Goal: Use online tool/utility: Utilize a website feature to perform a specific function

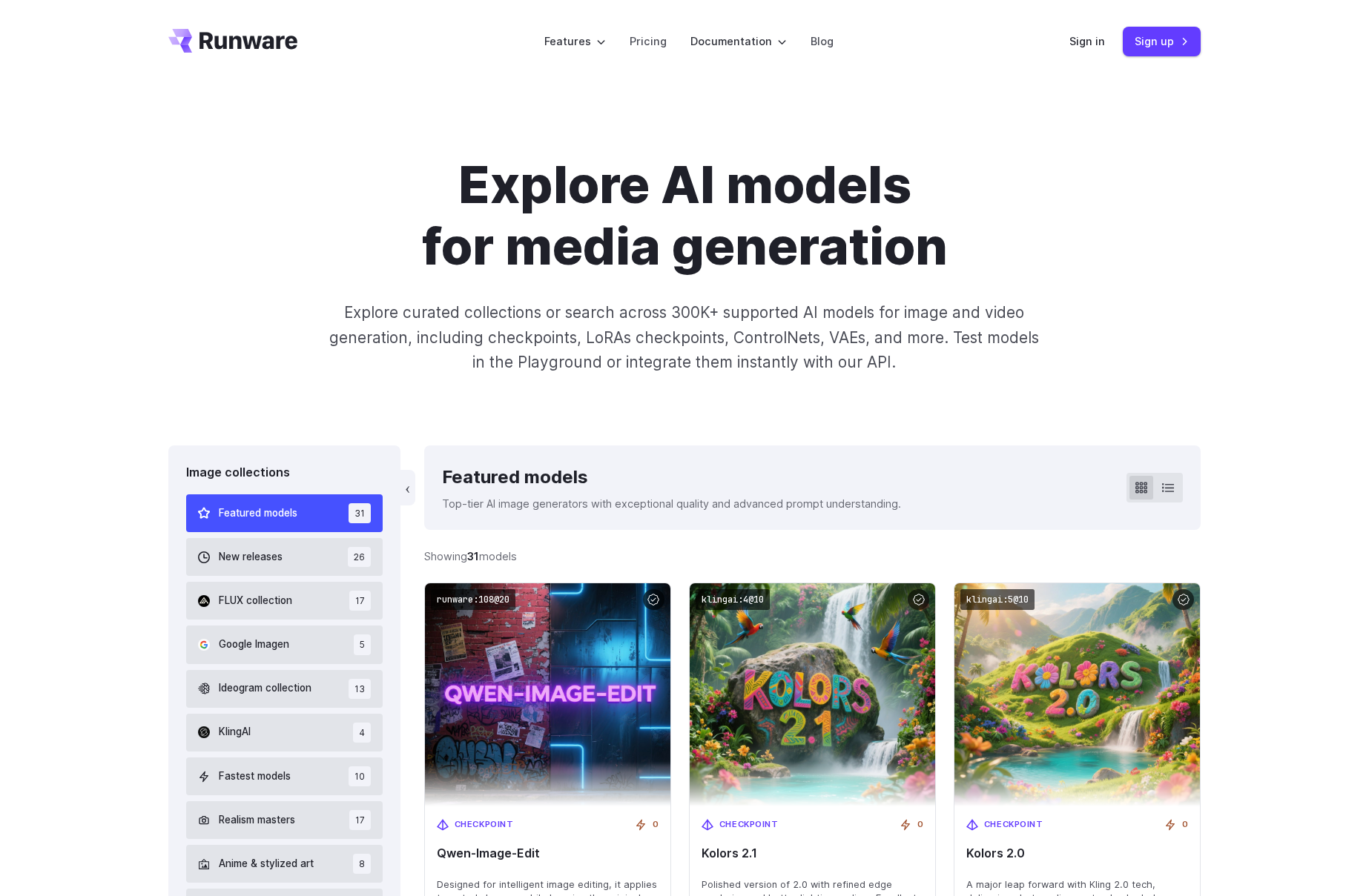
click at [1106, 38] on div "Sign in Sign up" at bounding box center [1134, 41] width 131 height 29
click at [1092, 42] on link "Sign in" at bounding box center [1087, 41] width 36 height 17
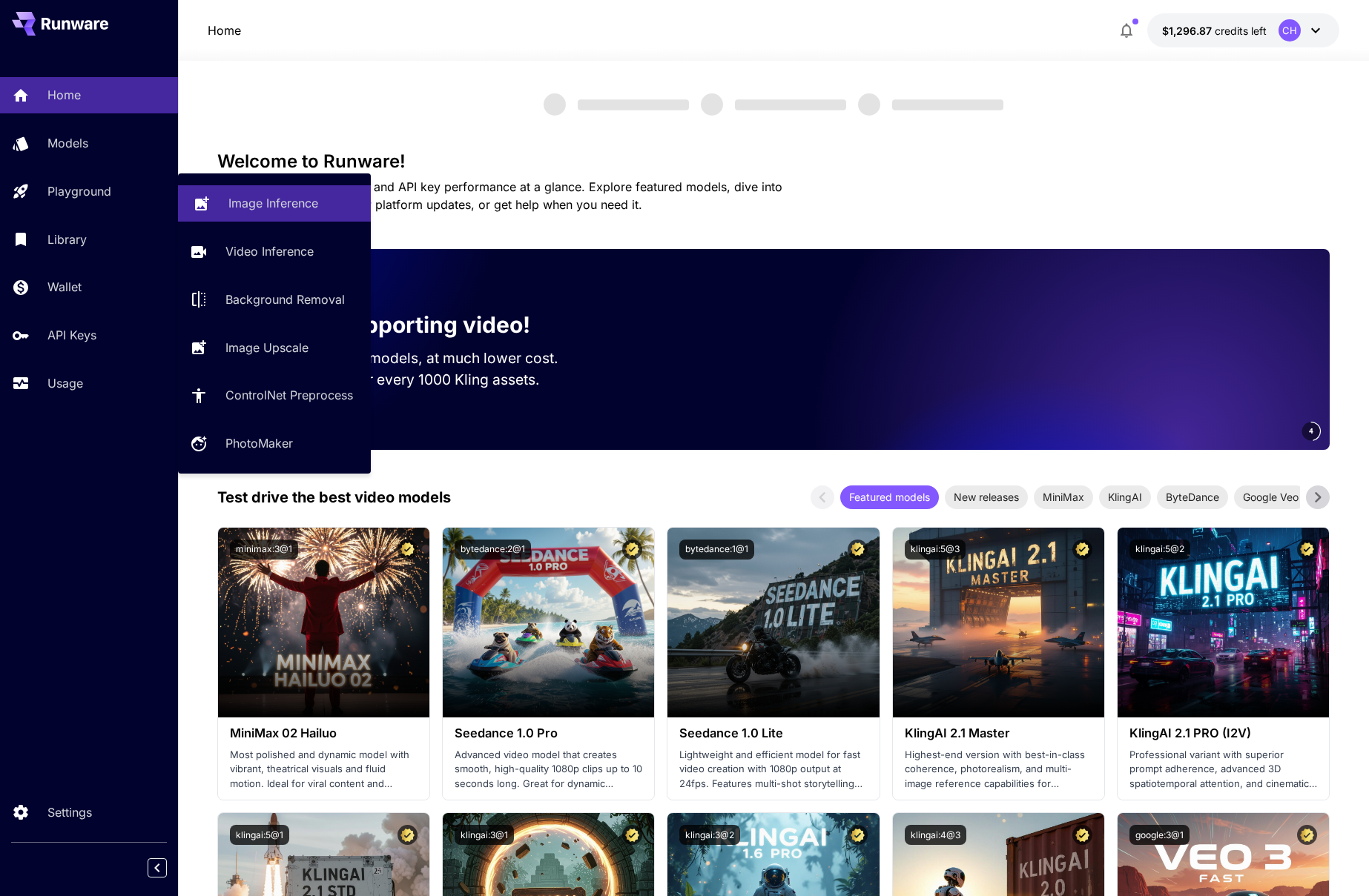
click at [290, 203] on p "Image Inference" at bounding box center [273, 203] width 90 height 17
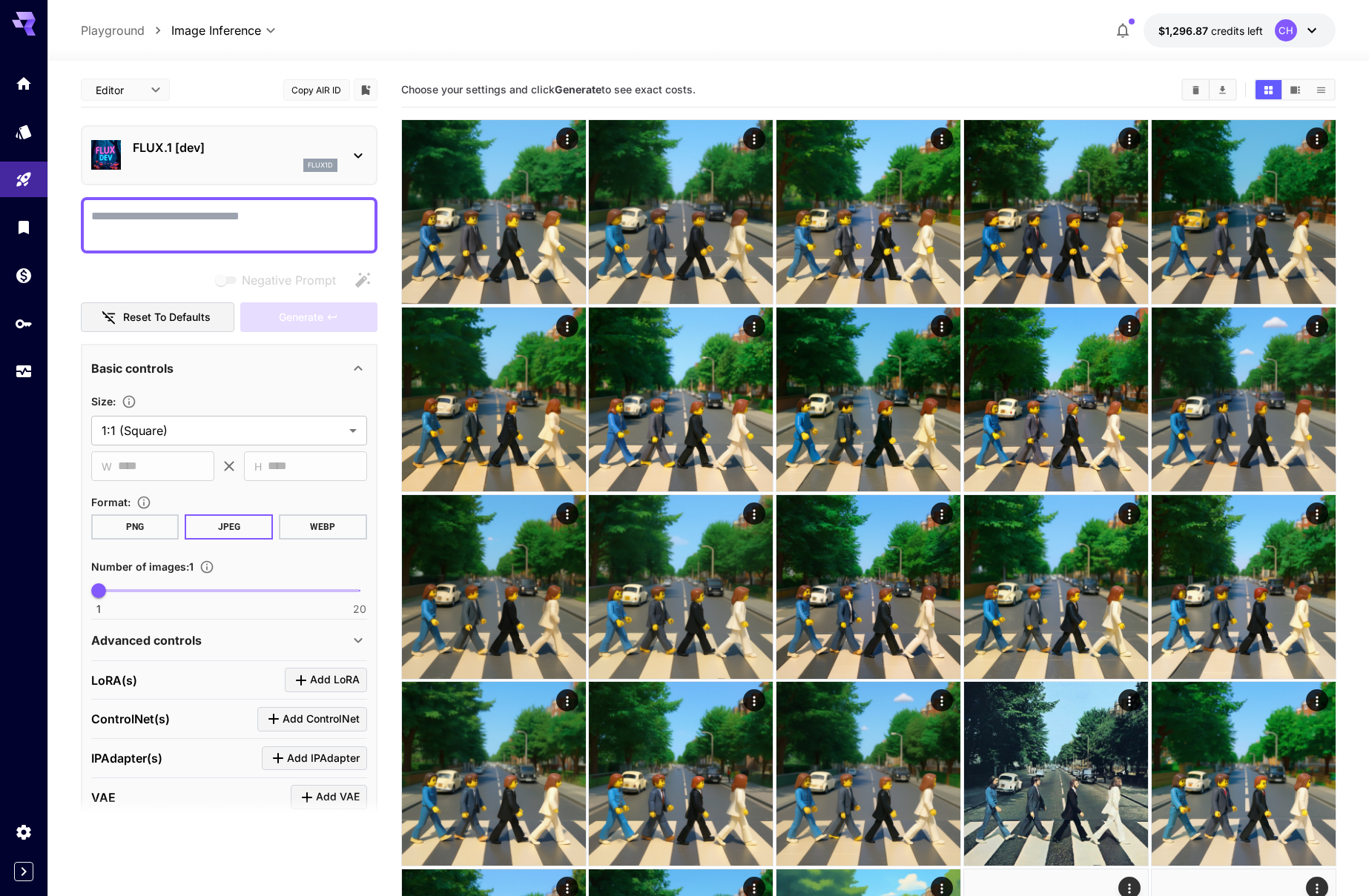
click at [191, 169] on div "flux1d" at bounding box center [235, 165] width 204 height 14
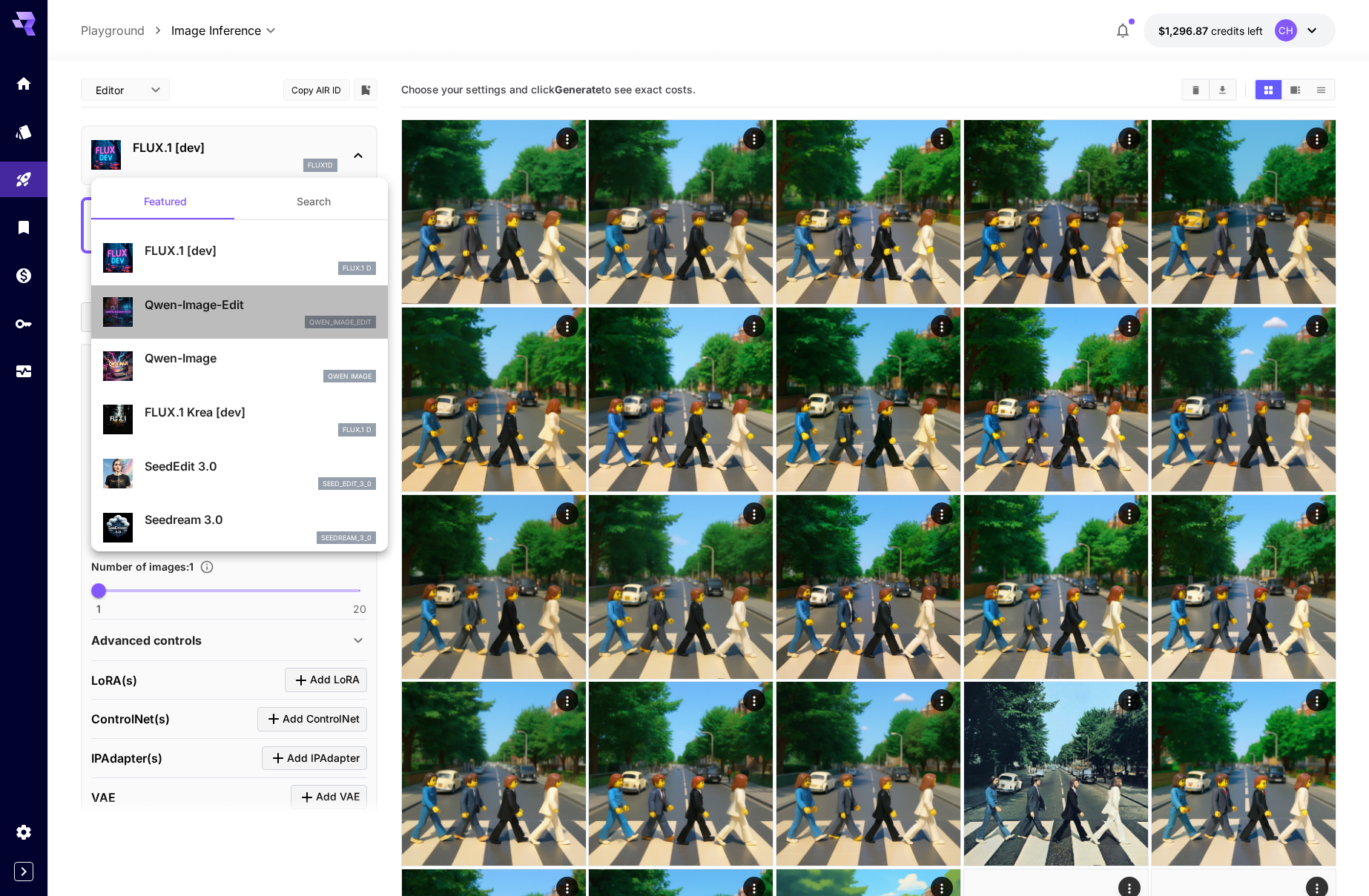
drag, startPoint x: 191, startPoint y: 299, endPoint x: 231, endPoint y: 301, distance: 40.0
click at [191, 299] on p "Qwen-Image-Edit" at bounding box center [260, 304] width 231 height 17
type input "*"
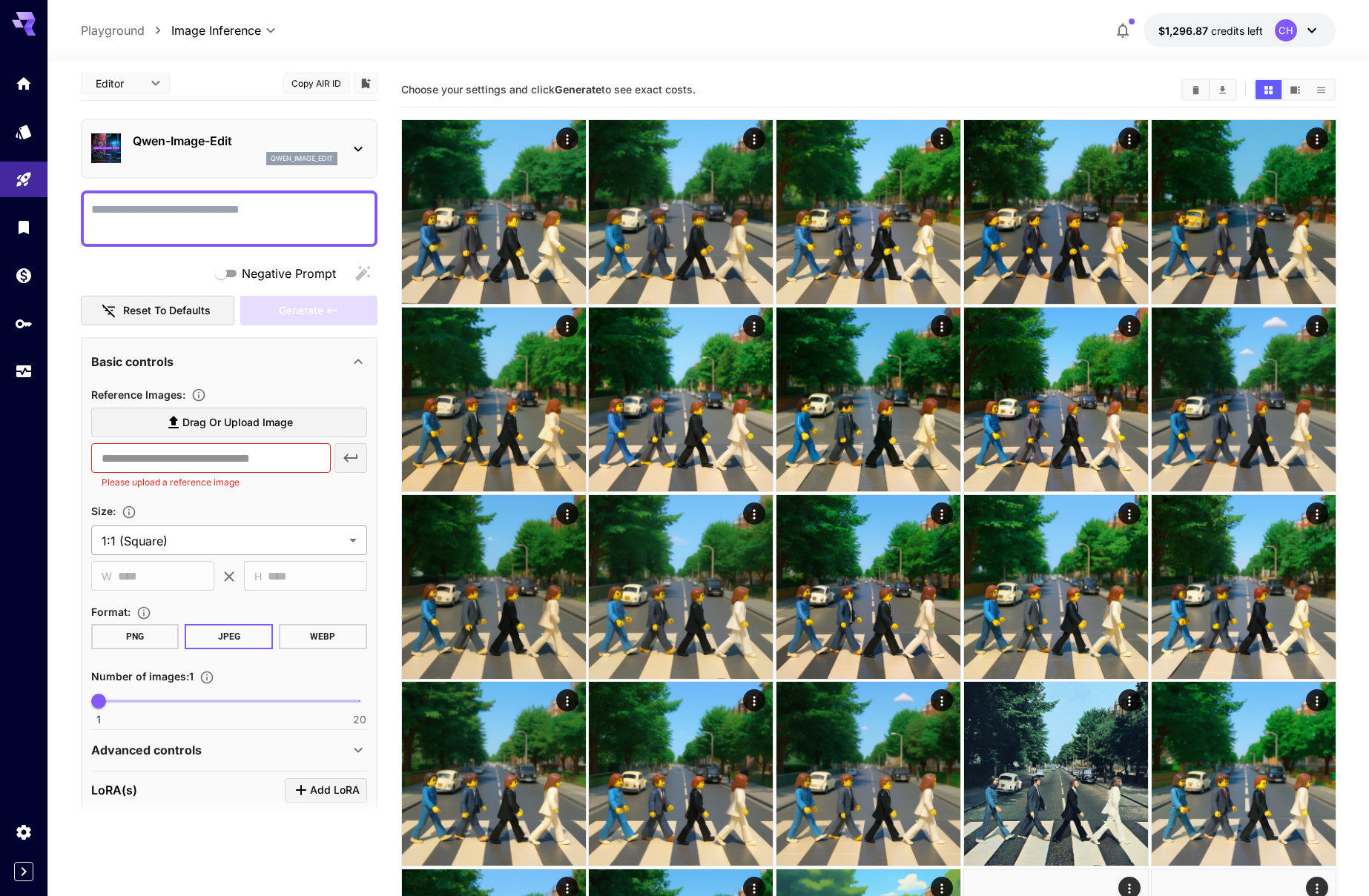
scroll to position [61, 0]
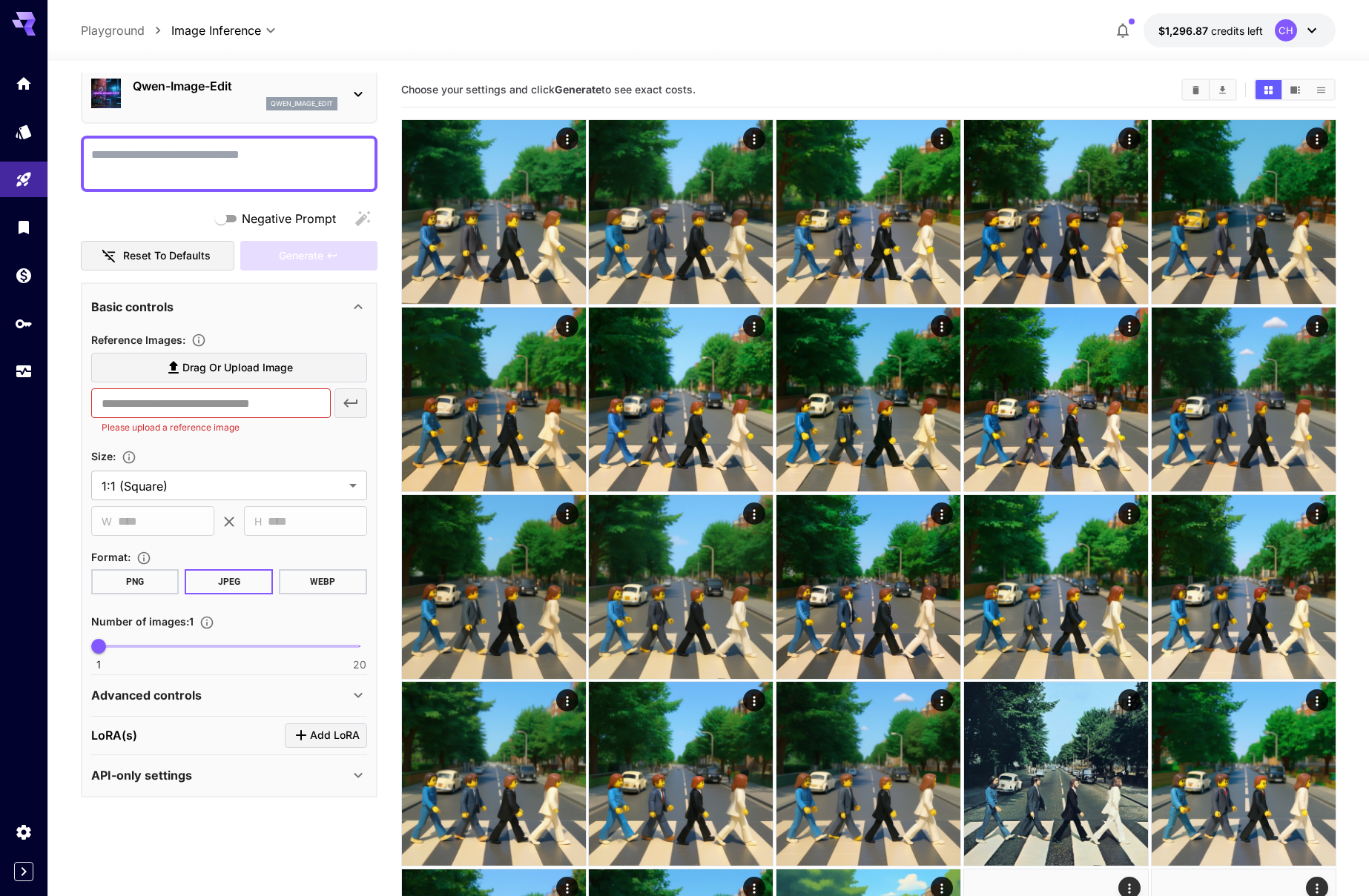
click at [222, 702] on div "Advanced controls" at bounding box center [220, 695] width 258 height 17
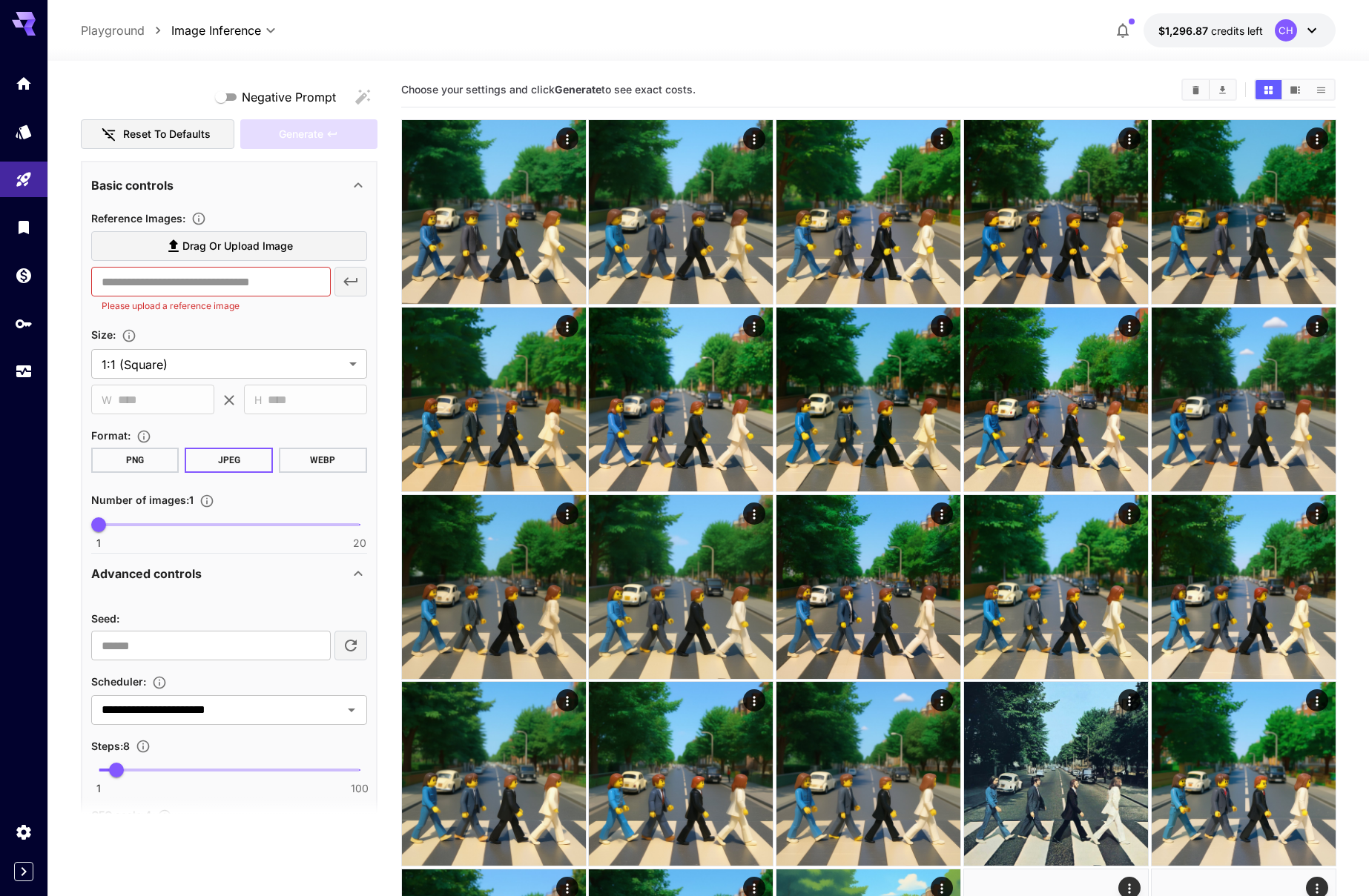
scroll to position [344, 0]
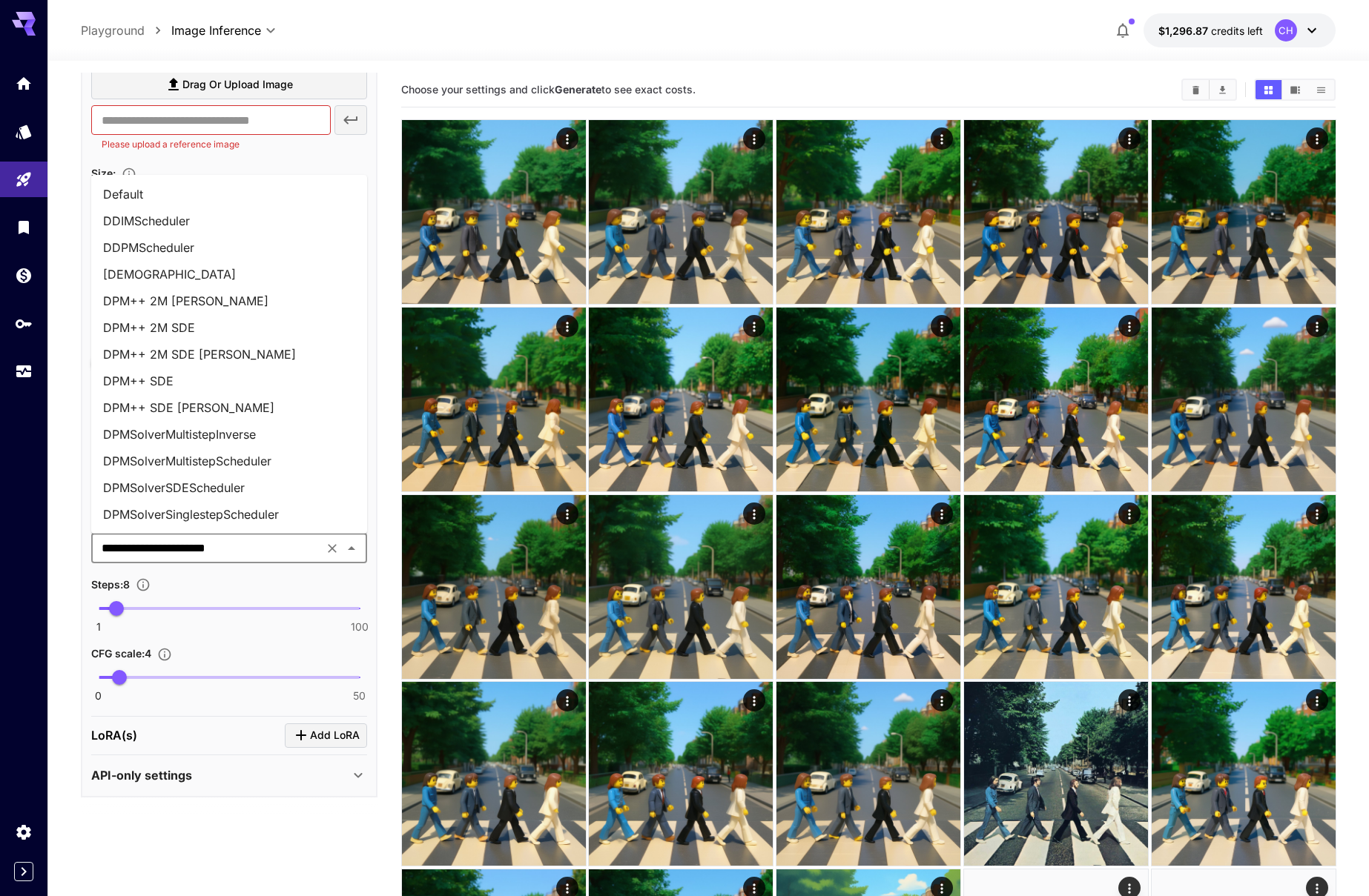
click at [216, 545] on input "**********" at bounding box center [207, 549] width 224 height 21
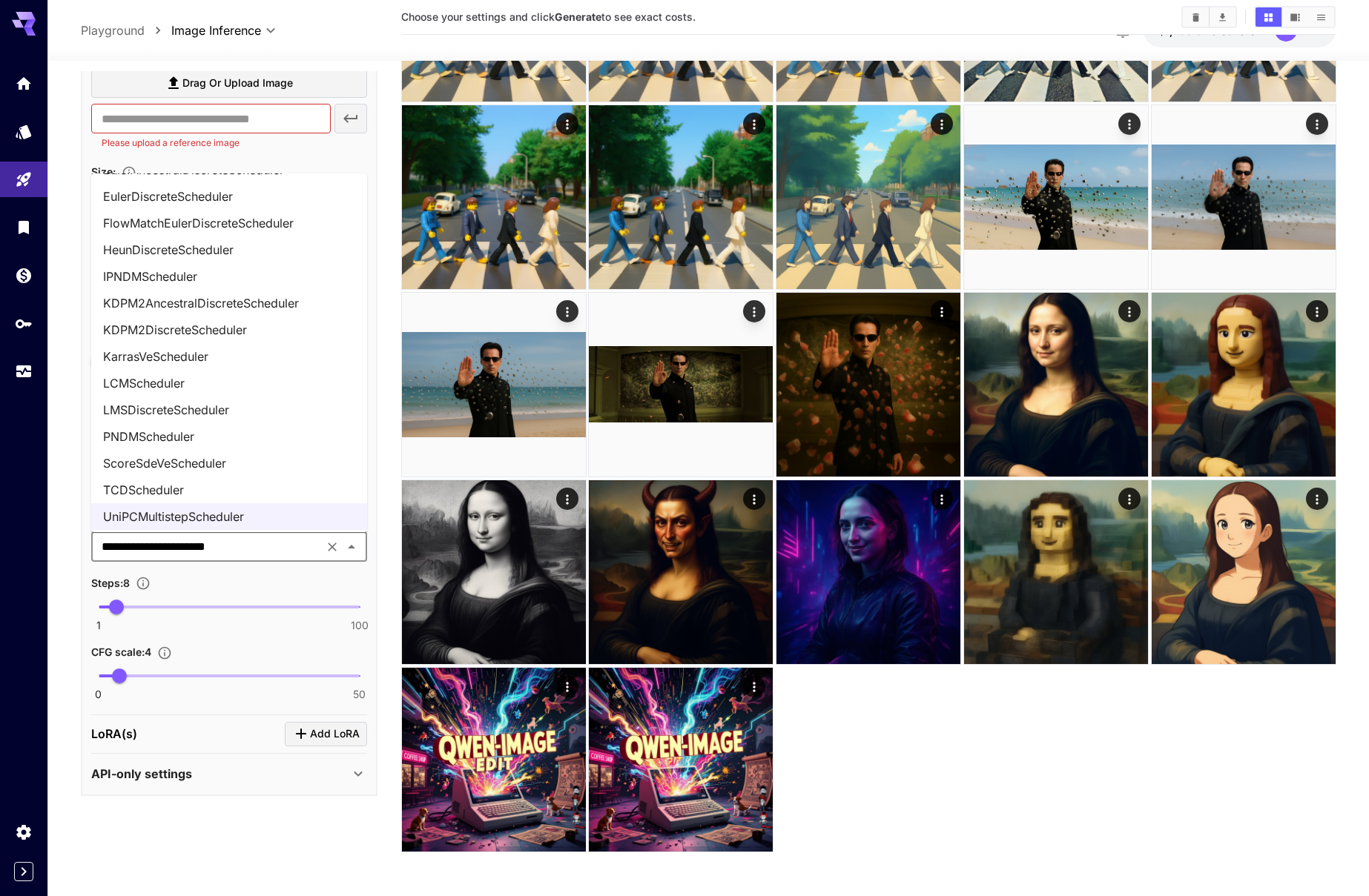
scroll to position [424, 0]
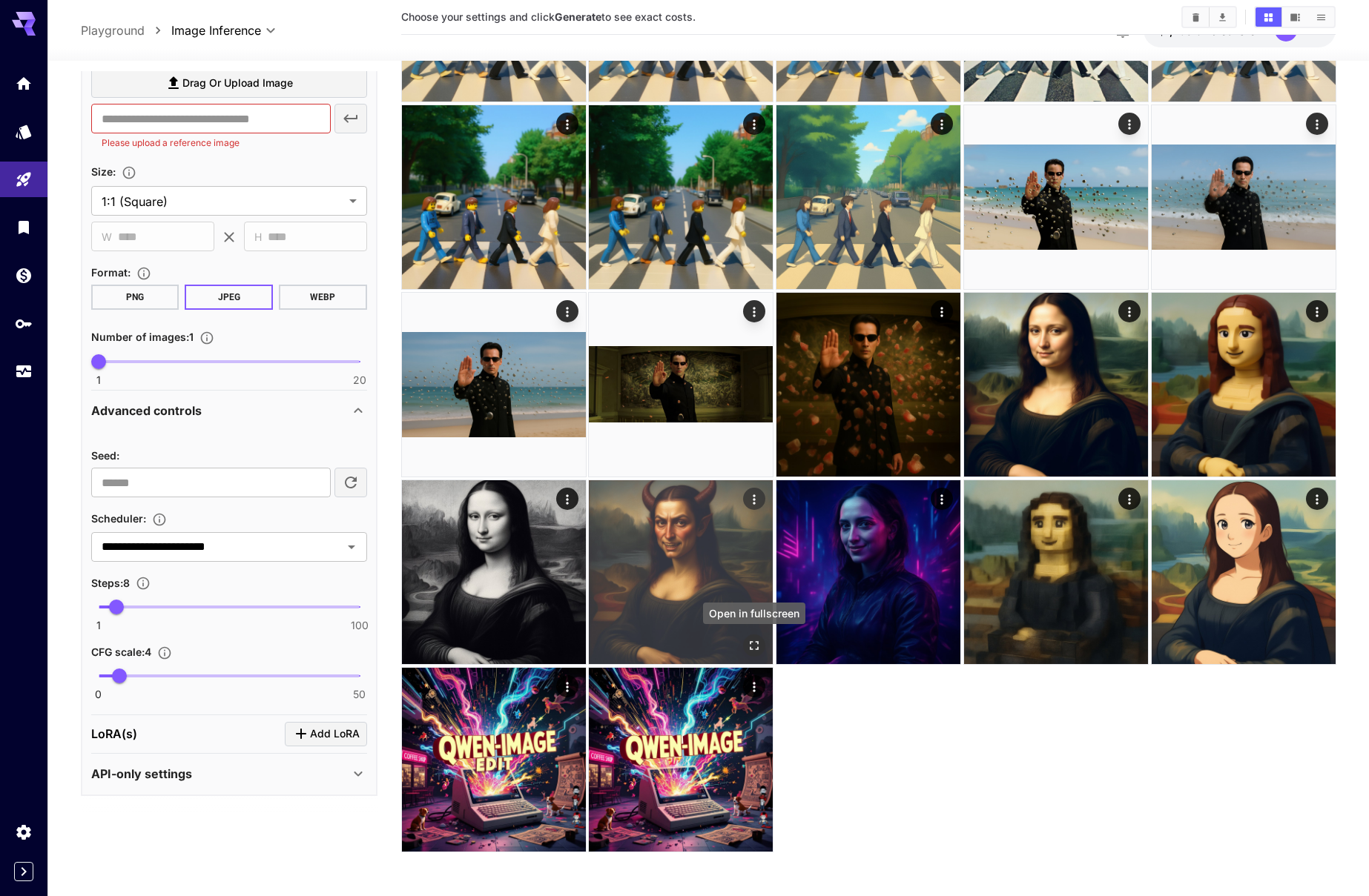
click at [755, 645] on icon "Open in fullscreen" at bounding box center [754, 646] width 15 height 15
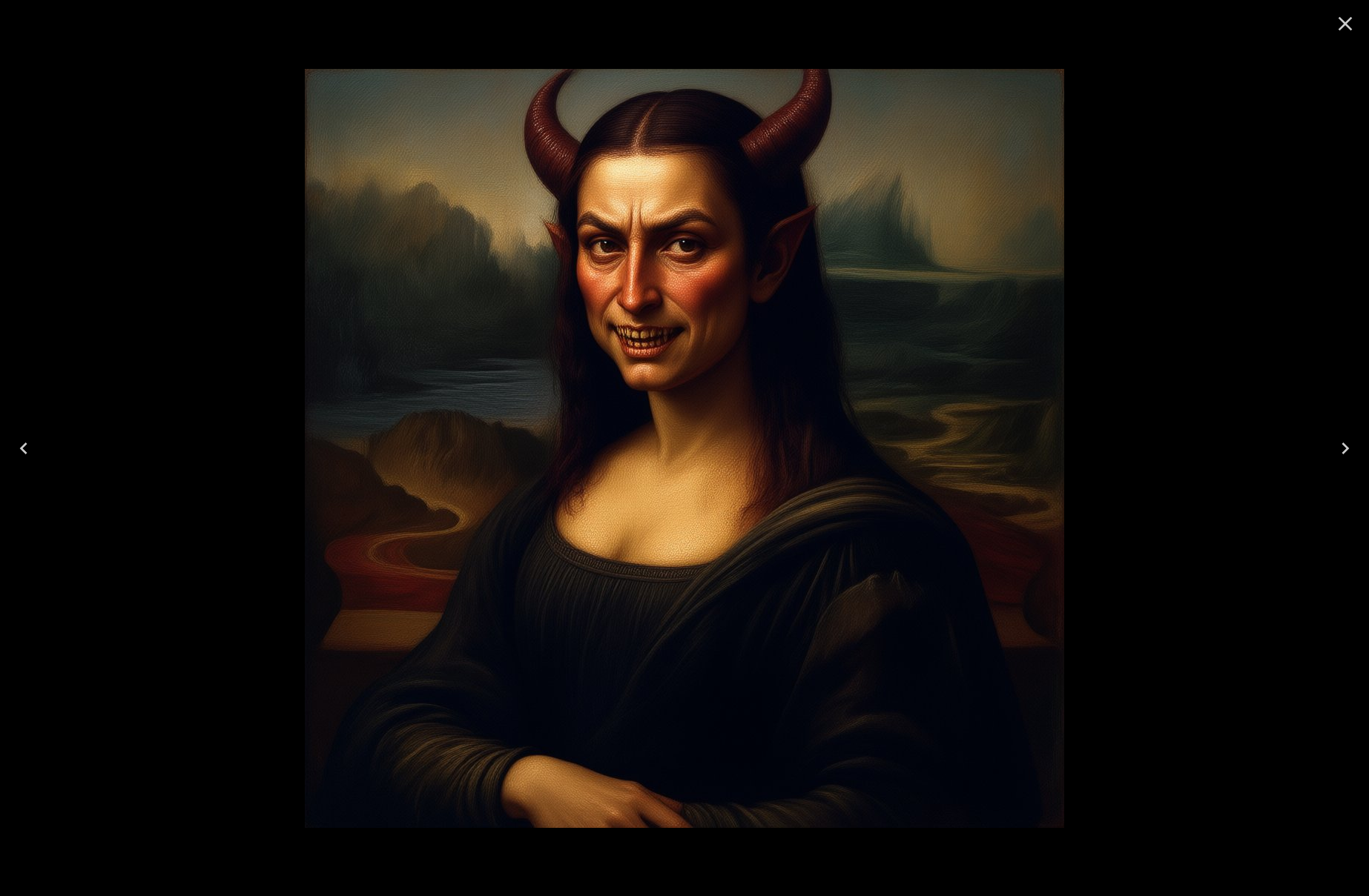
click at [1338, 17] on icon "Close" at bounding box center [1345, 24] width 14 height 14
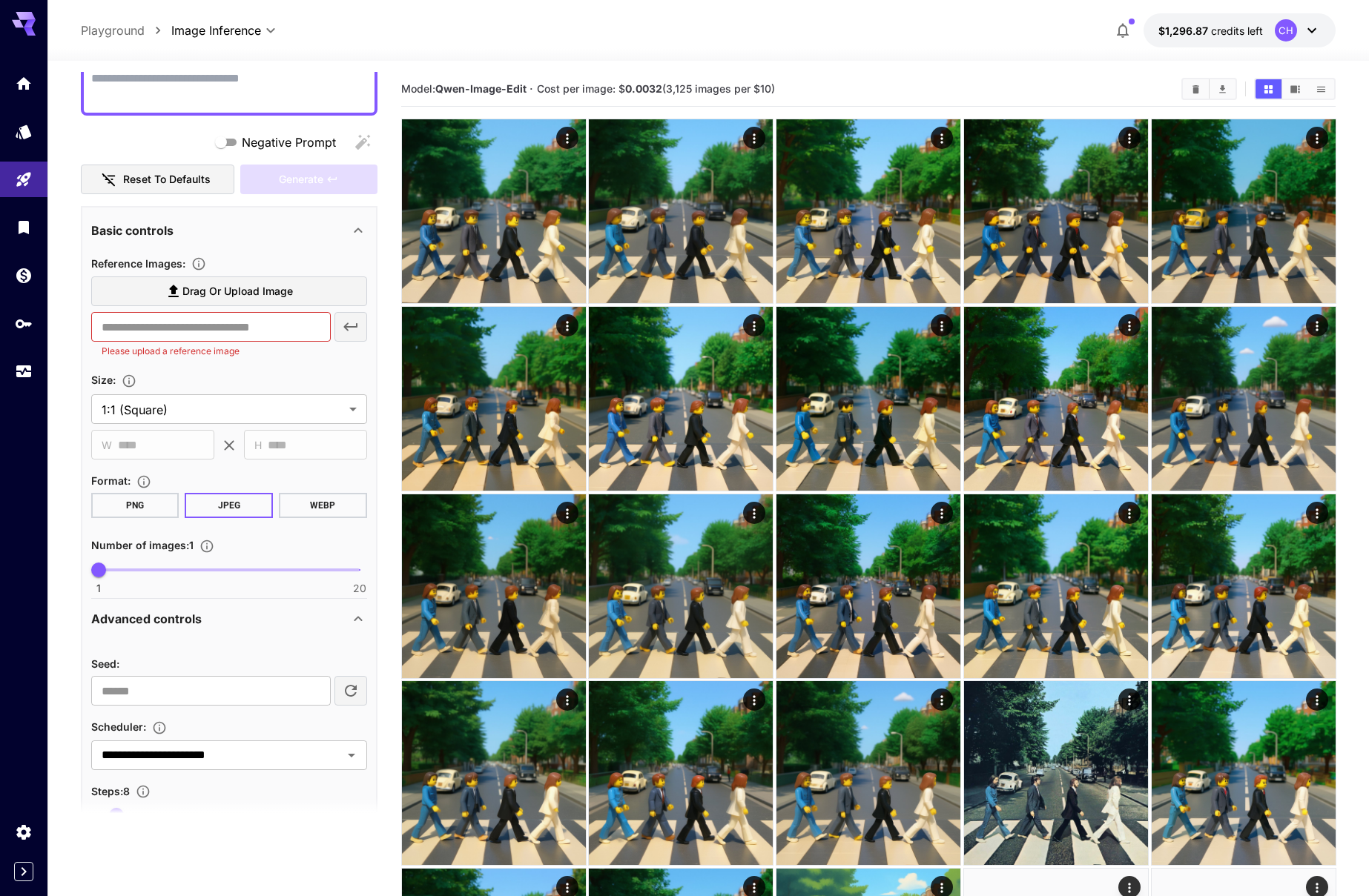
scroll to position [0, 0]
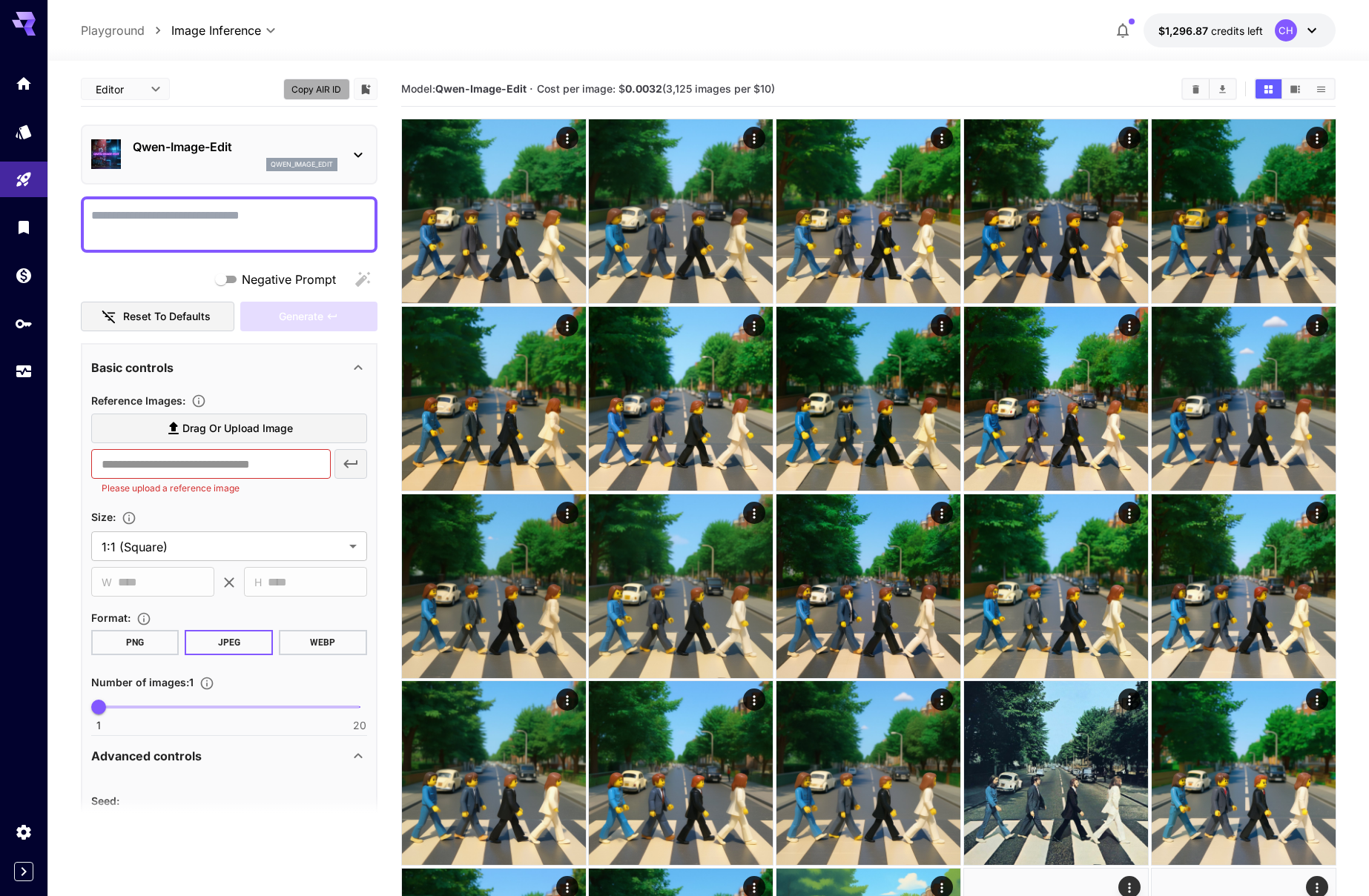
click at [311, 88] on button "Copy AIR ID" at bounding box center [317, 89] width 67 height 21
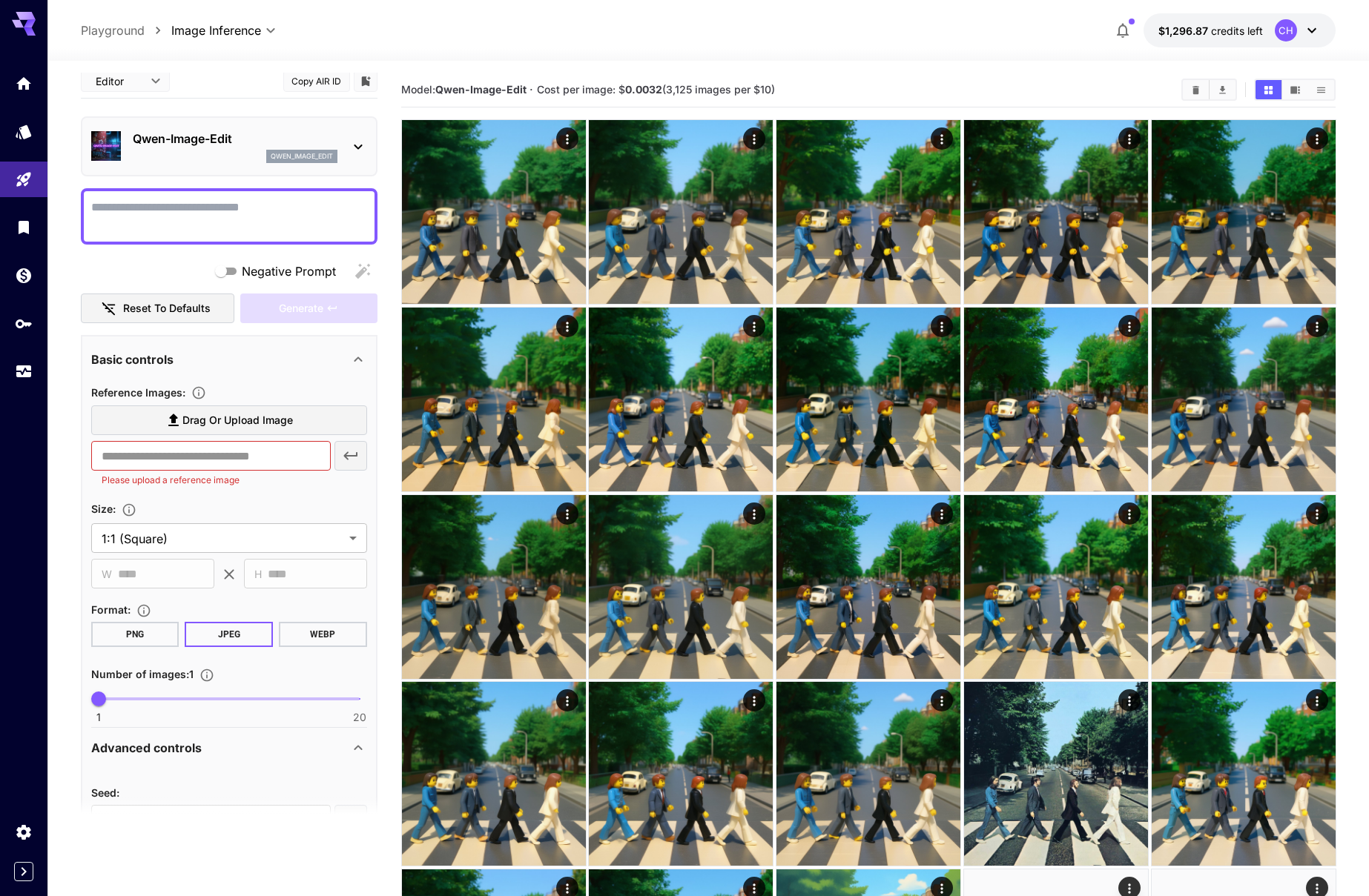
scroll to position [29, 0]
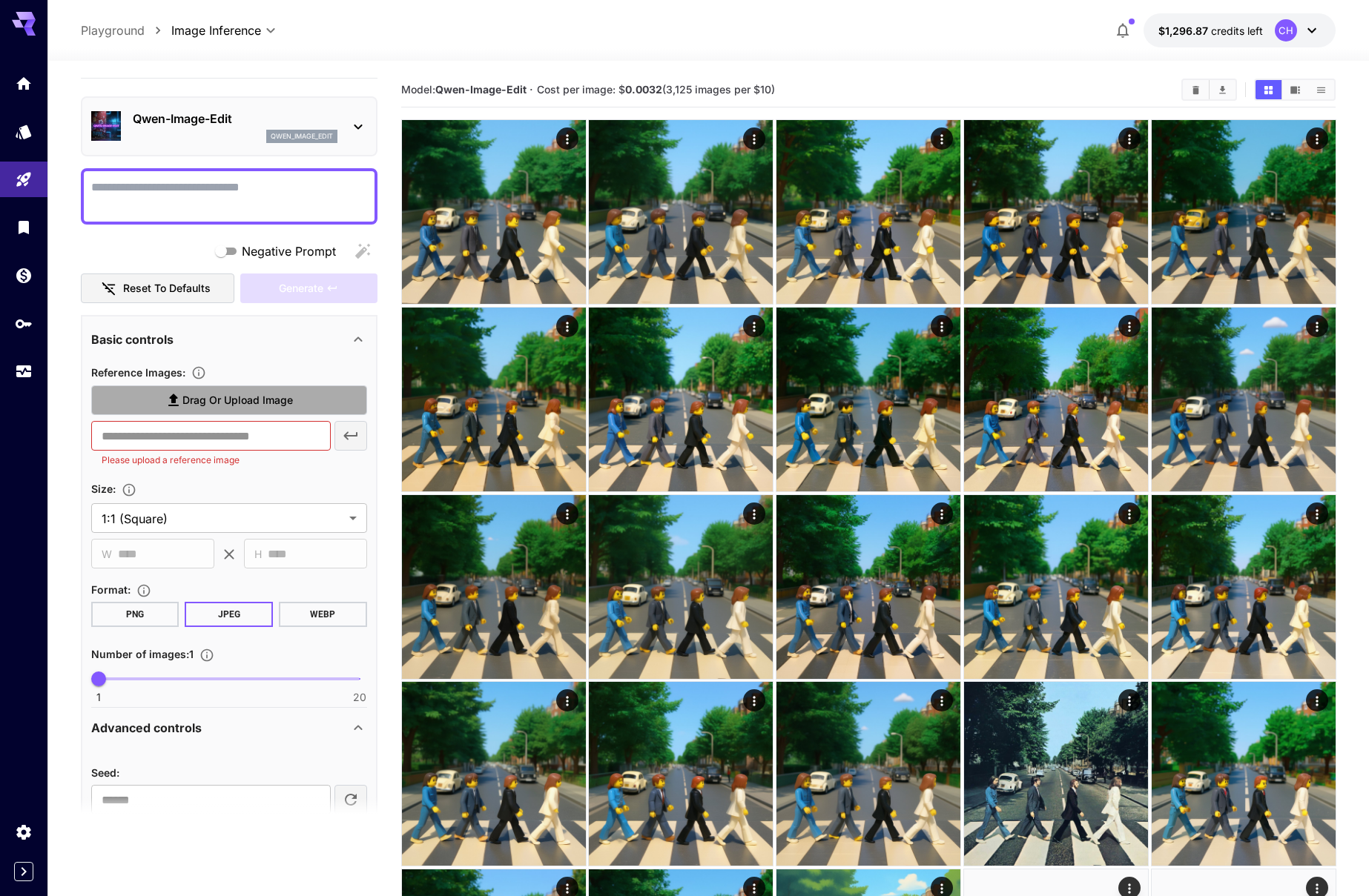
click at [258, 398] on span "Drag or upload image" at bounding box center [237, 400] width 111 height 18
click at [0, 0] on input "Drag or upload image" at bounding box center [0, 0] width 0 height 0
click at [572, 37] on div "**********" at bounding box center [709, 30] width 1255 height 34
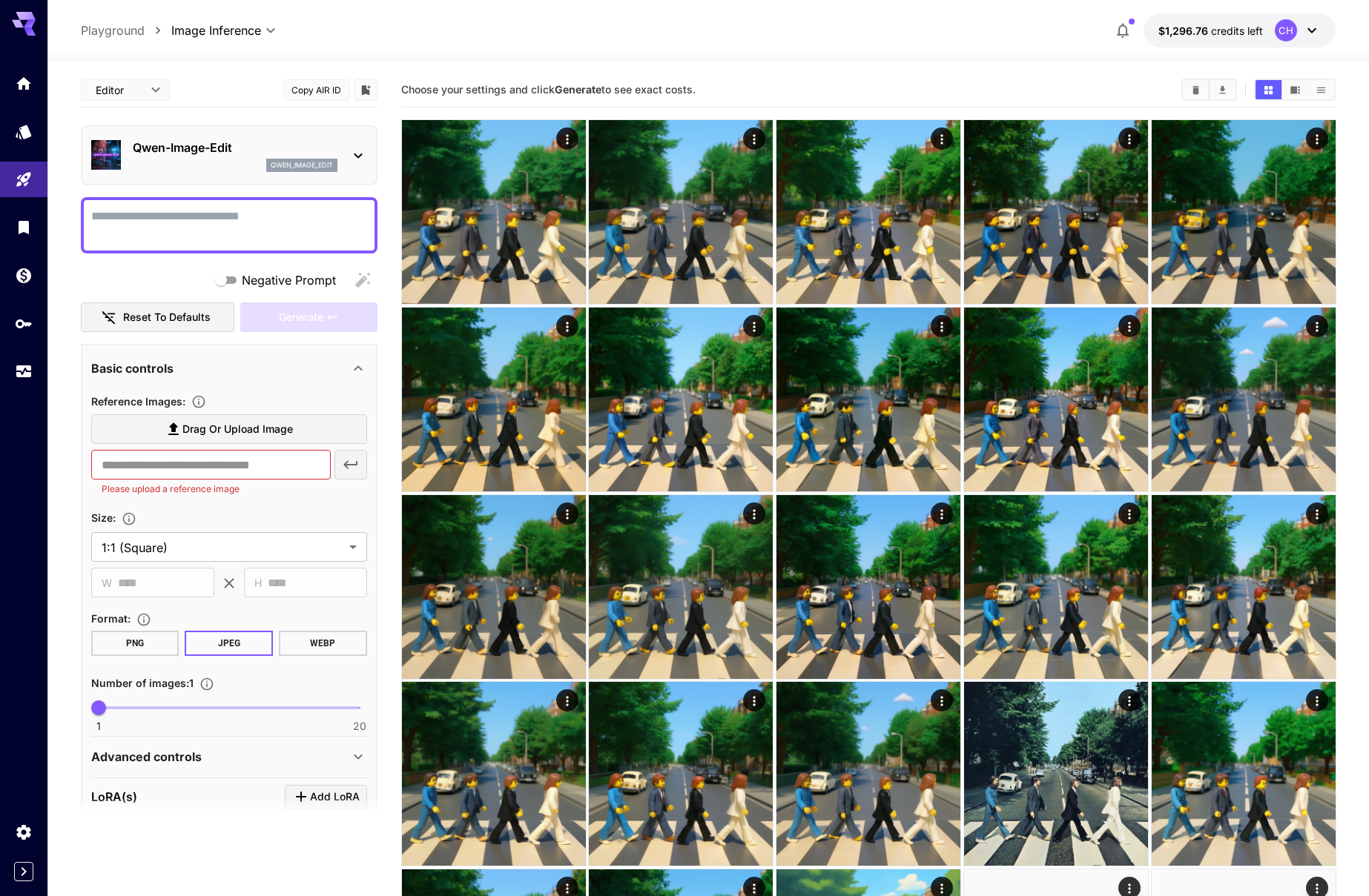
scroll to position [61, 0]
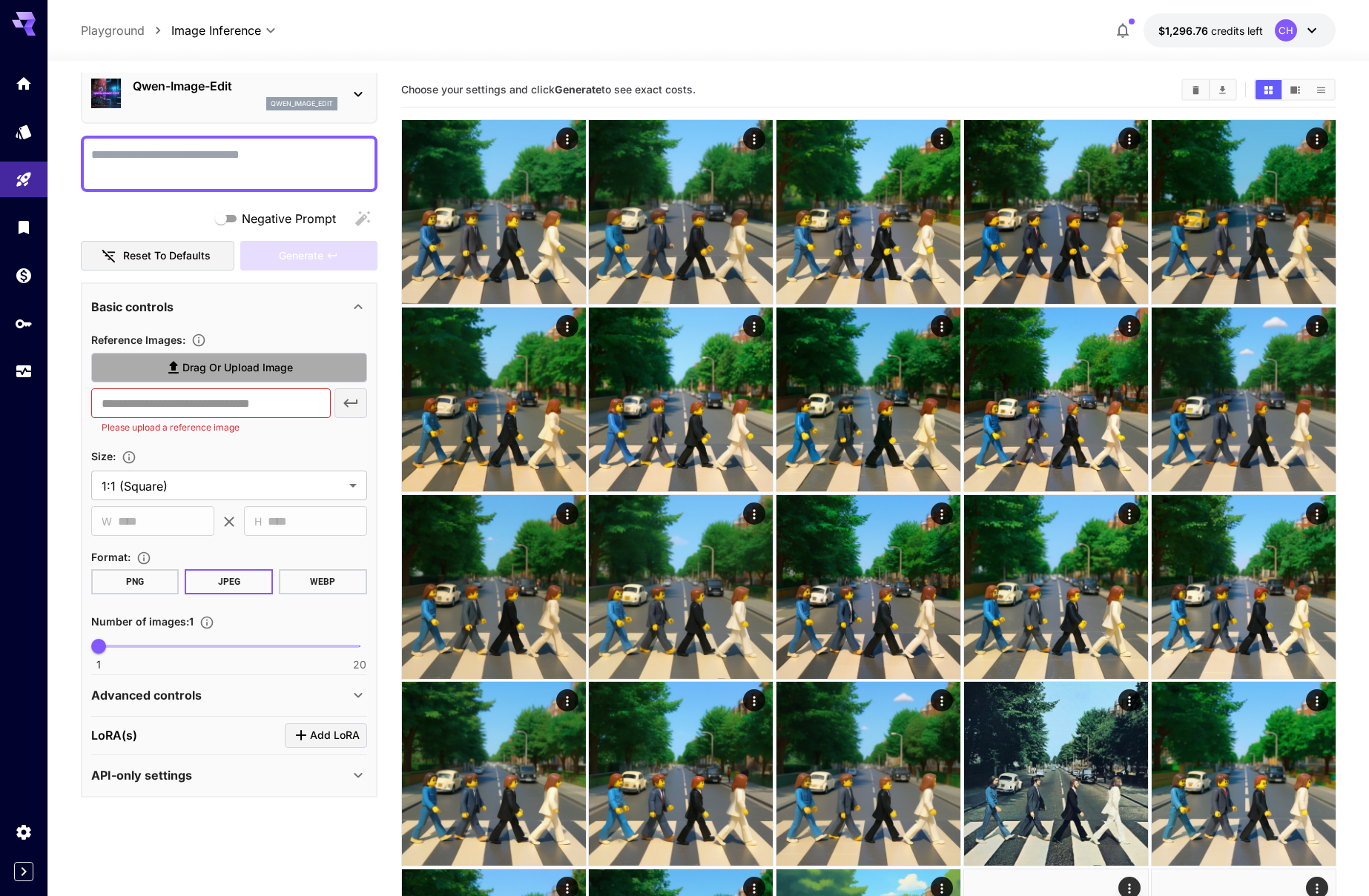
click at [224, 377] on label "Drag or upload image" at bounding box center [229, 368] width 276 height 30
click at [0, 0] on input "Drag or upload image" at bounding box center [0, 0] width 0 height 0
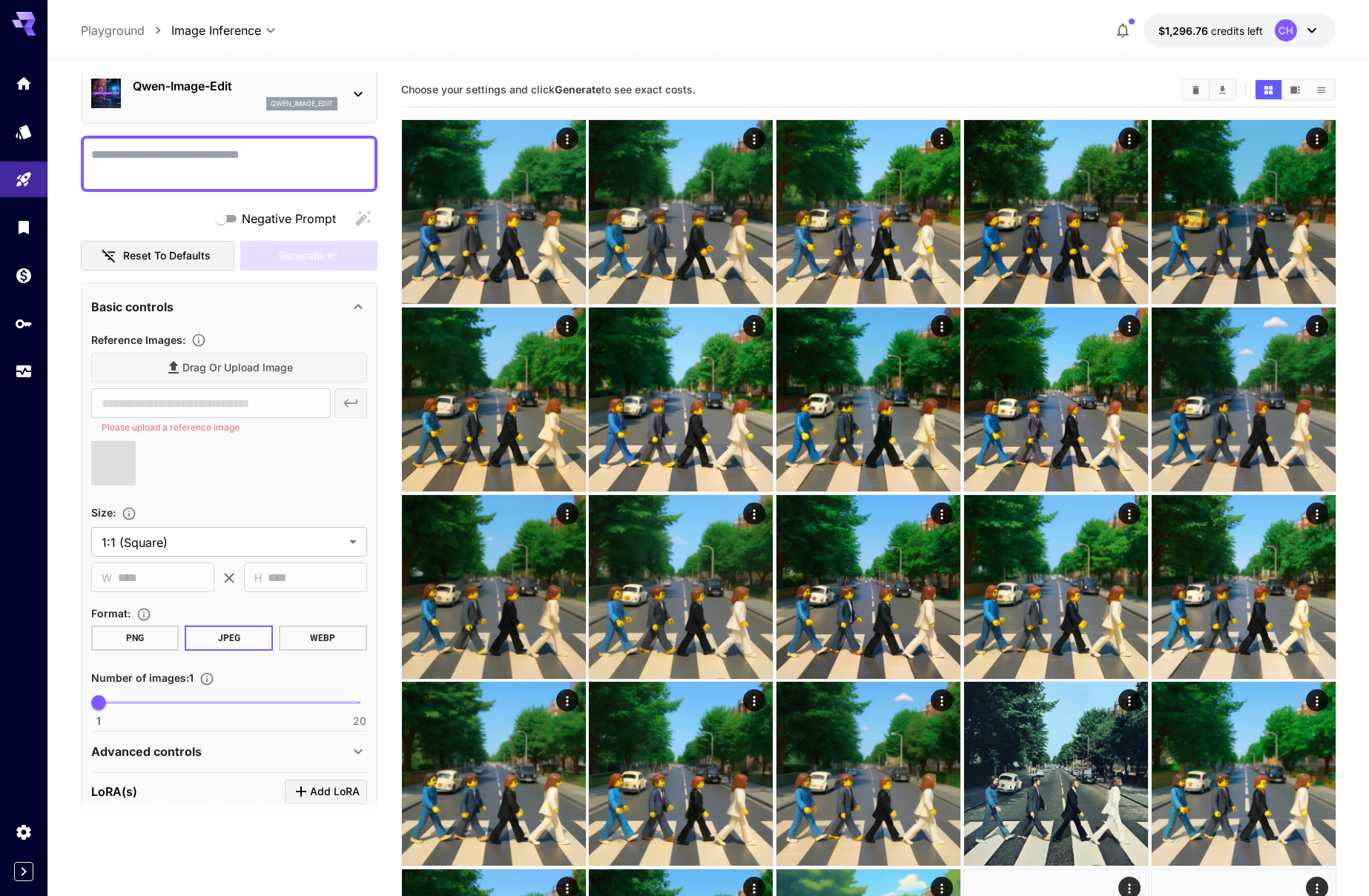
type input "**********"
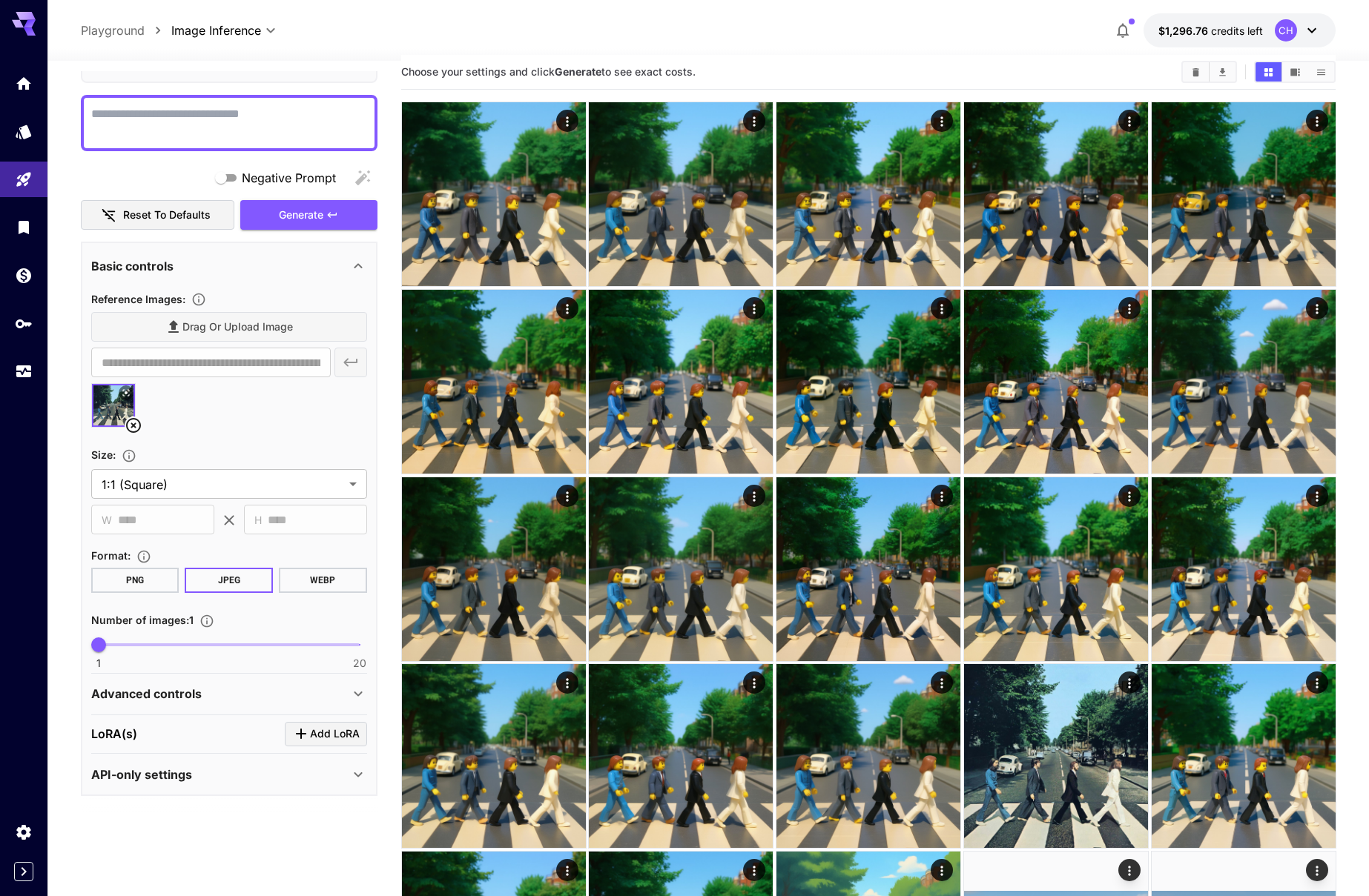
scroll to position [25, 0]
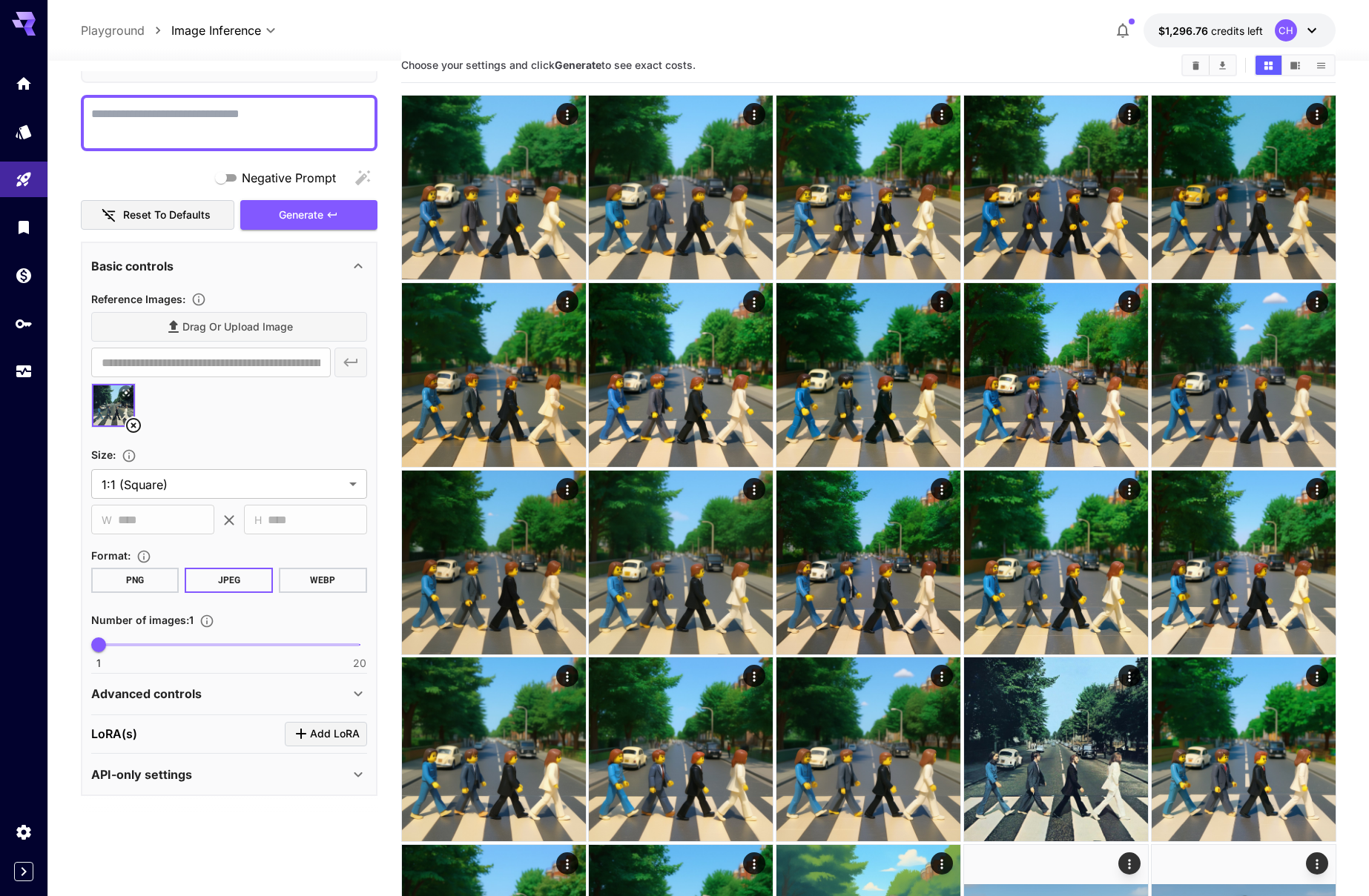
click at [208, 702] on div "Advanced controls" at bounding box center [220, 693] width 258 height 17
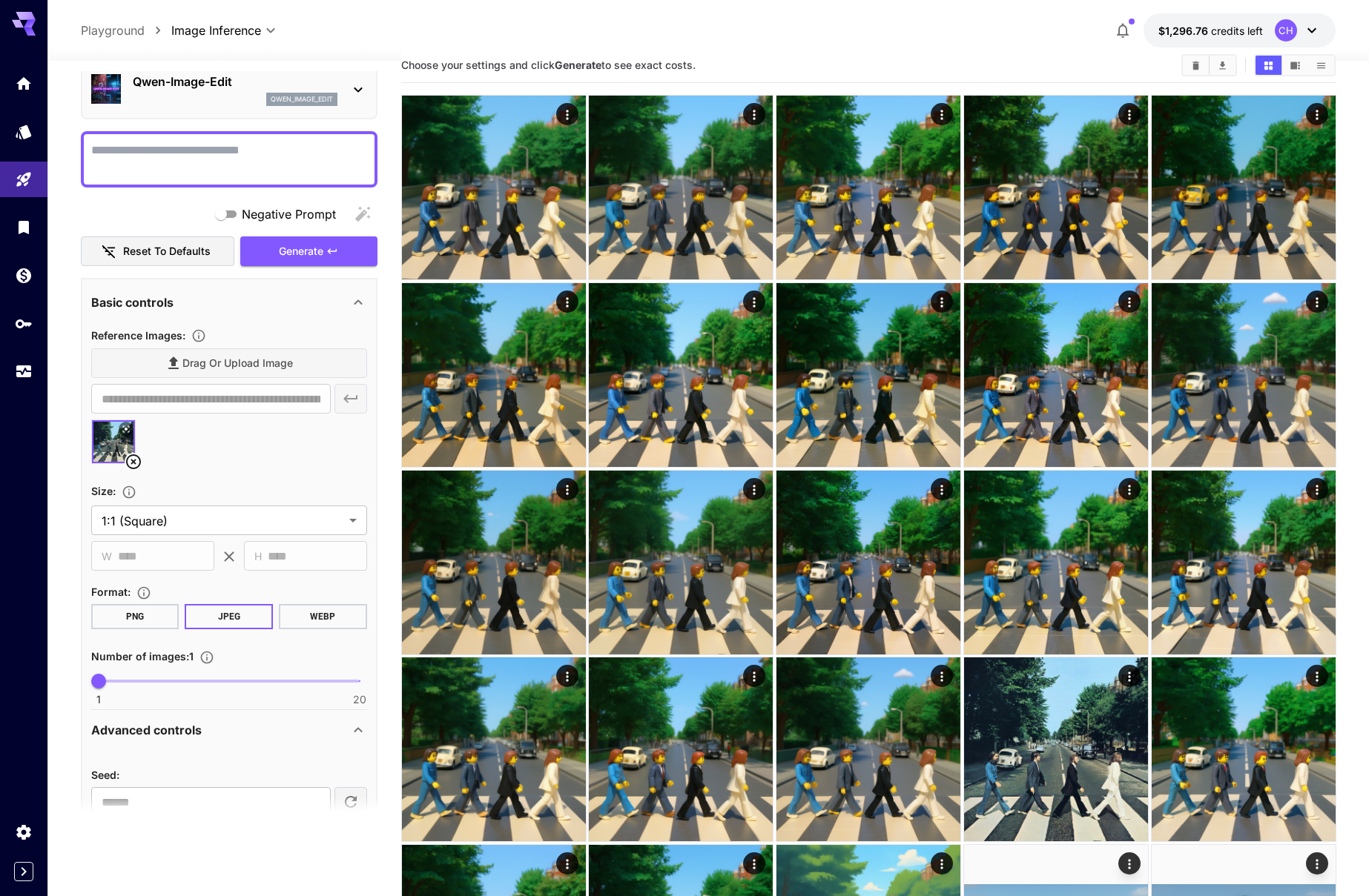
scroll to position [0, 0]
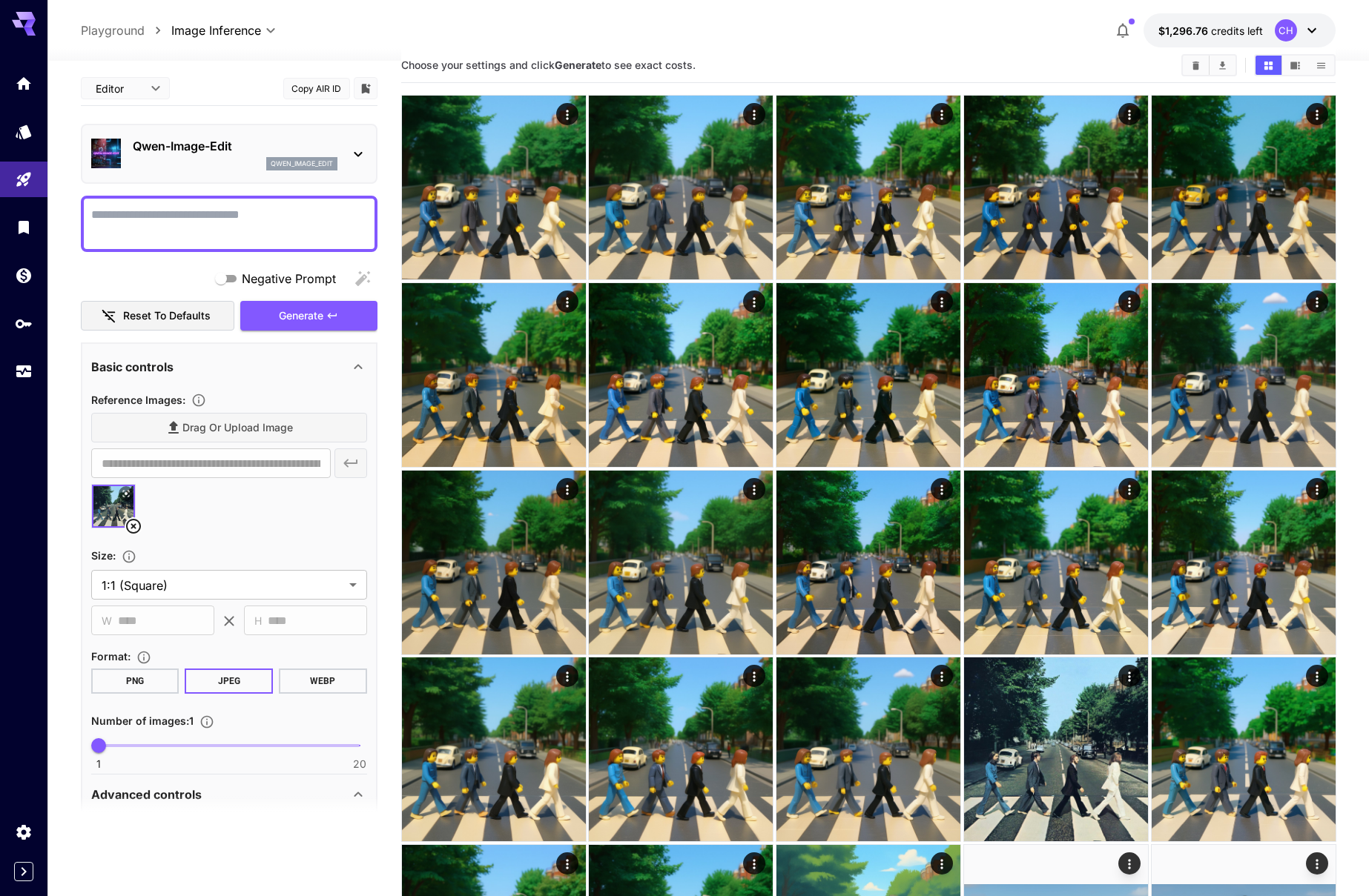
click at [167, 220] on textarea "Negative Prompt" at bounding box center [229, 223] width 276 height 36
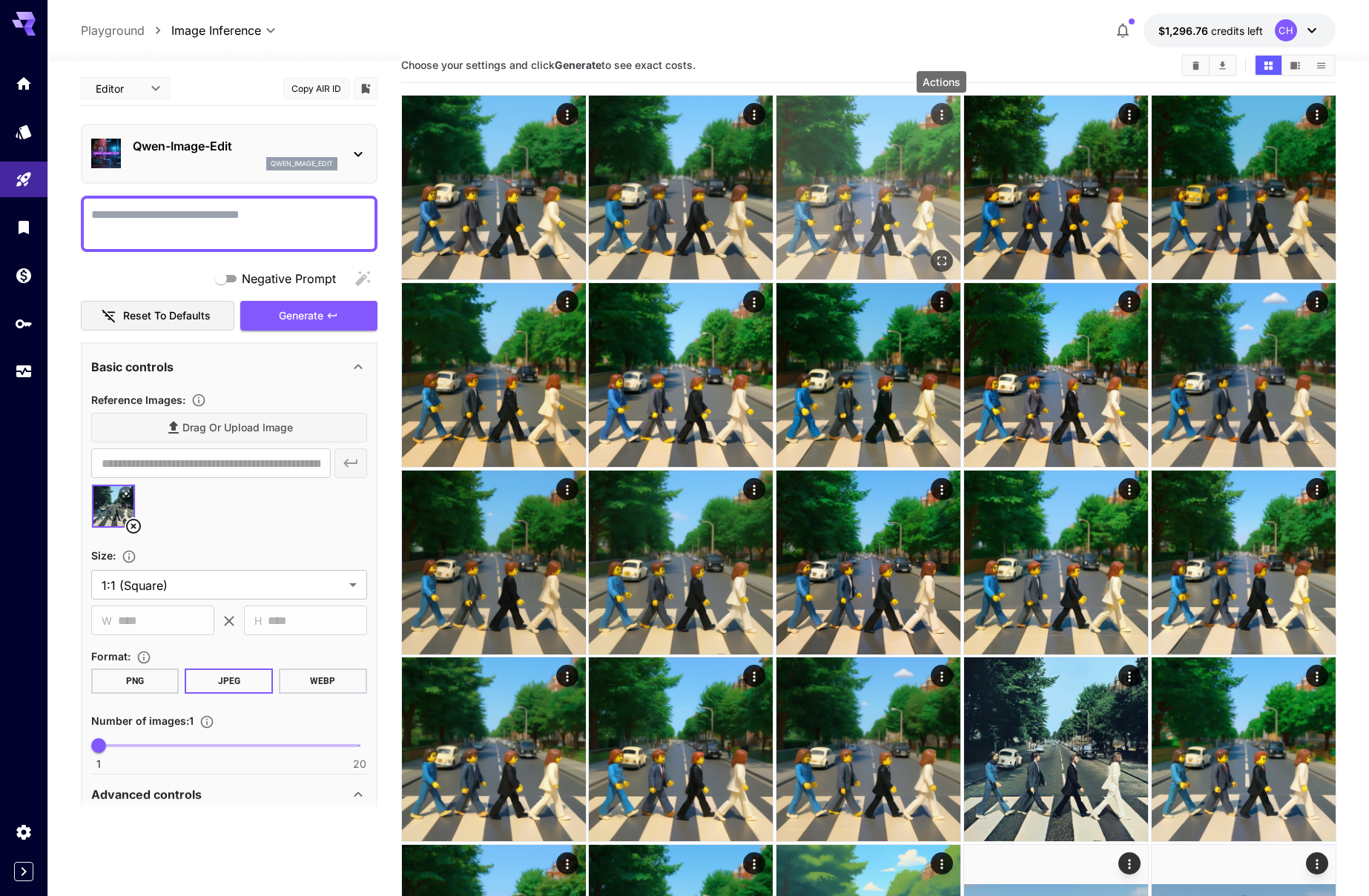
click at [943, 114] on icon "Actions" at bounding box center [941, 114] width 15 height 15
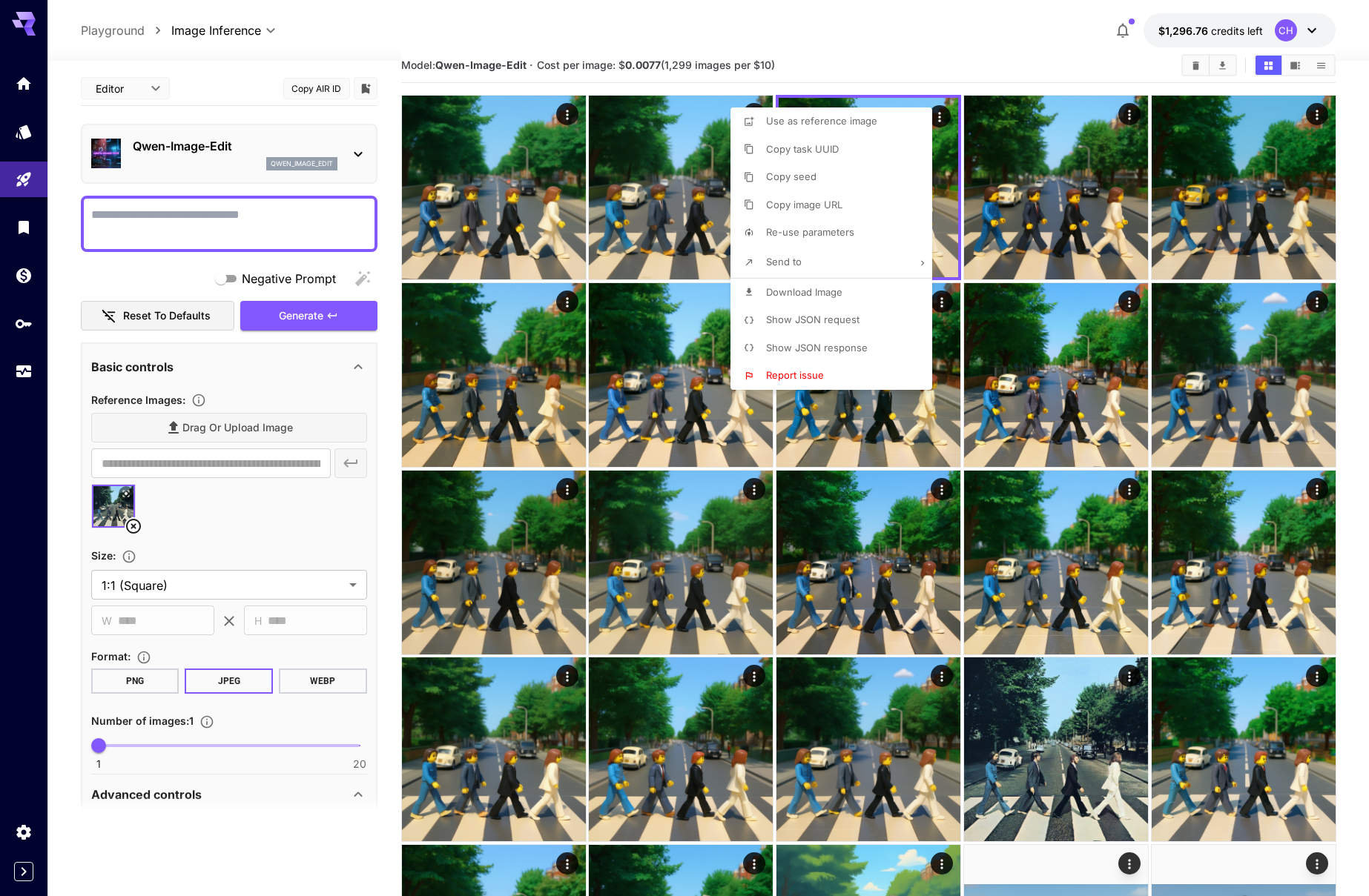
click at [140, 225] on div at bounding box center [684, 448] width 1369 height 896
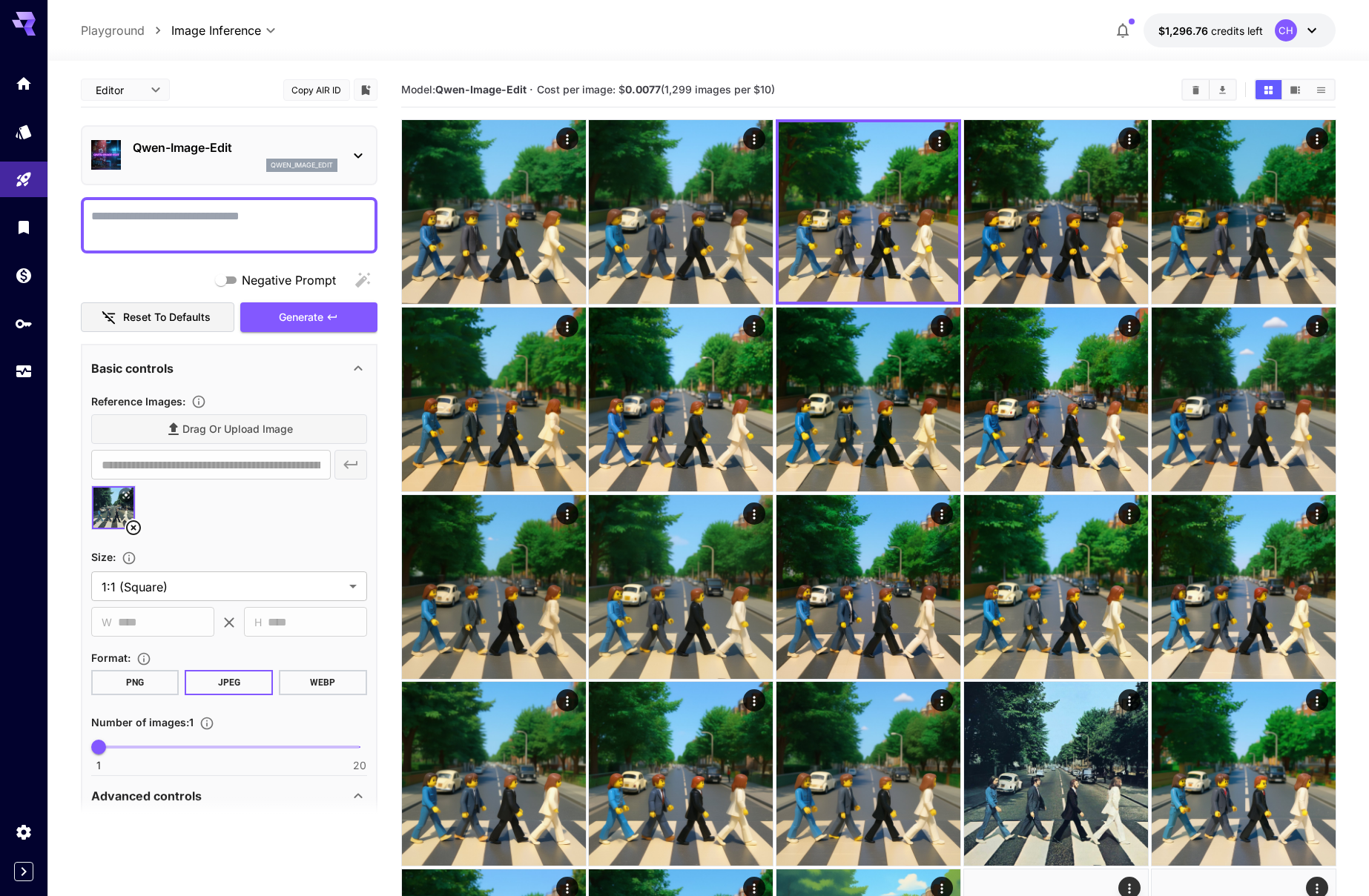
click at [146, 221] on textarea "Negative Prompt" at bounding box center [229, 225] width 276 height 36
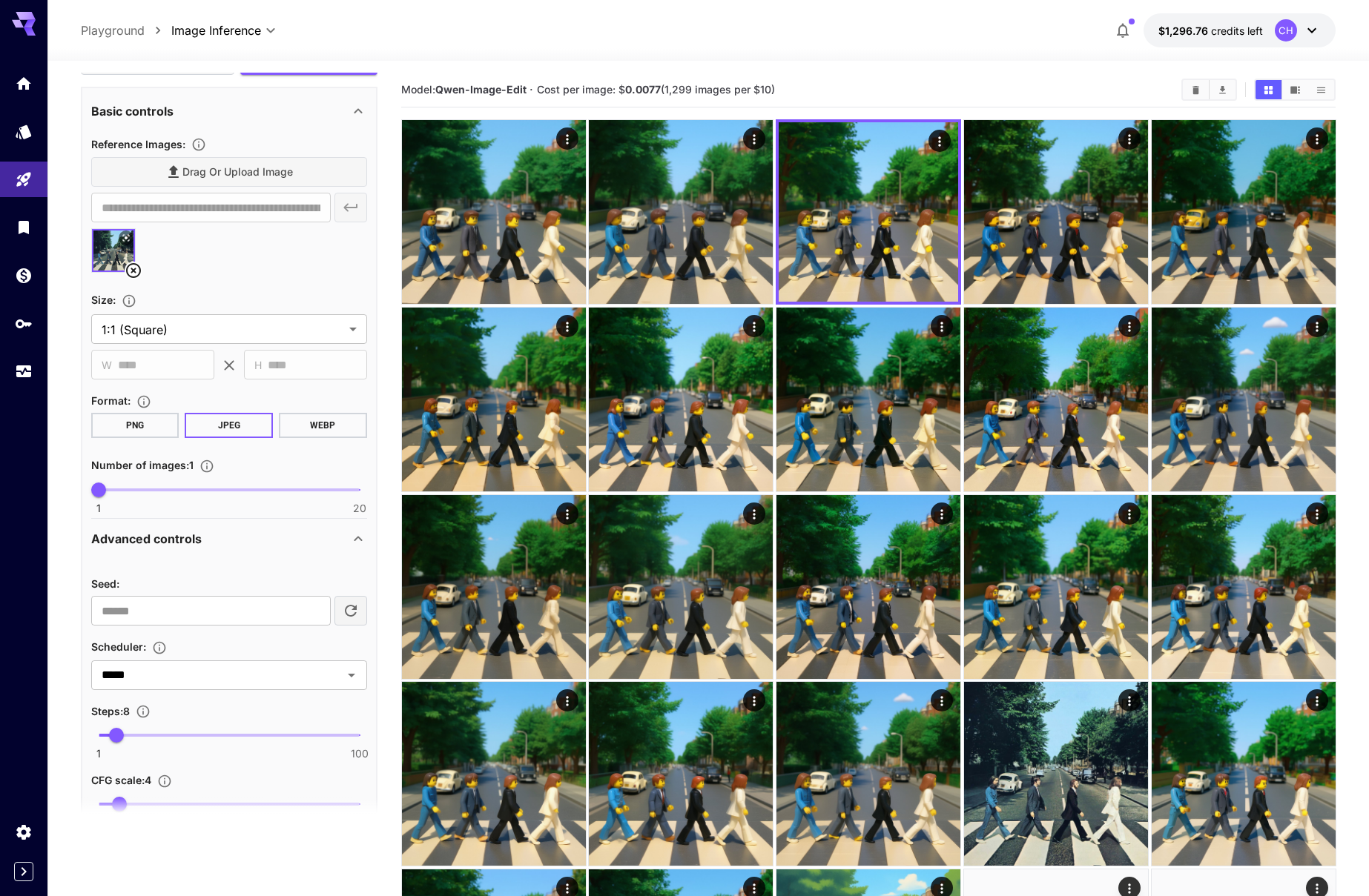
scroll to position [45, 0]
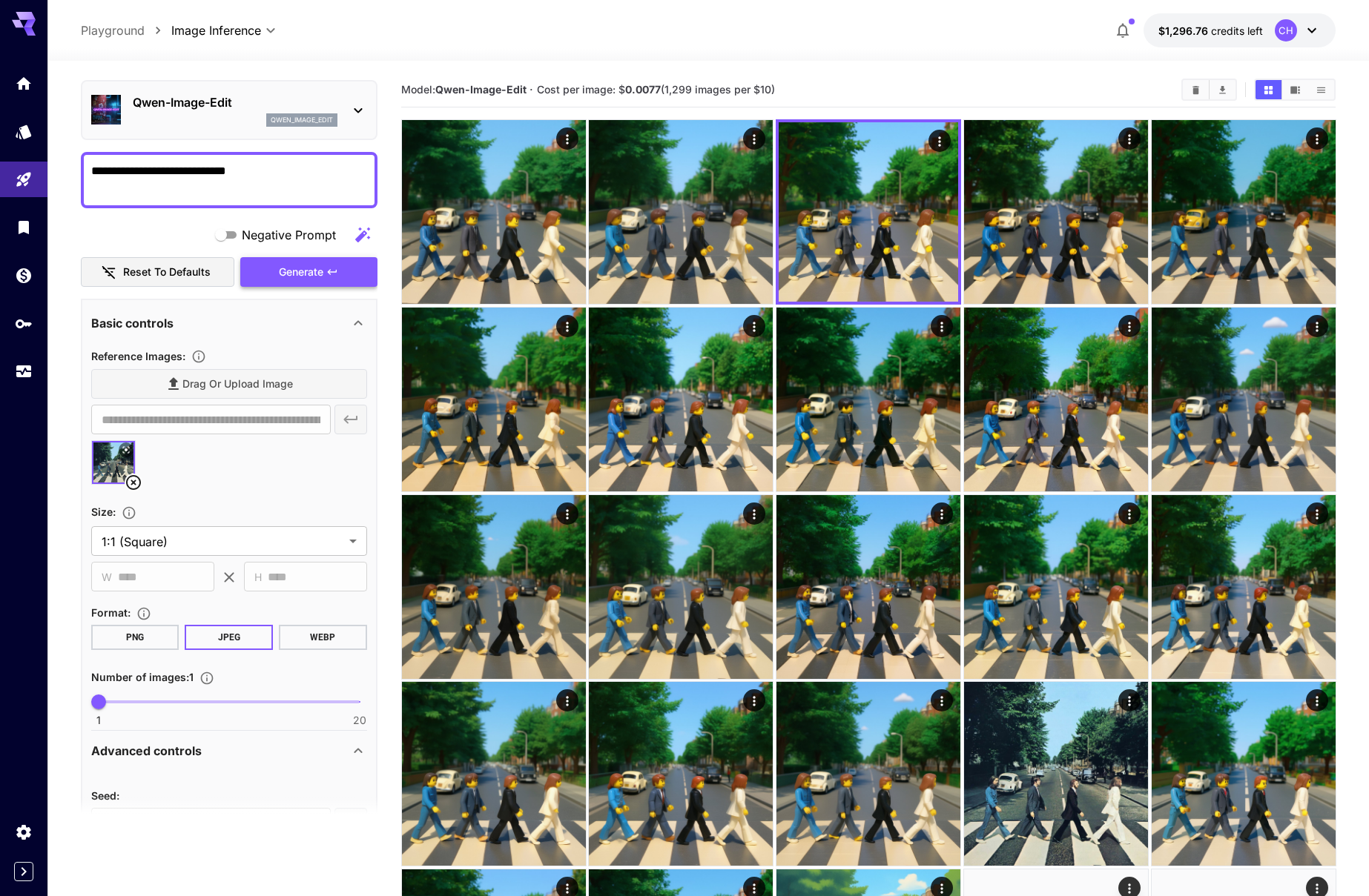
type textarea "**********"
click at [316, 270] on span "Generate" at bounding box center [301, 272] width 45 height 18
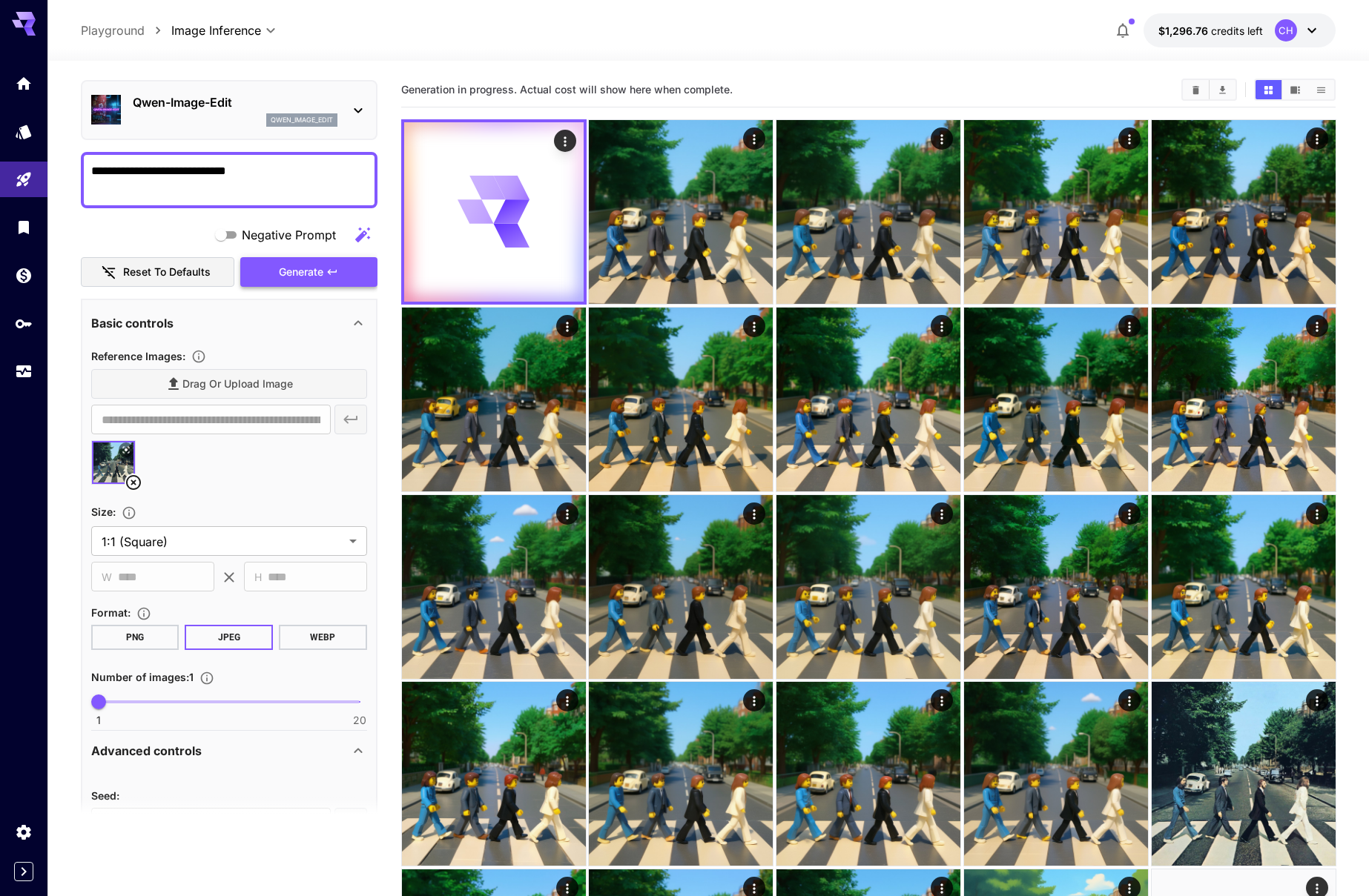
click at [316, 270] on span "Generate" at bounding box center [301, 272] width 45 height 18
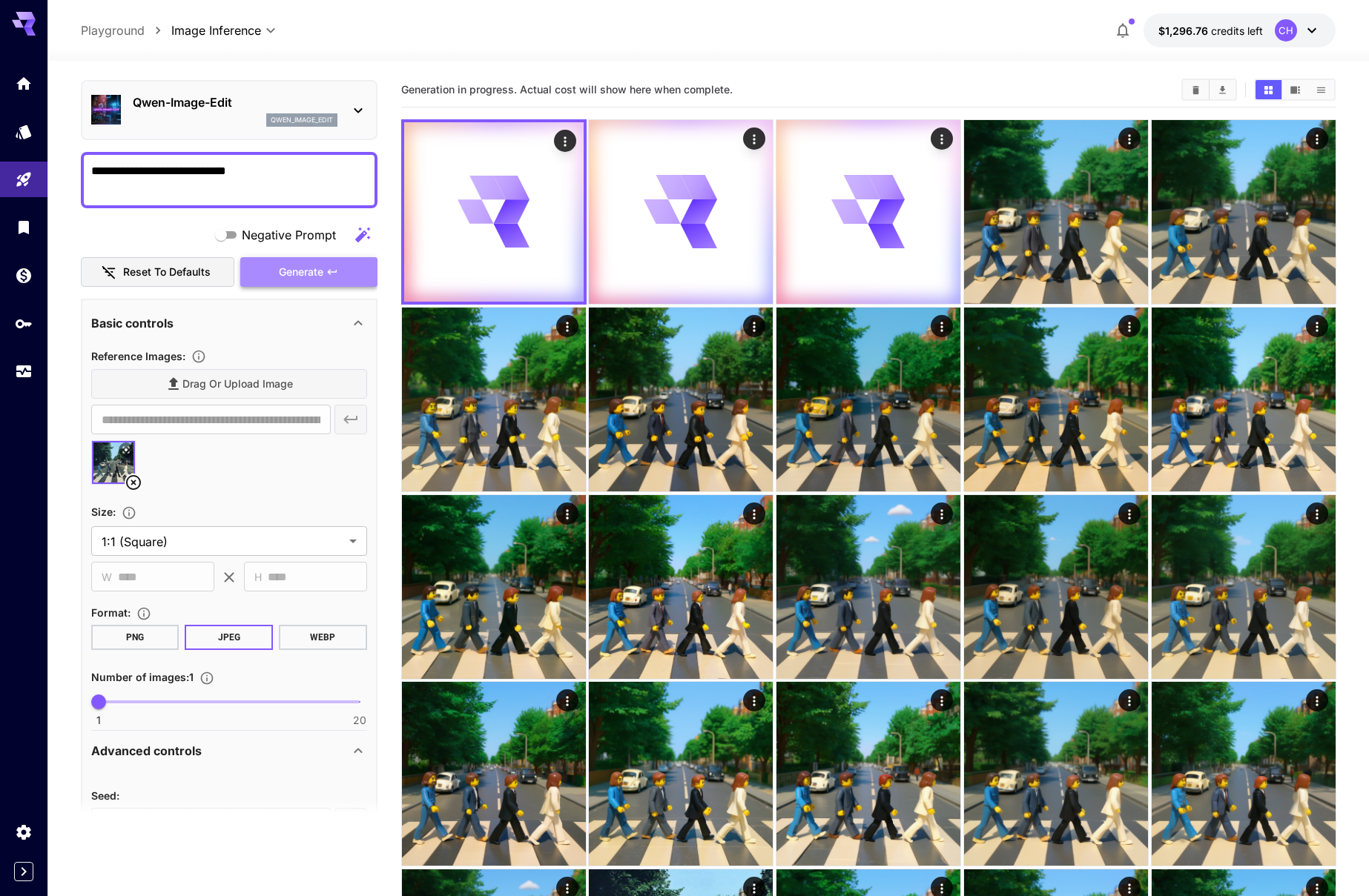
click at [316, 270] on span "Generate" at bounding box center [301, 272] width 45 height 18
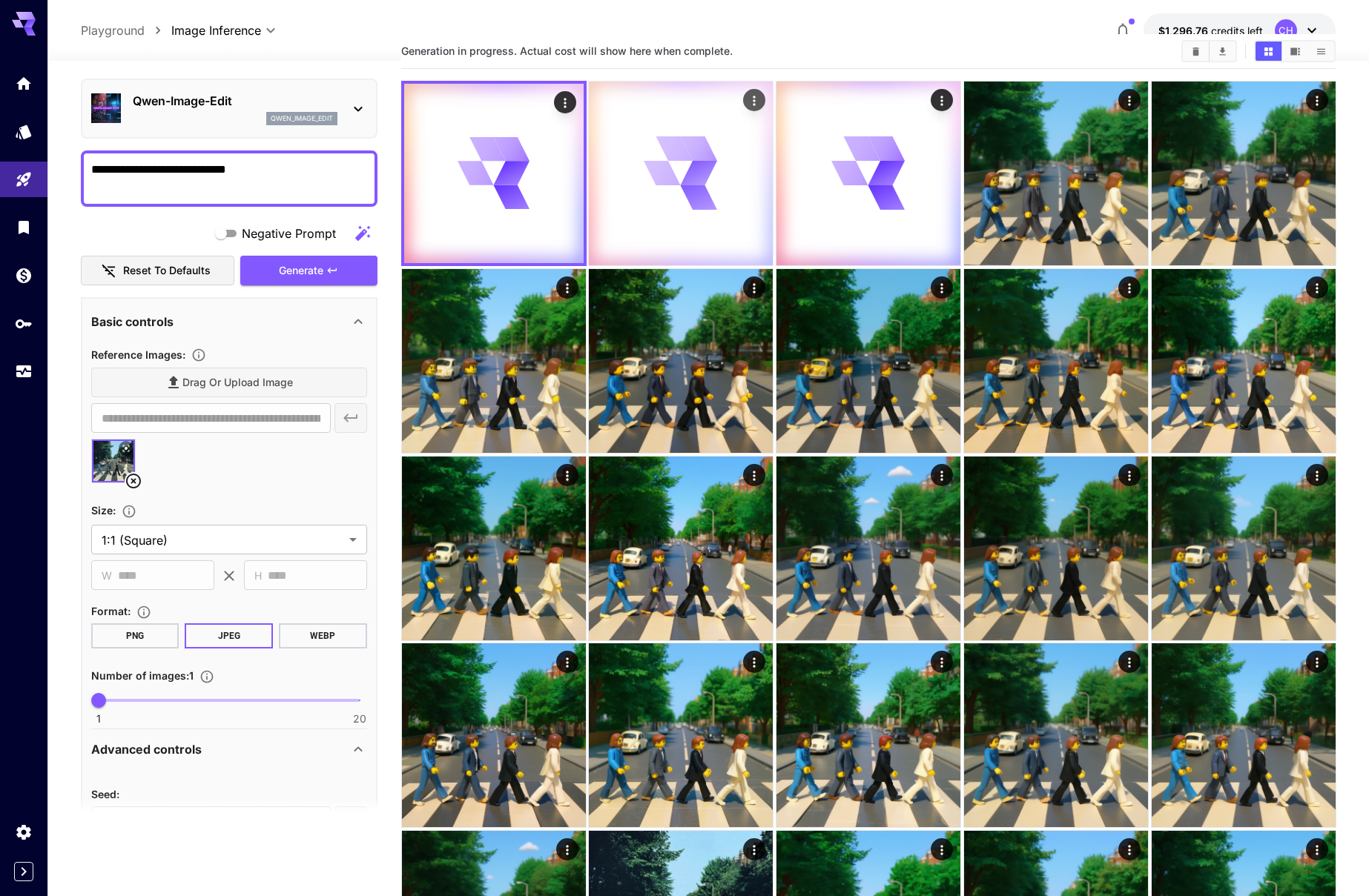
scroll to position [40, 0]
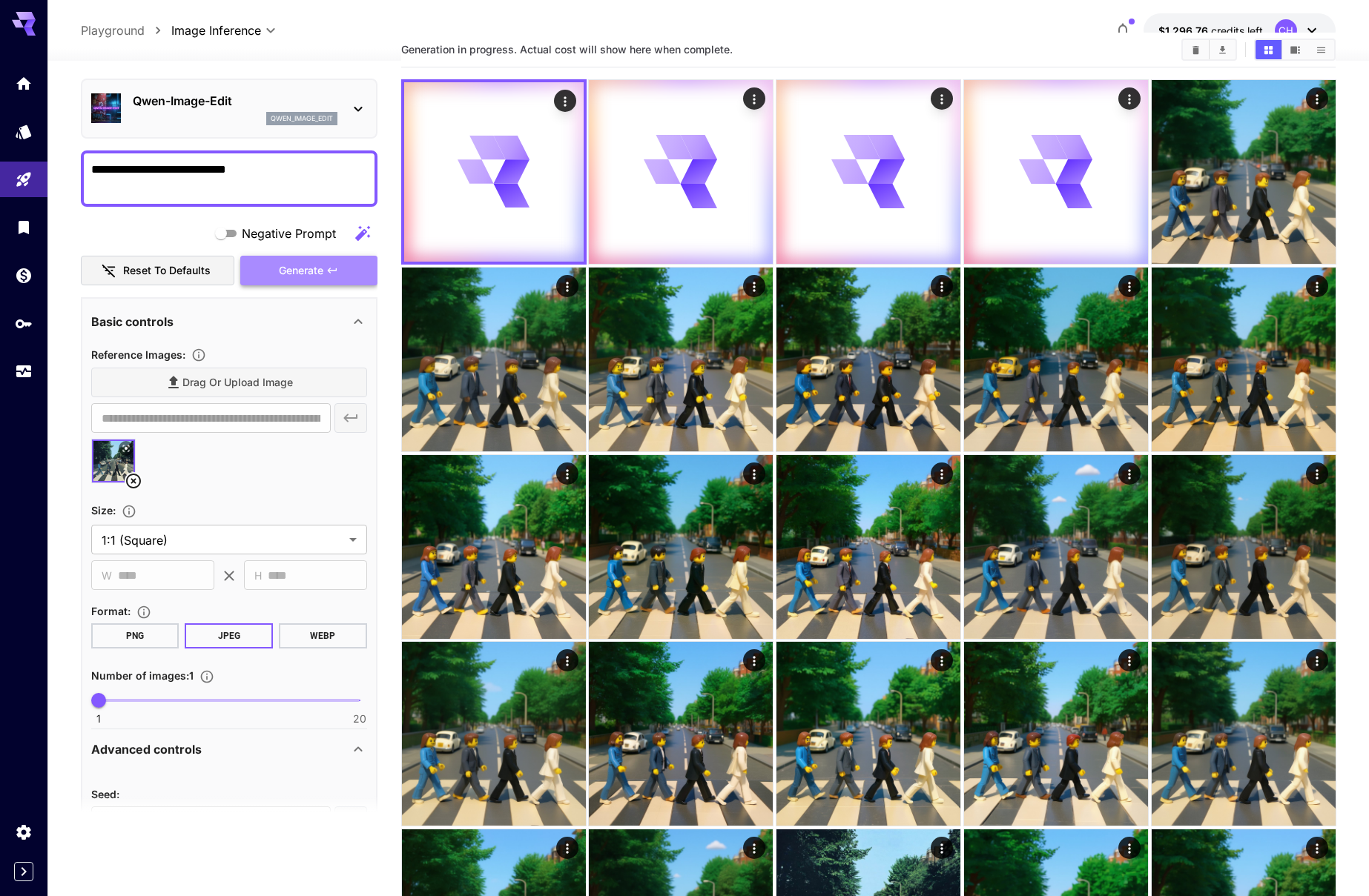
click at [363, 262] on button "Generate" at bounding box center [309, 271] width 137 height 30
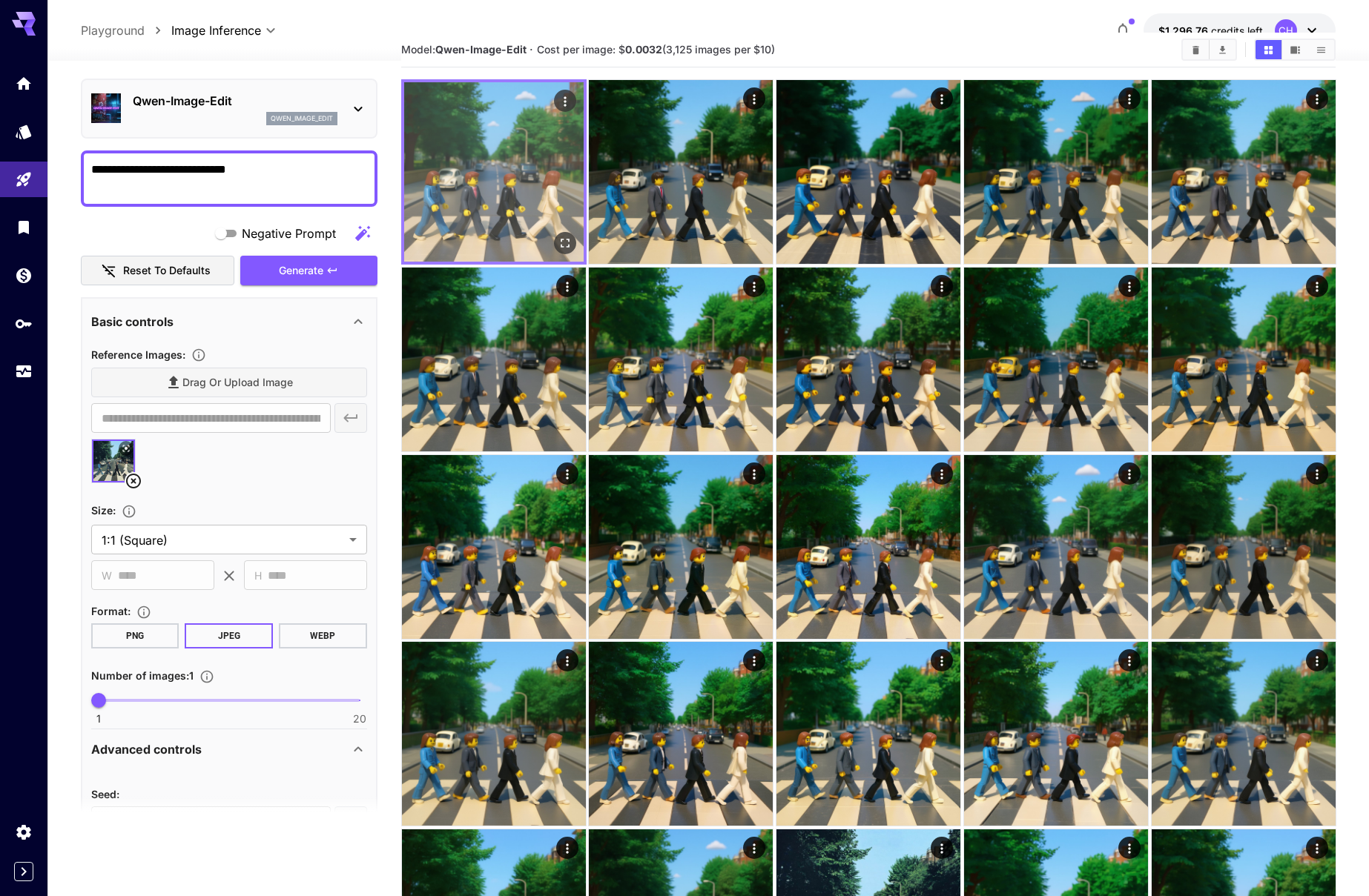
click at [582, 246] on img at bounding box center [494, 172] width 180 height 180
click at [558, 243] on icon "Open in fullscreen" at bounding box center [564, 242] width 15 height 15
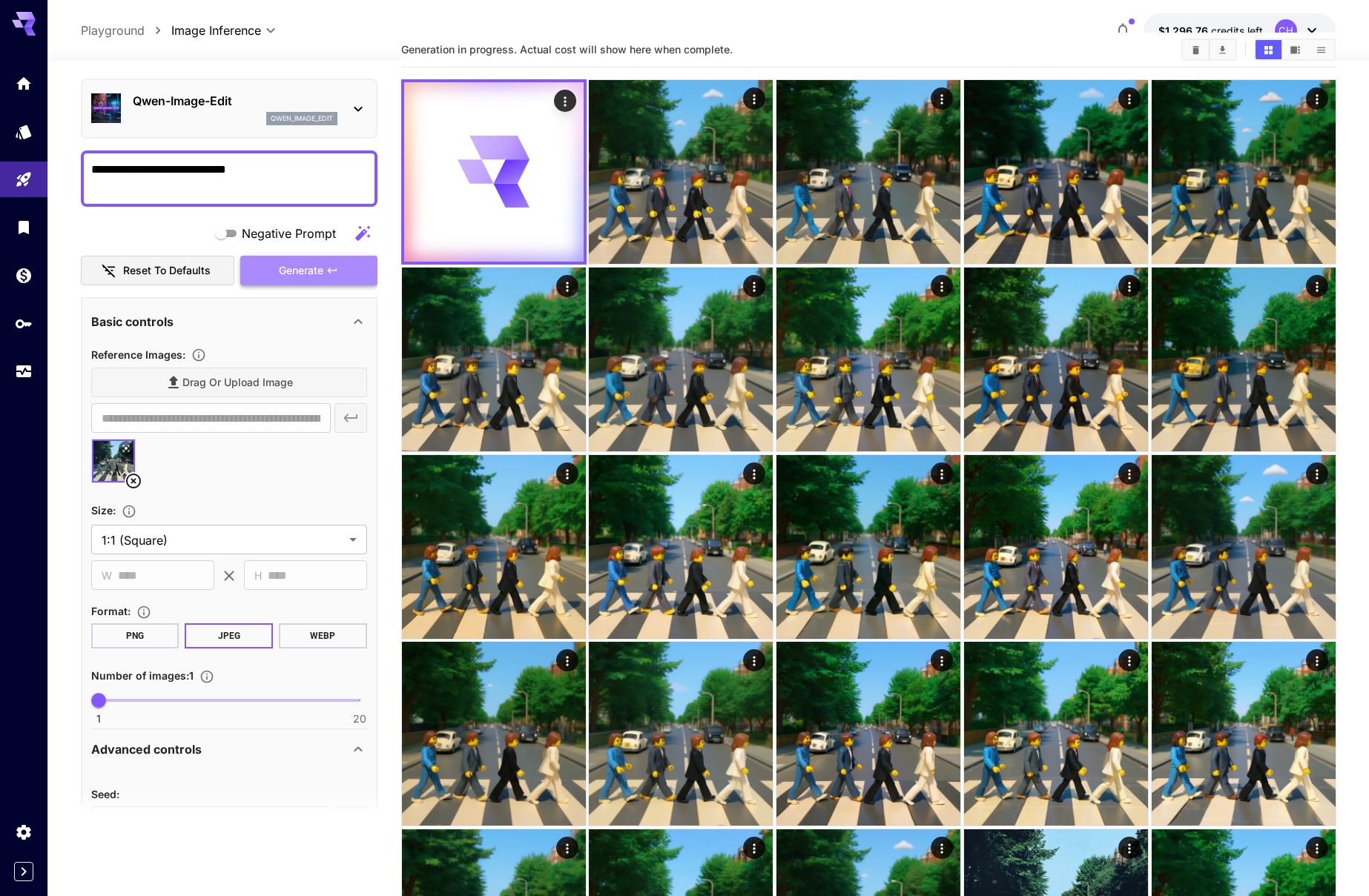
click at [310, 270] on span "Generate" at bounding box center [301, 270] width 45 height 18
click at [326, 272] on icon "button" at bounding box center [332, 270] width 12 height 12
click at [301, 273] on span "Generate" at bounding box center [301, 270] width 45 height 18
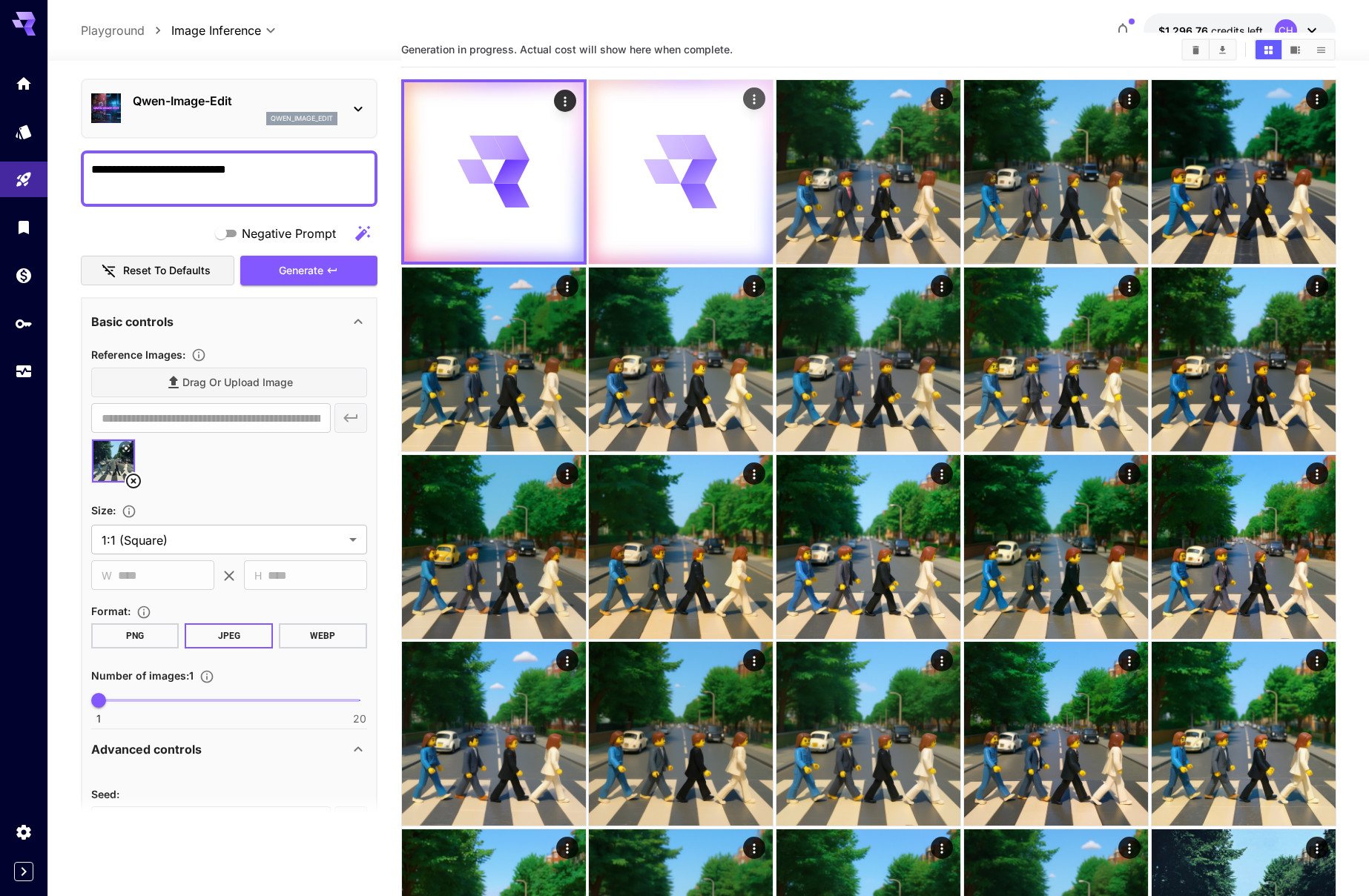
scroll to position [45, 0]
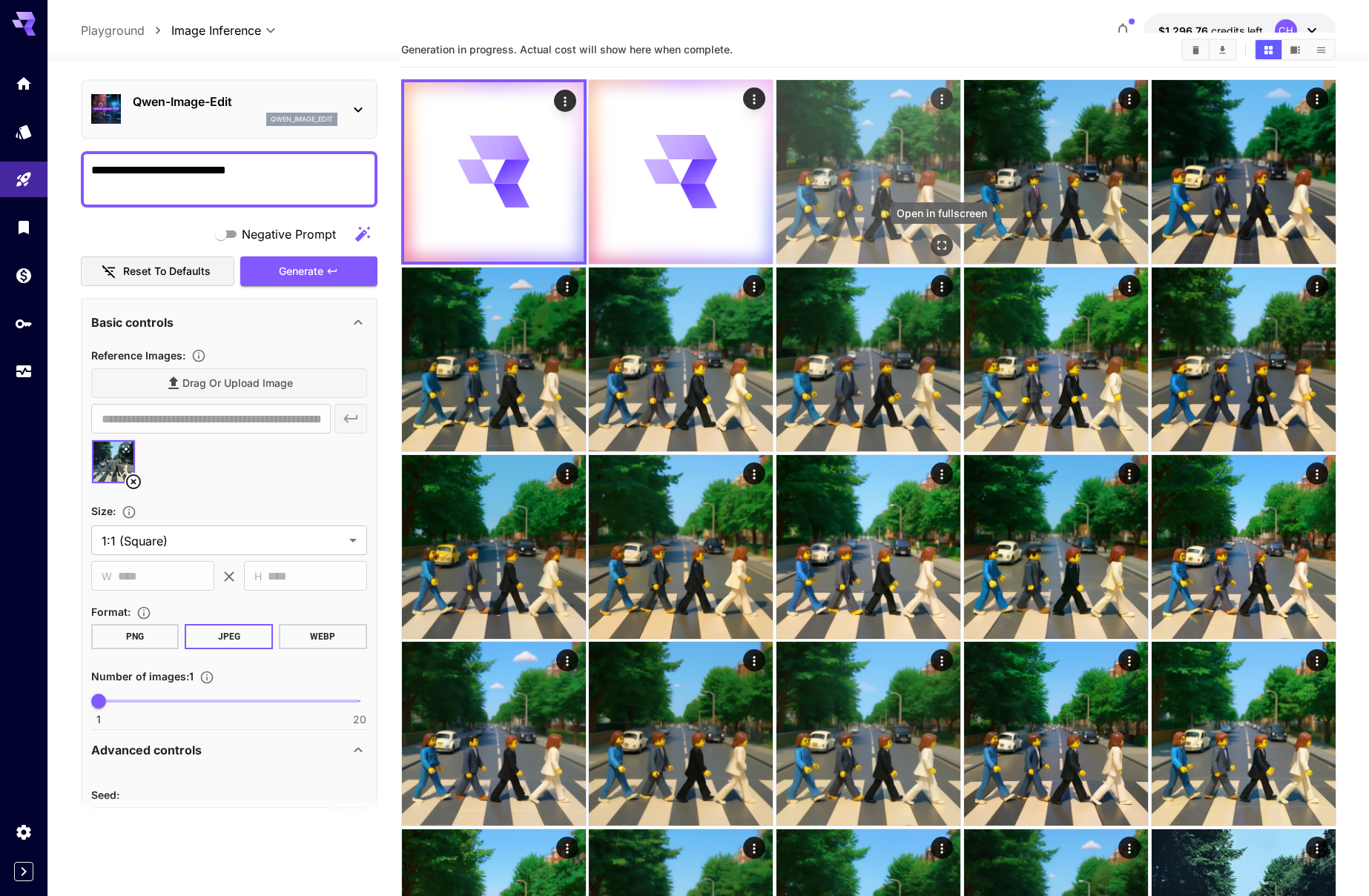
click at [938, 241] on icon "Open in fullscreen" at bounding box center [941, 245] width 9 height 9
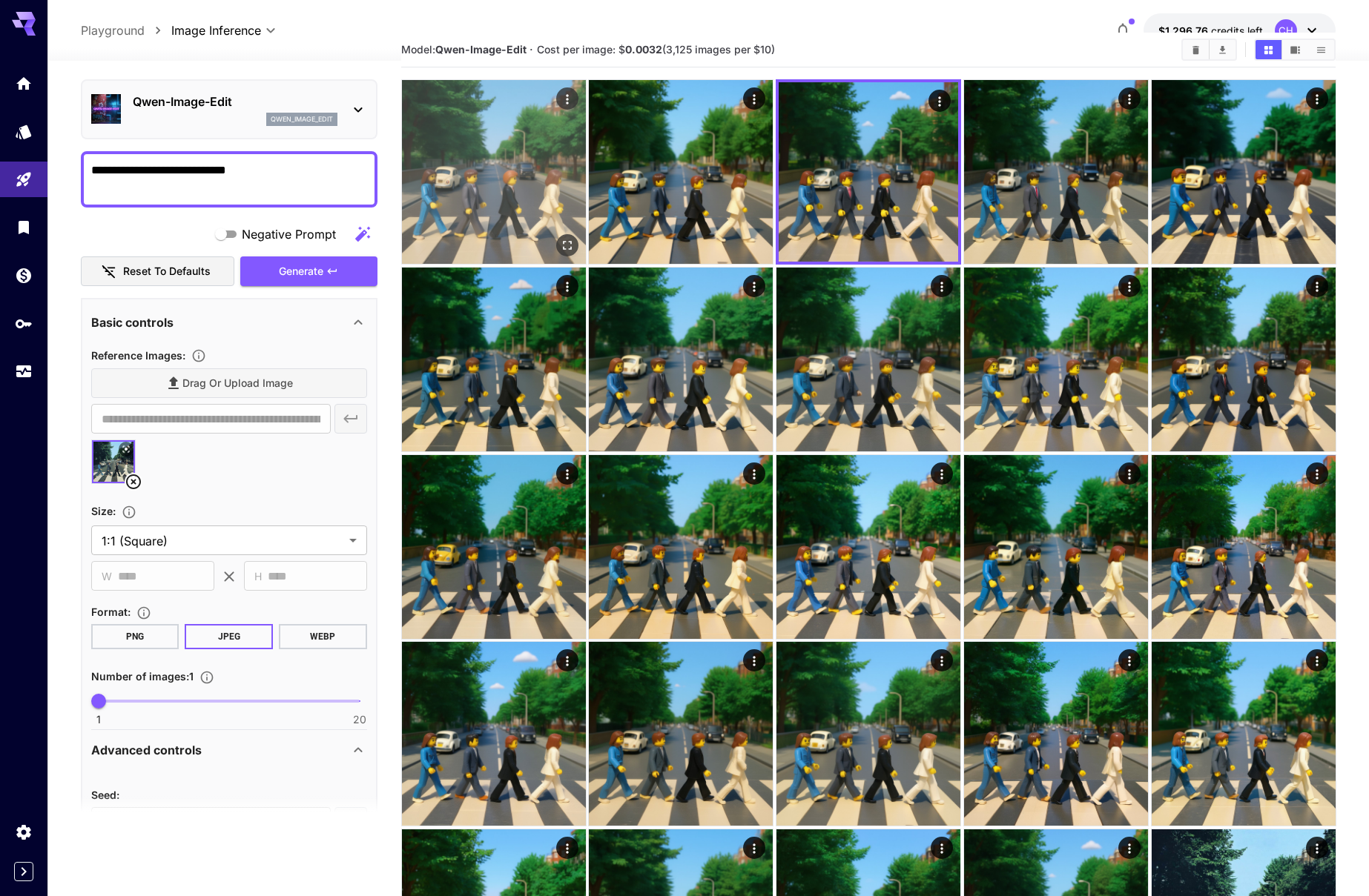
click at [574, 239] on icon "Open in fullscreen" at bounding box center [566, 245] width 15 height 15
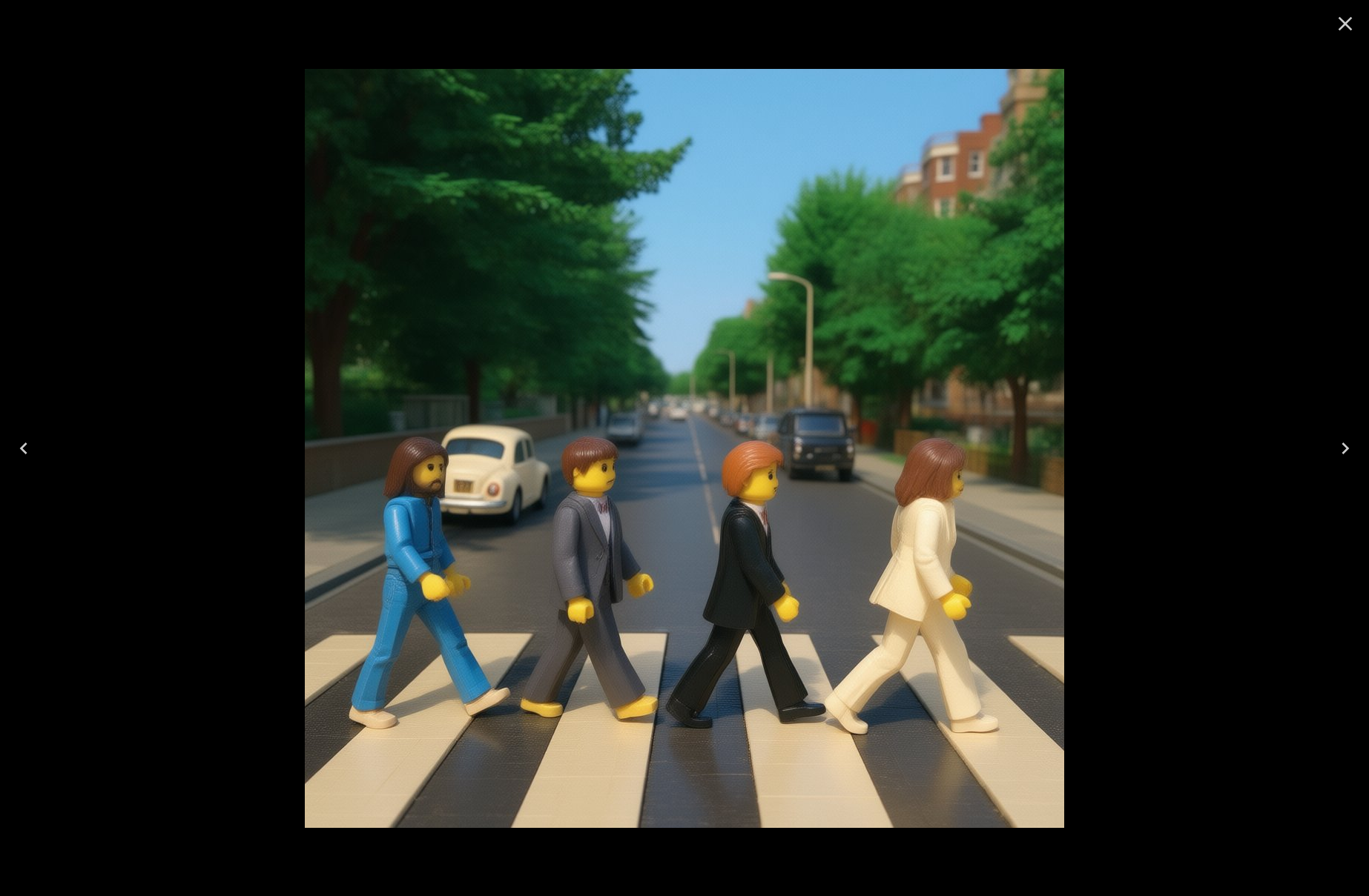
click at [1351, 28] on icon "Close" at bounding box center [1345, 24] width 14 height 14
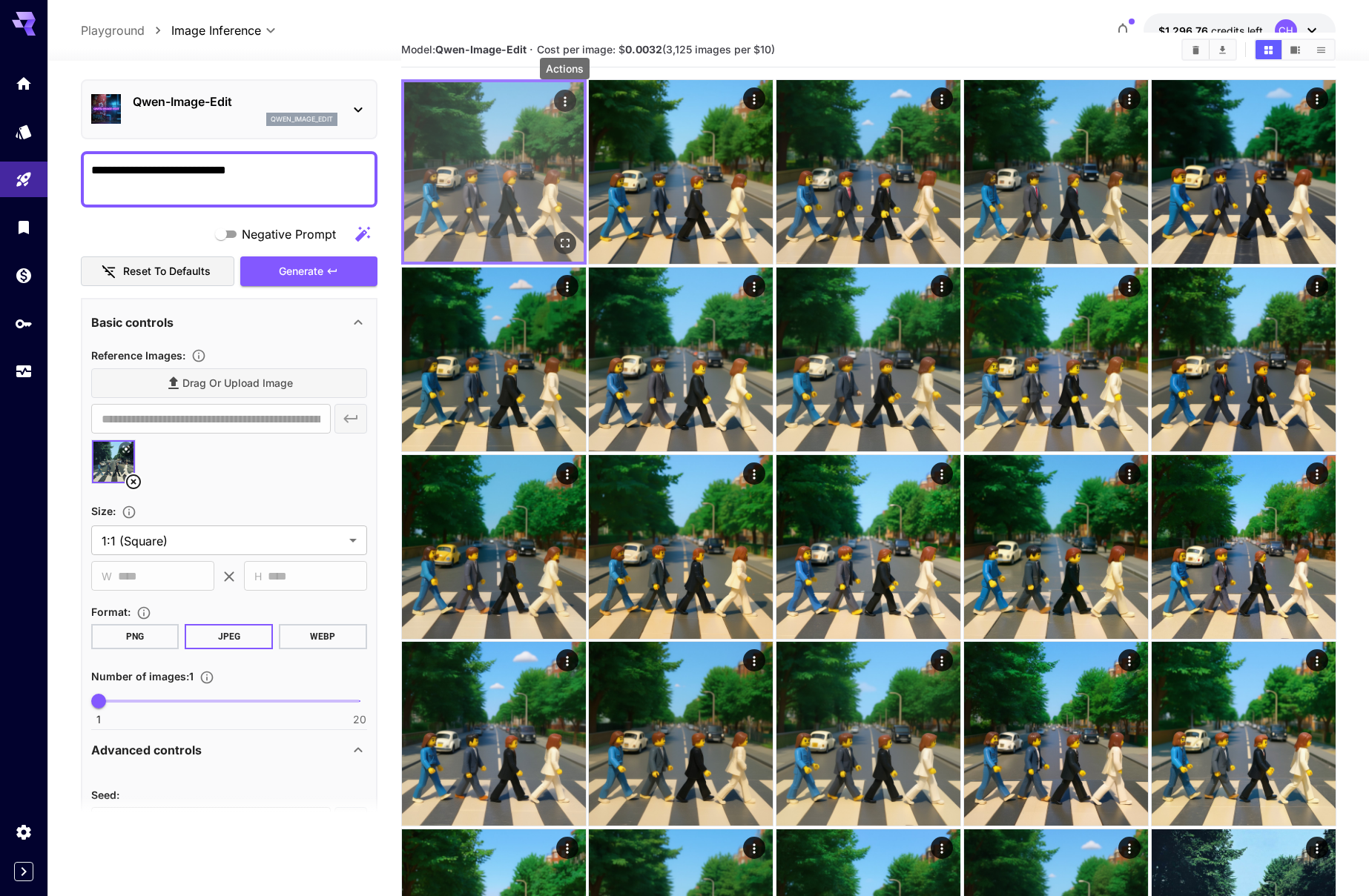
click at [562, 103] on icon "Actions" at bounding box center [564, 101] width 15 height 15
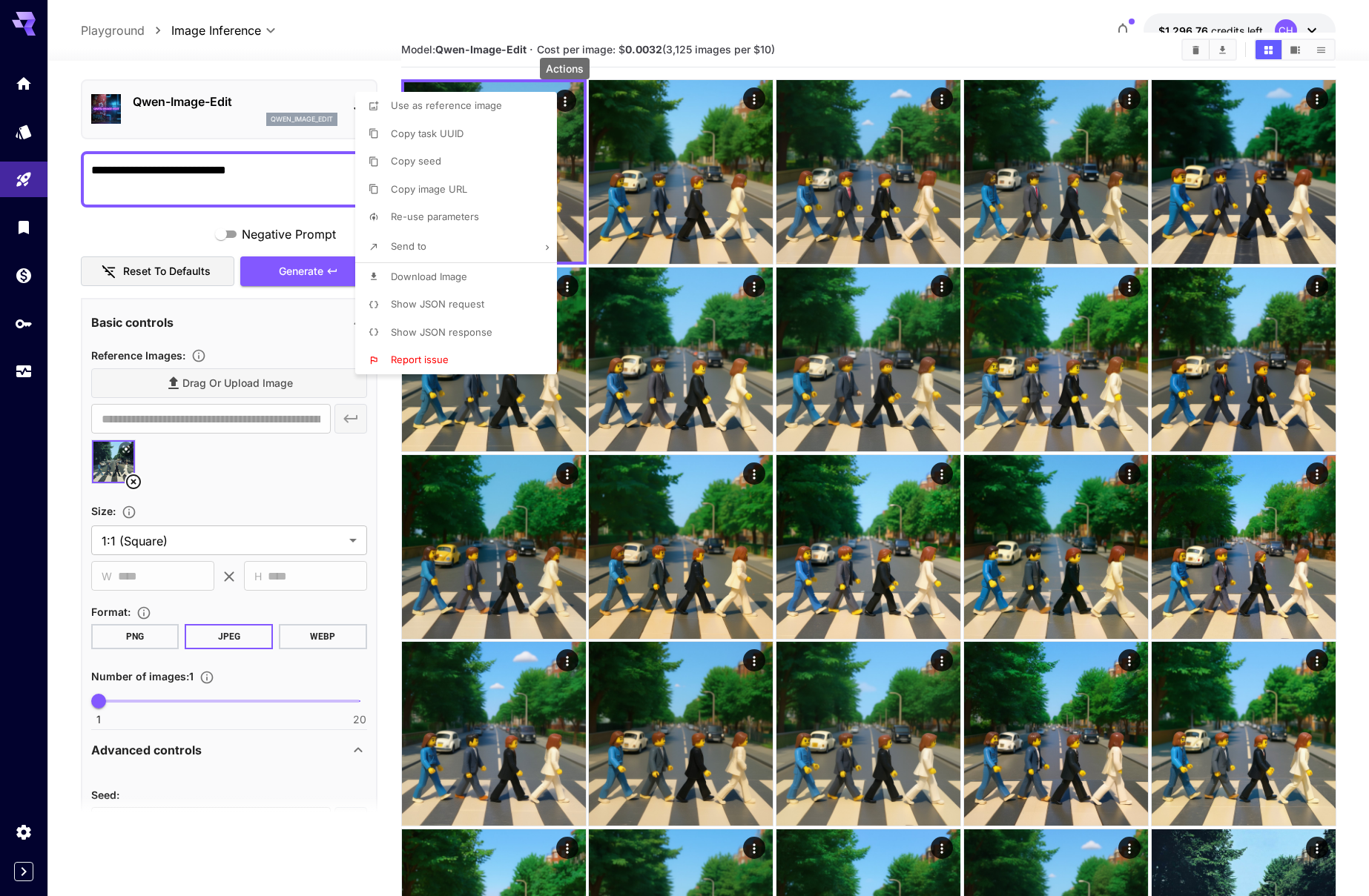
click at [848, 39] on div at bounding box center [684, 448] width 1369 height 896
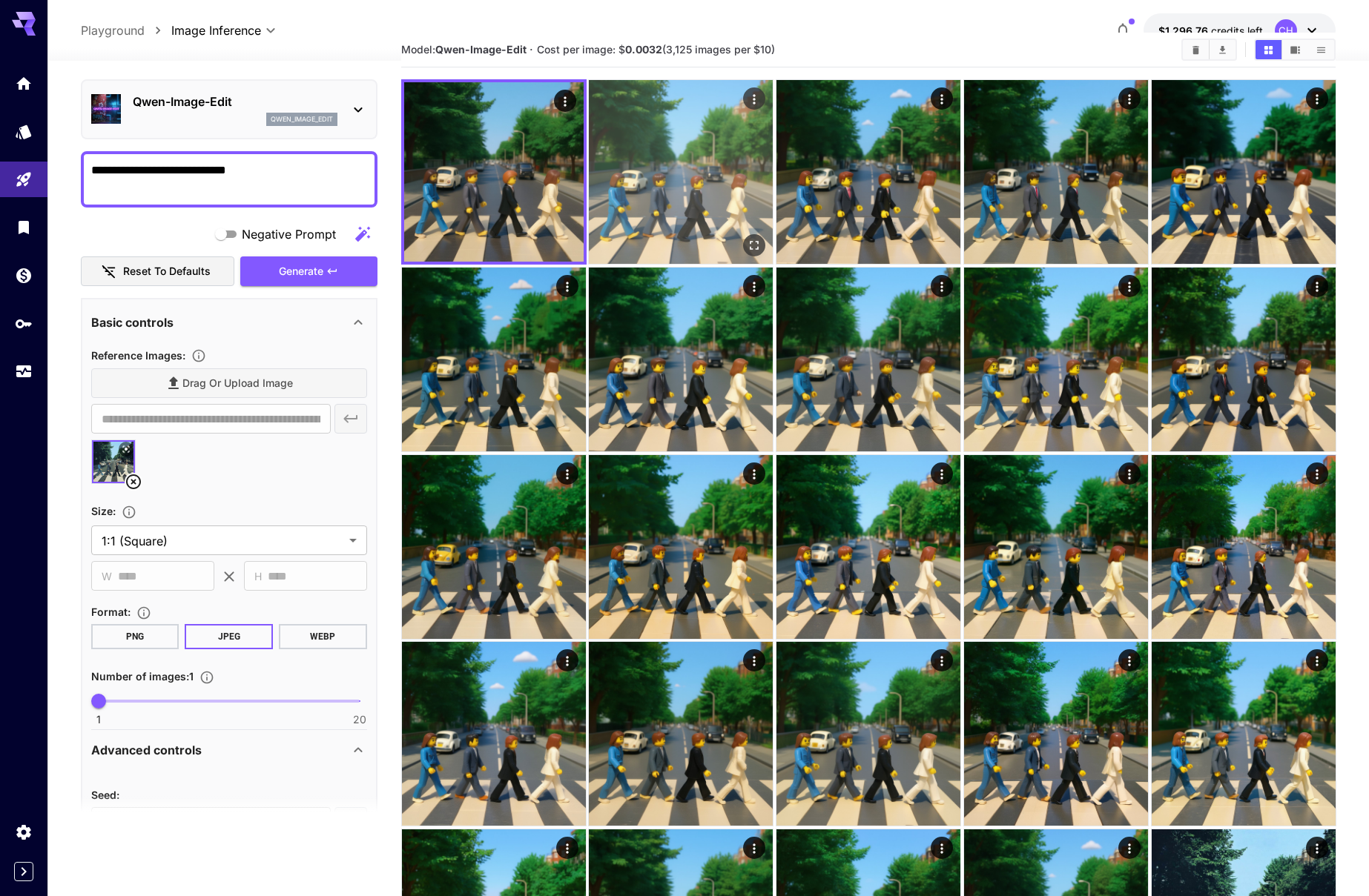
click at [671, 165] on img at bounding box center [680, 172] width 184 height 184
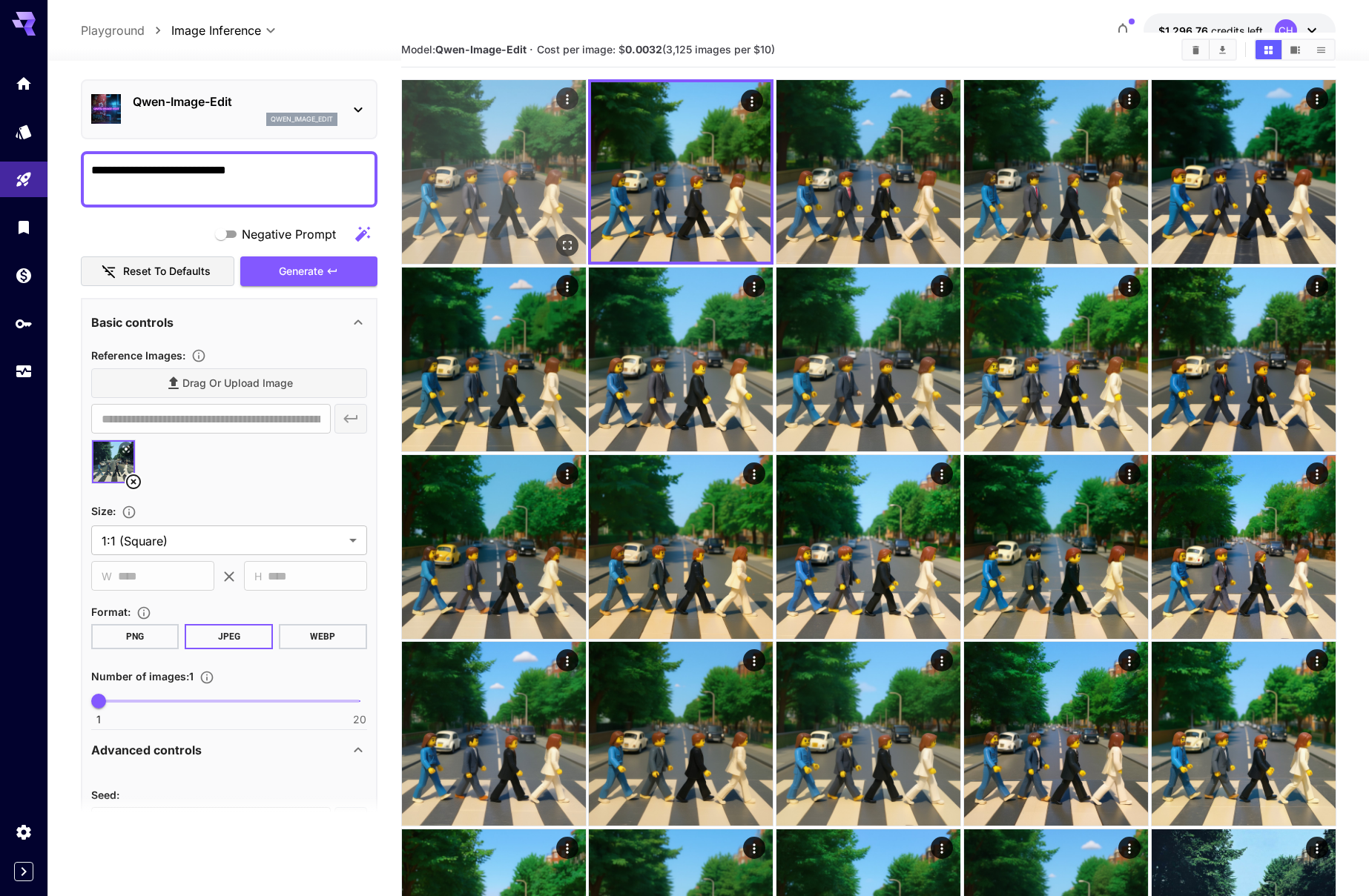
click at [542, 162] on img at bounding box center [493, 172] width 184 height 184
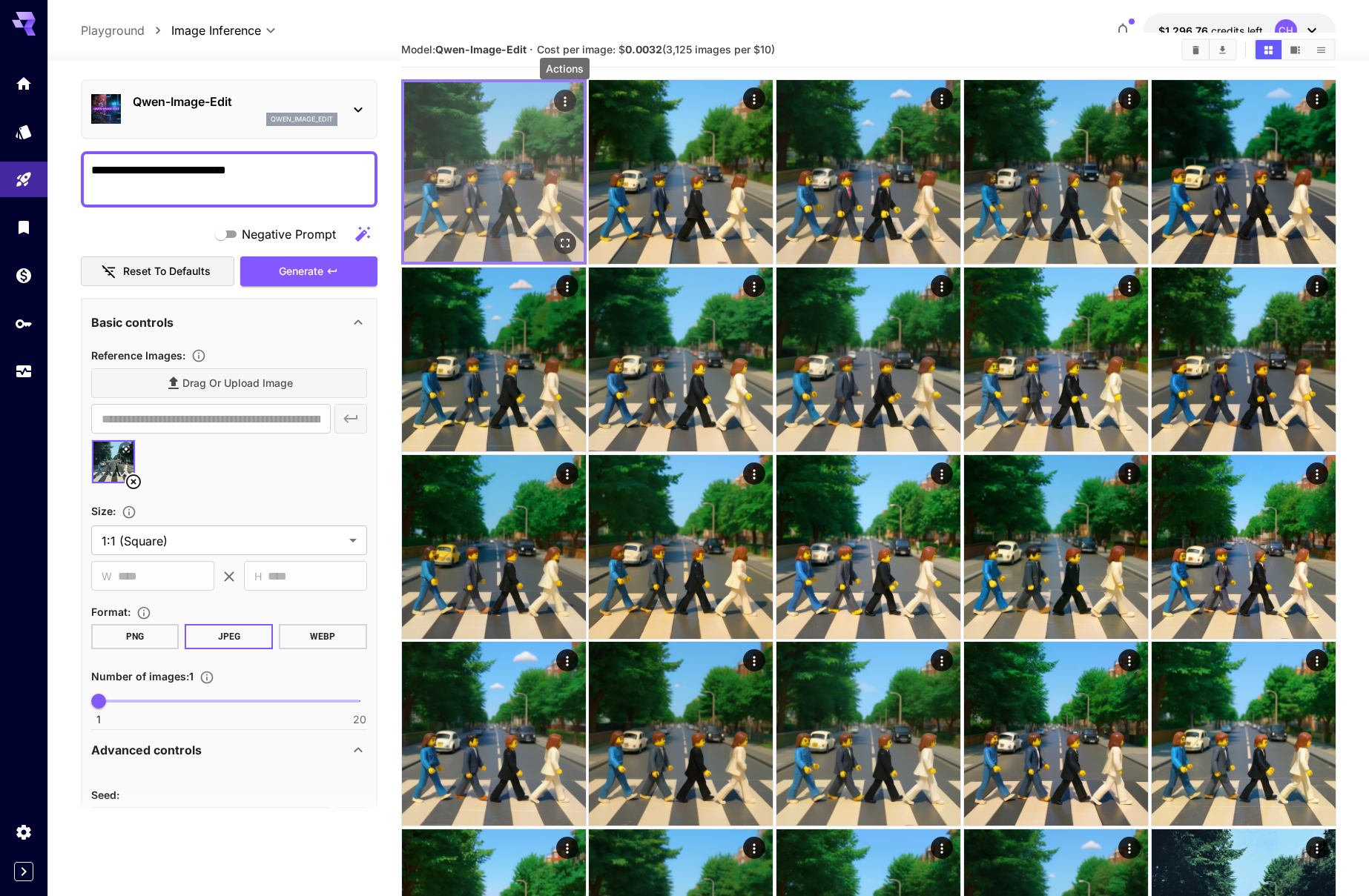
click at [574, 100] on button "Actions" at bounding box center [564, 101] width 22 height 22
click at [567, 96] on icon "Actions" at bounding box center [564, 101] width 15 height 15
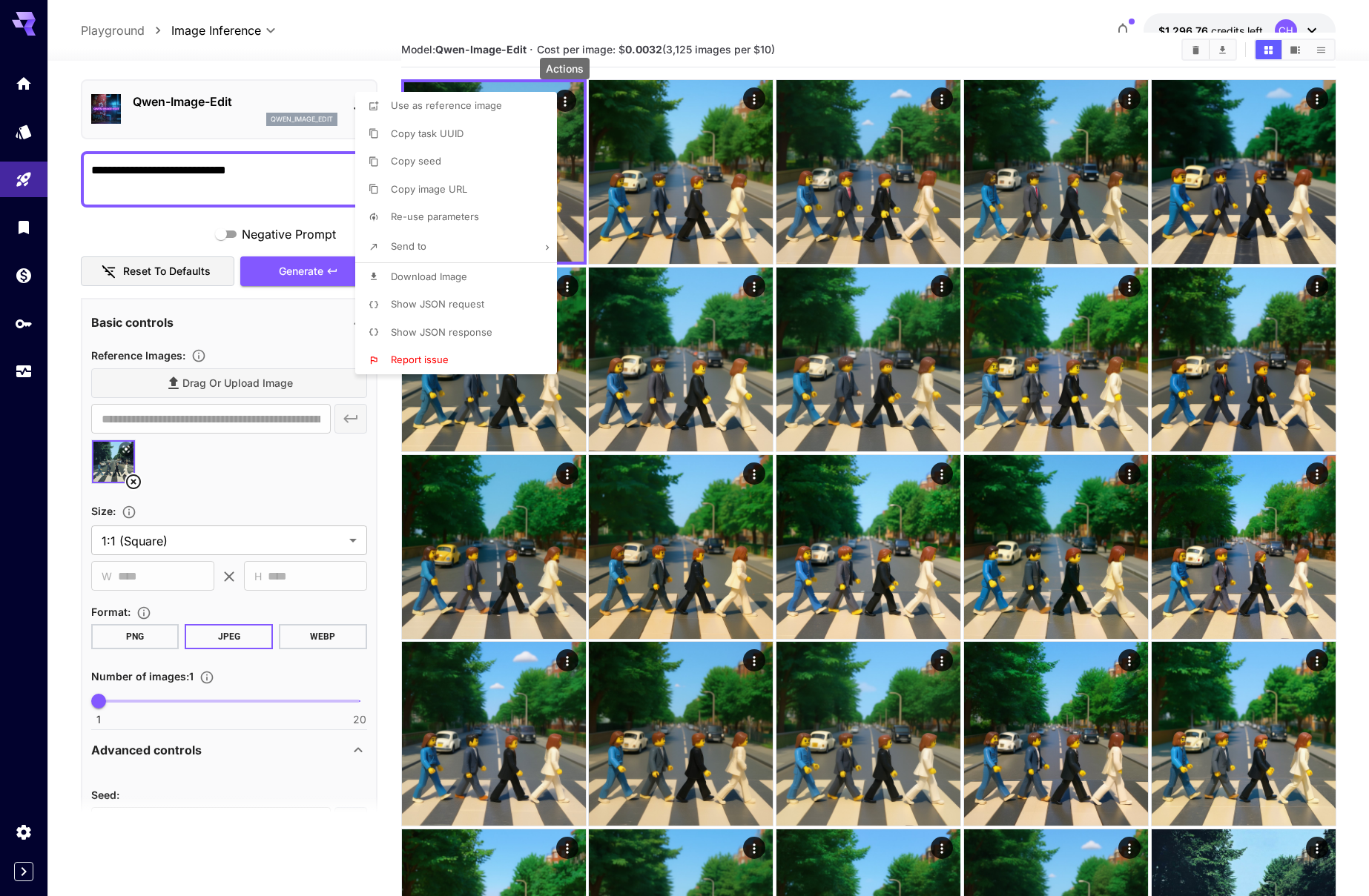
click at [428, 281] on span "Download Image" at bounding box center [429, 276] width 76 height 12
click at [939, 33] on div at bounding box center [684, 448] width 1369 height 896
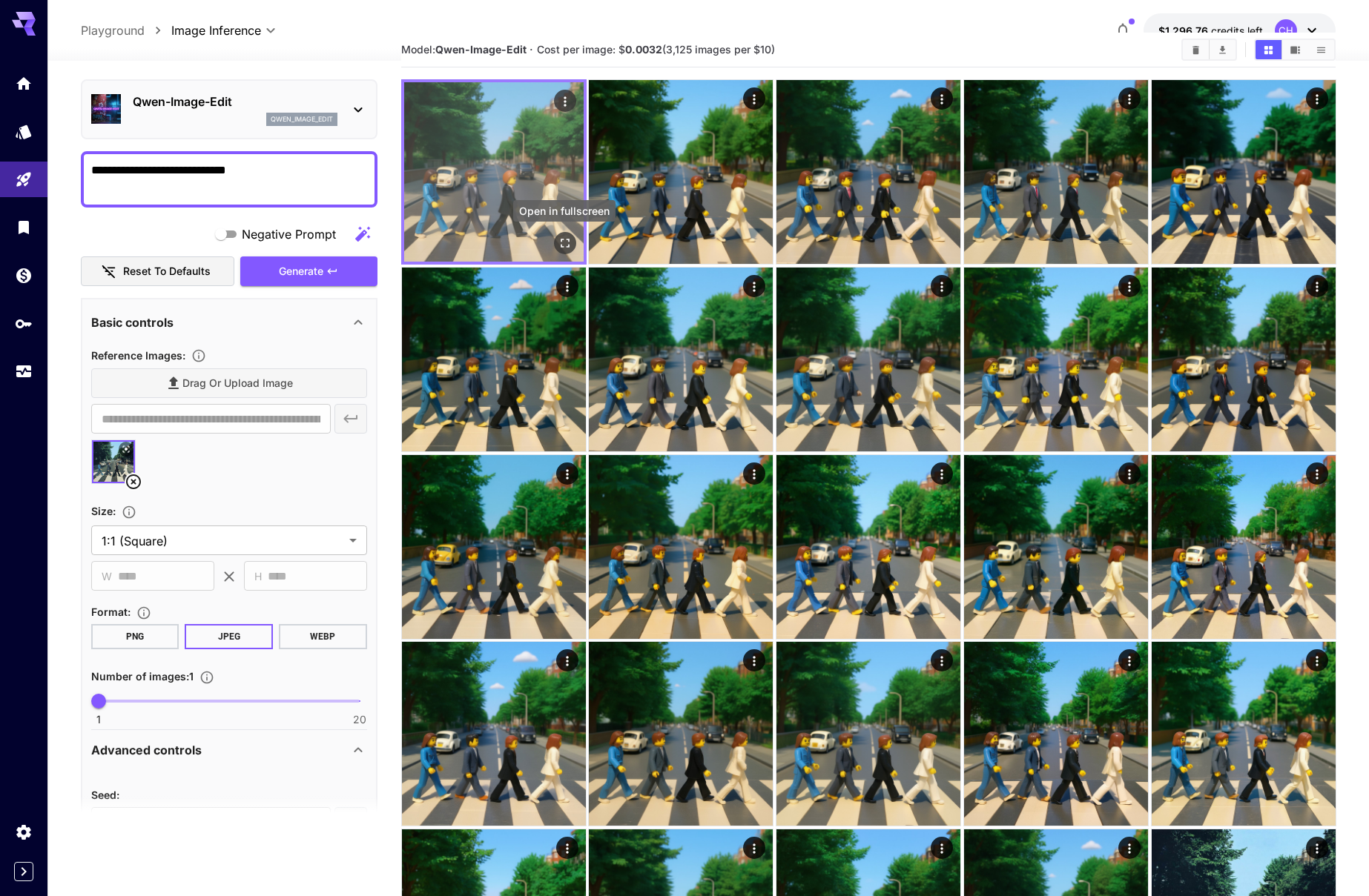
click at [562, 241] on icon "Open in fullscreen" at bounding box center [564, 242] width 15 height 15
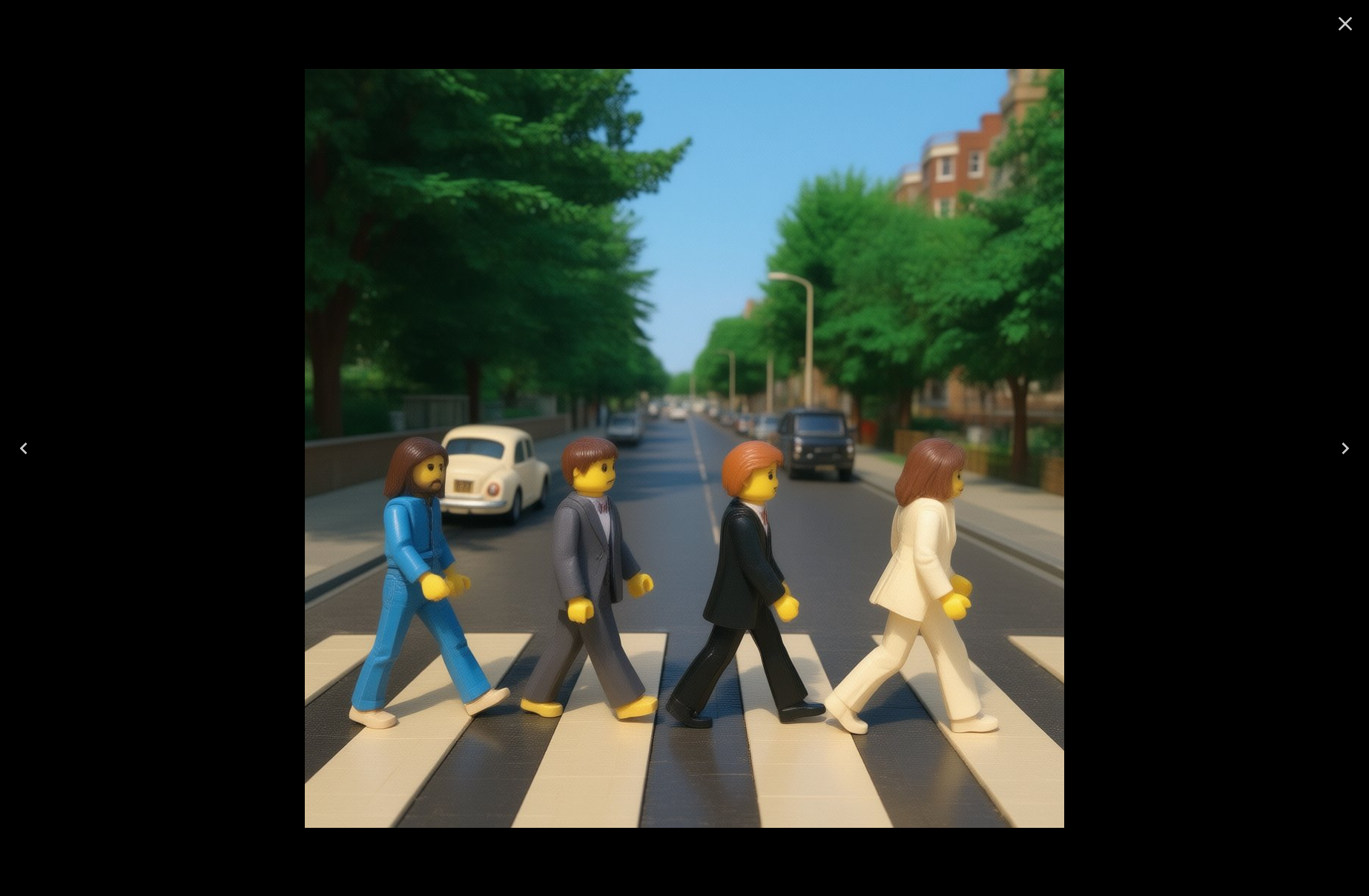
click at [1340, 27] on icon "Close" at bounding box center [1345, 24] width 24 height 24
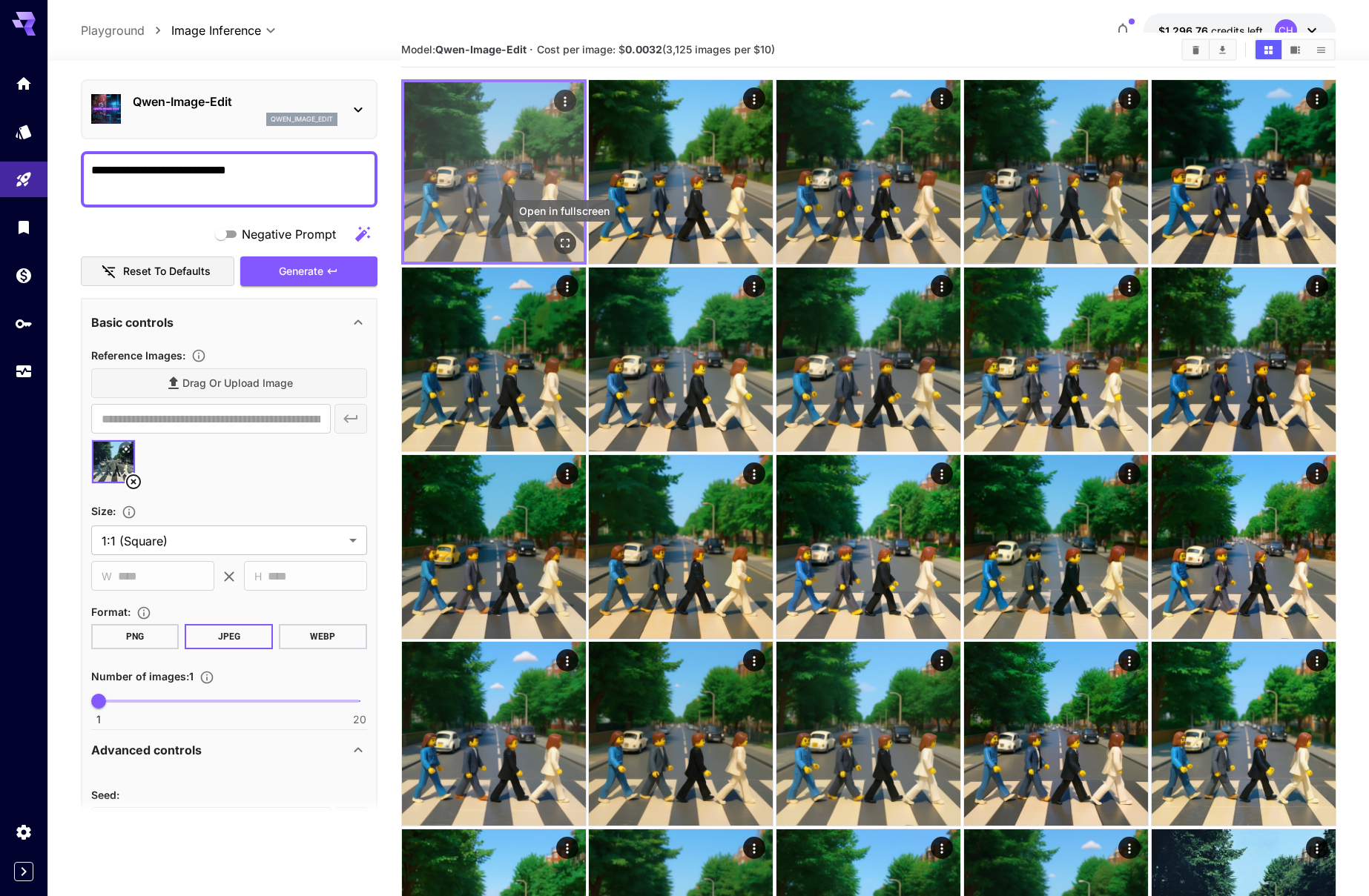
click at [570, 239] on icon "Open in fullscreen" at bounding box center [564, 242] width 15 height 15
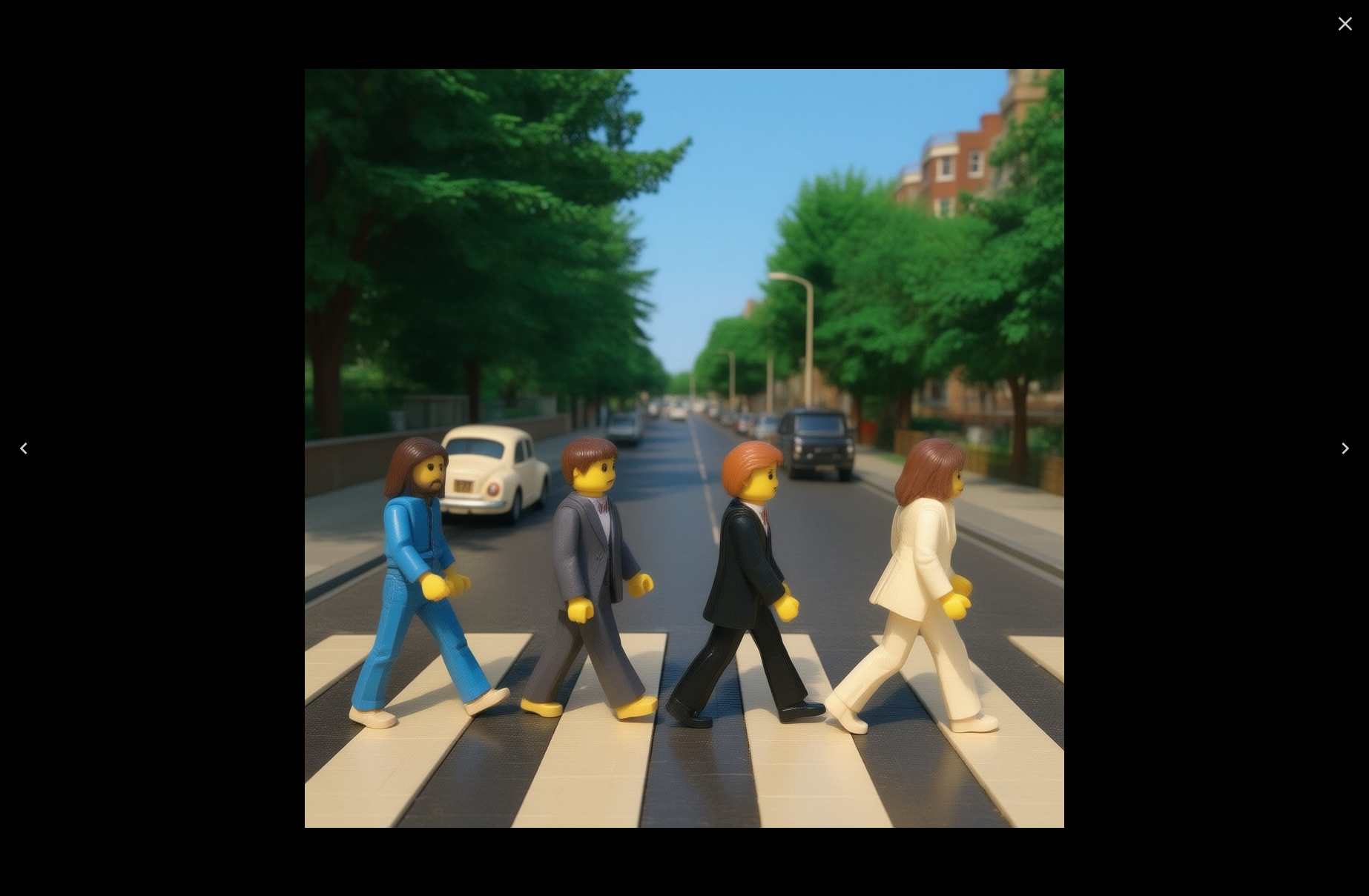
click at [1355, 18] on icon "Close" at bounding box center [1345, 24] width 24 height 24
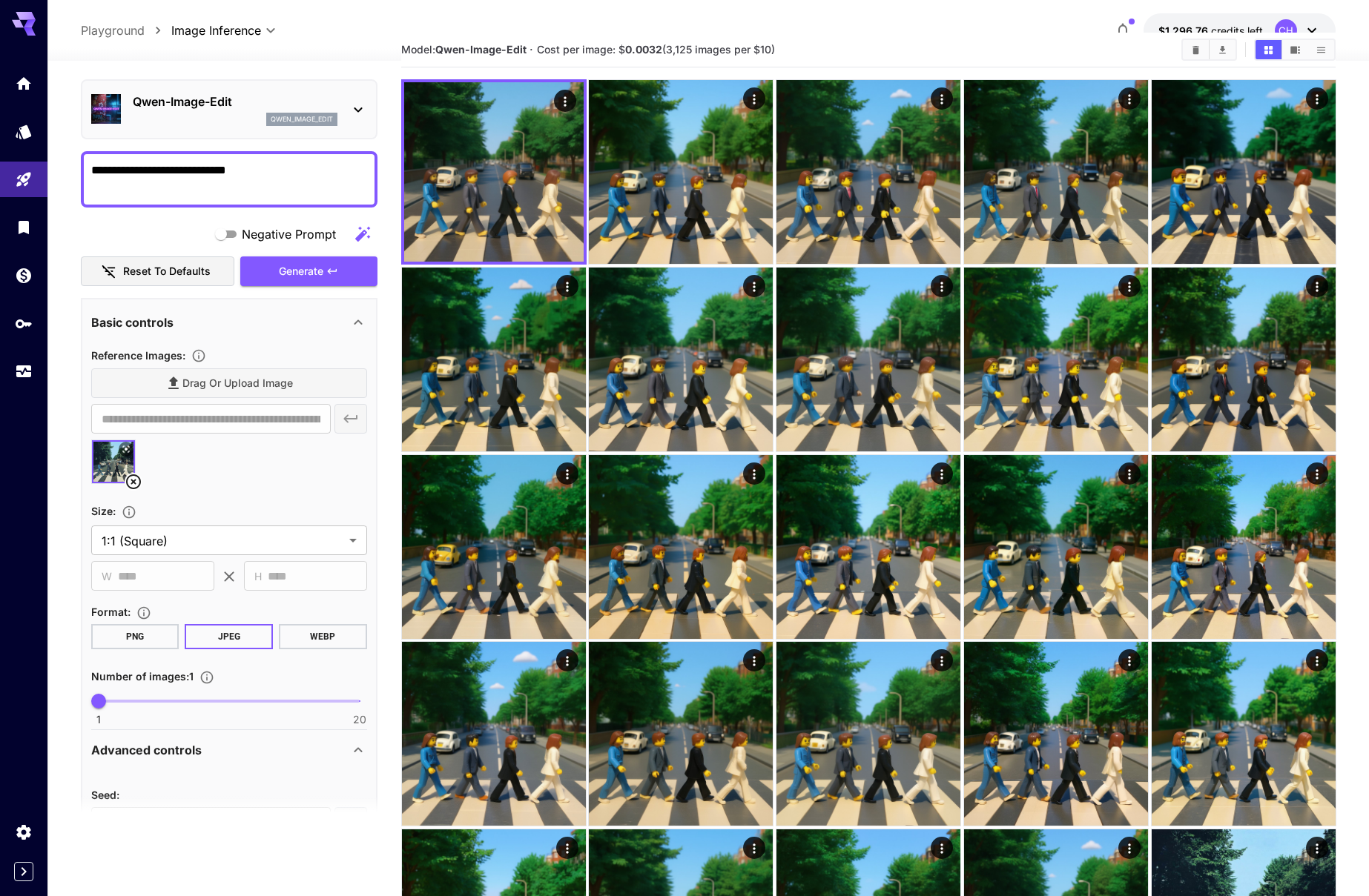
click at [206, 381] on div "Drag or upload image" at bounding box center [229, 383] width 276 height 30
click at [136, 484] on icon at bounding box center [134, 482] width 18 height 17
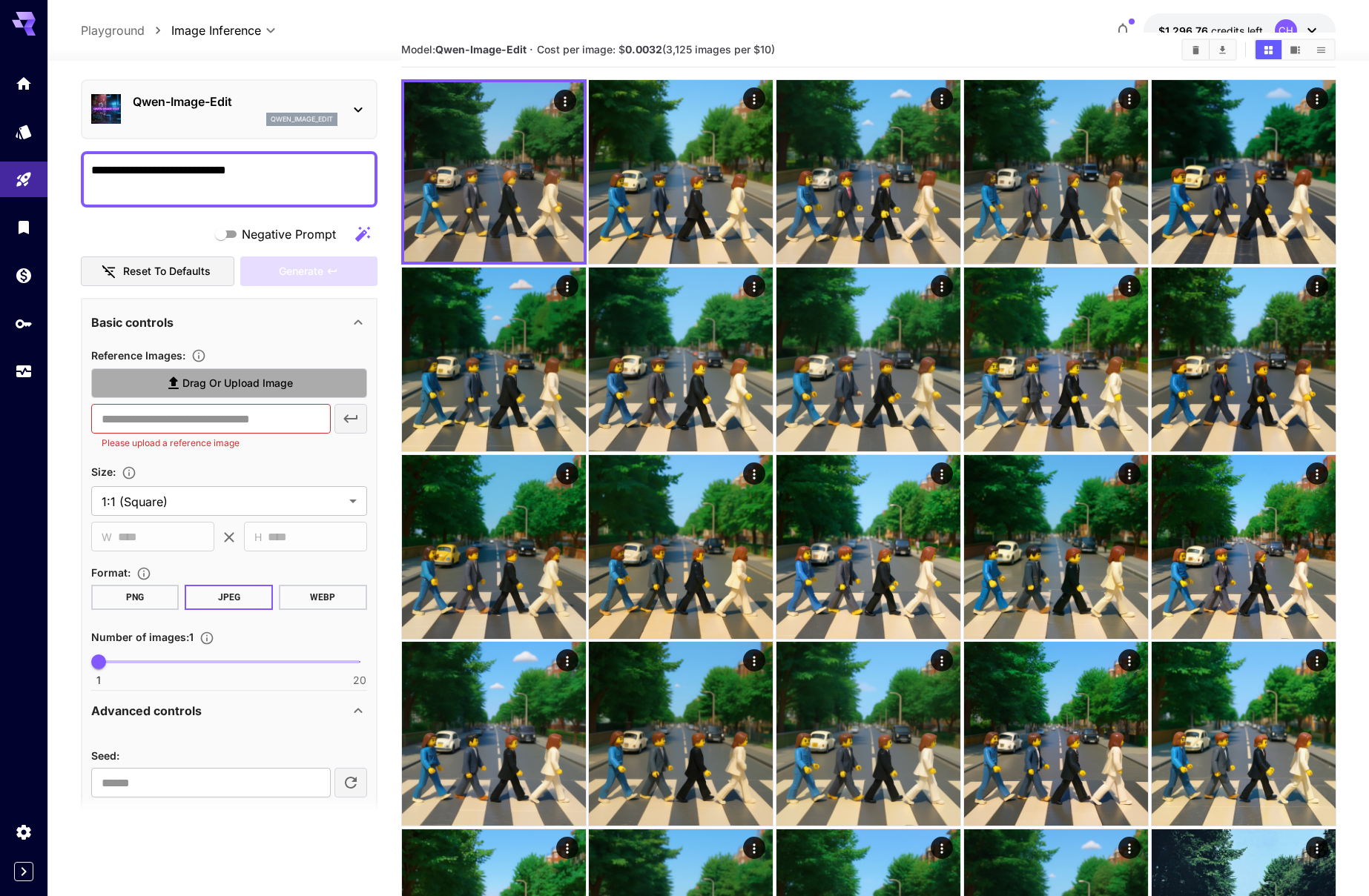
click at [208, 377] on span "Drag or upload image" at bounding box center [237, 383] width 111 height 18
click at [0, 0] on input "Drag or upload image" at bounding box center [0, 0] width 0 height 0
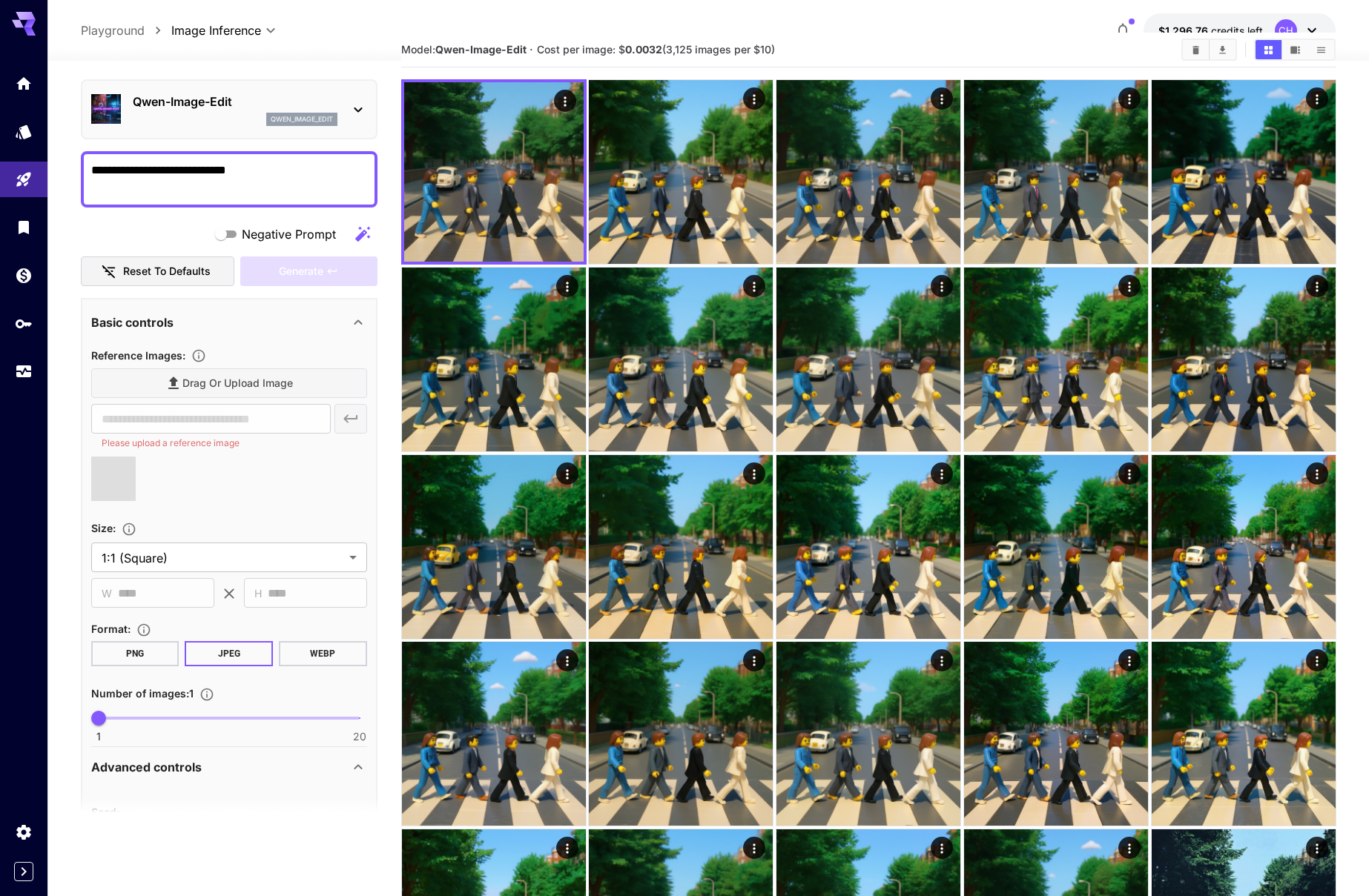
type input "**********"
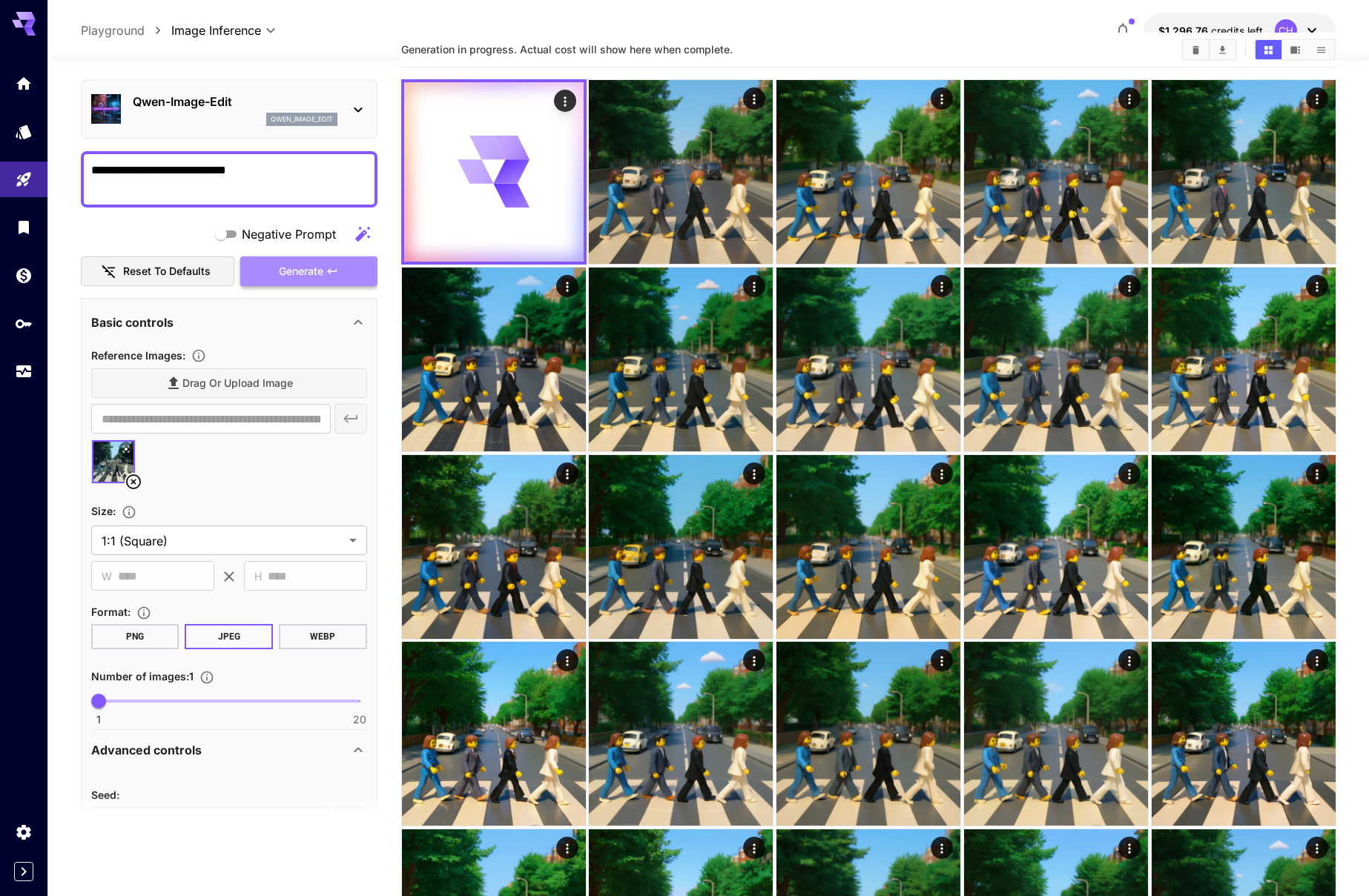
click at [319, 276] on span "Generate" at bounding box center [301, 271] width 45 height 18
click at [321, 273] on span "Generate" at bounding box center [301, 271] width 45 height 18
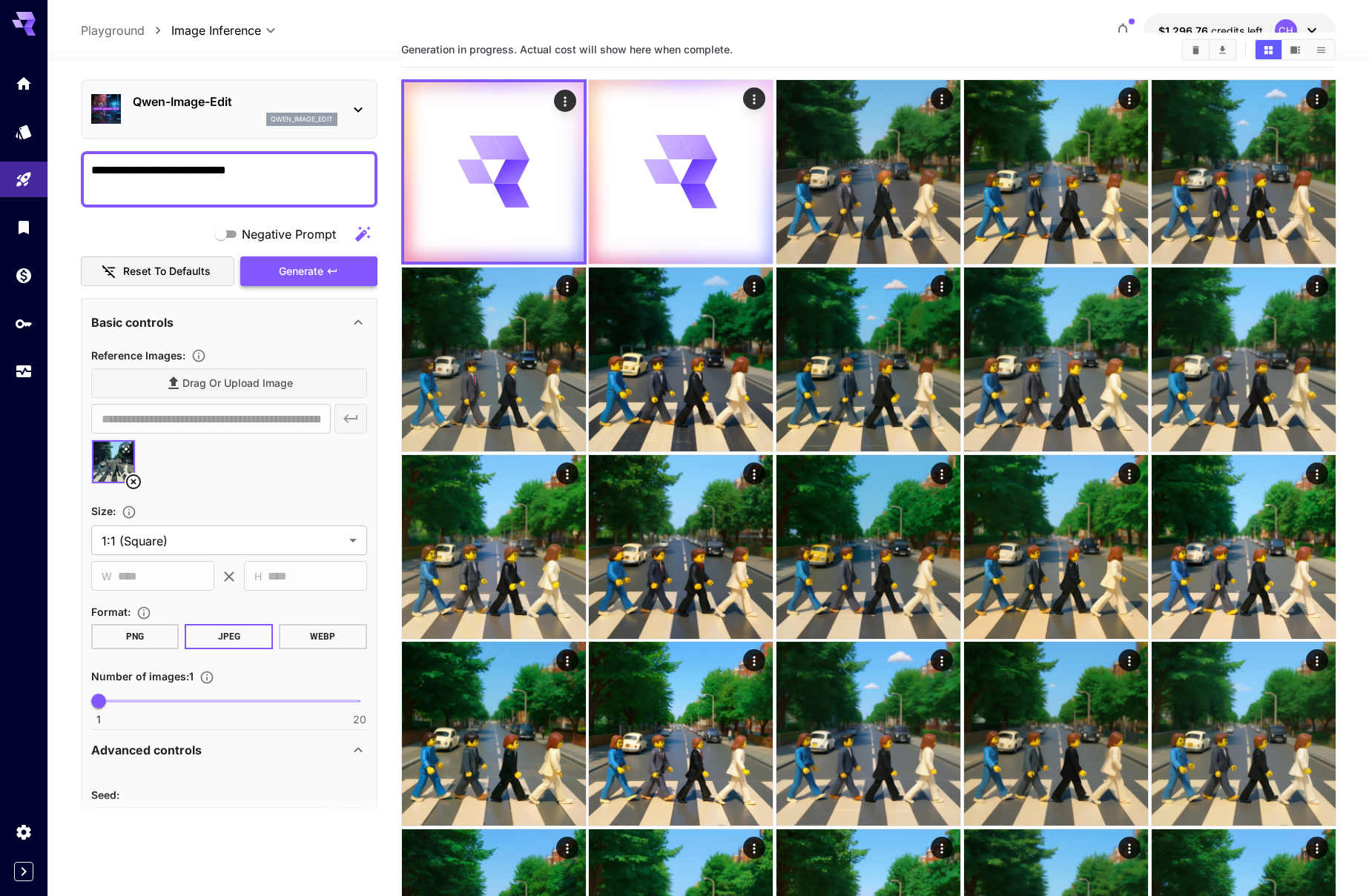
click at [321, 273] on span "Generate" at bounding box center [301, 271] width 45 height 18
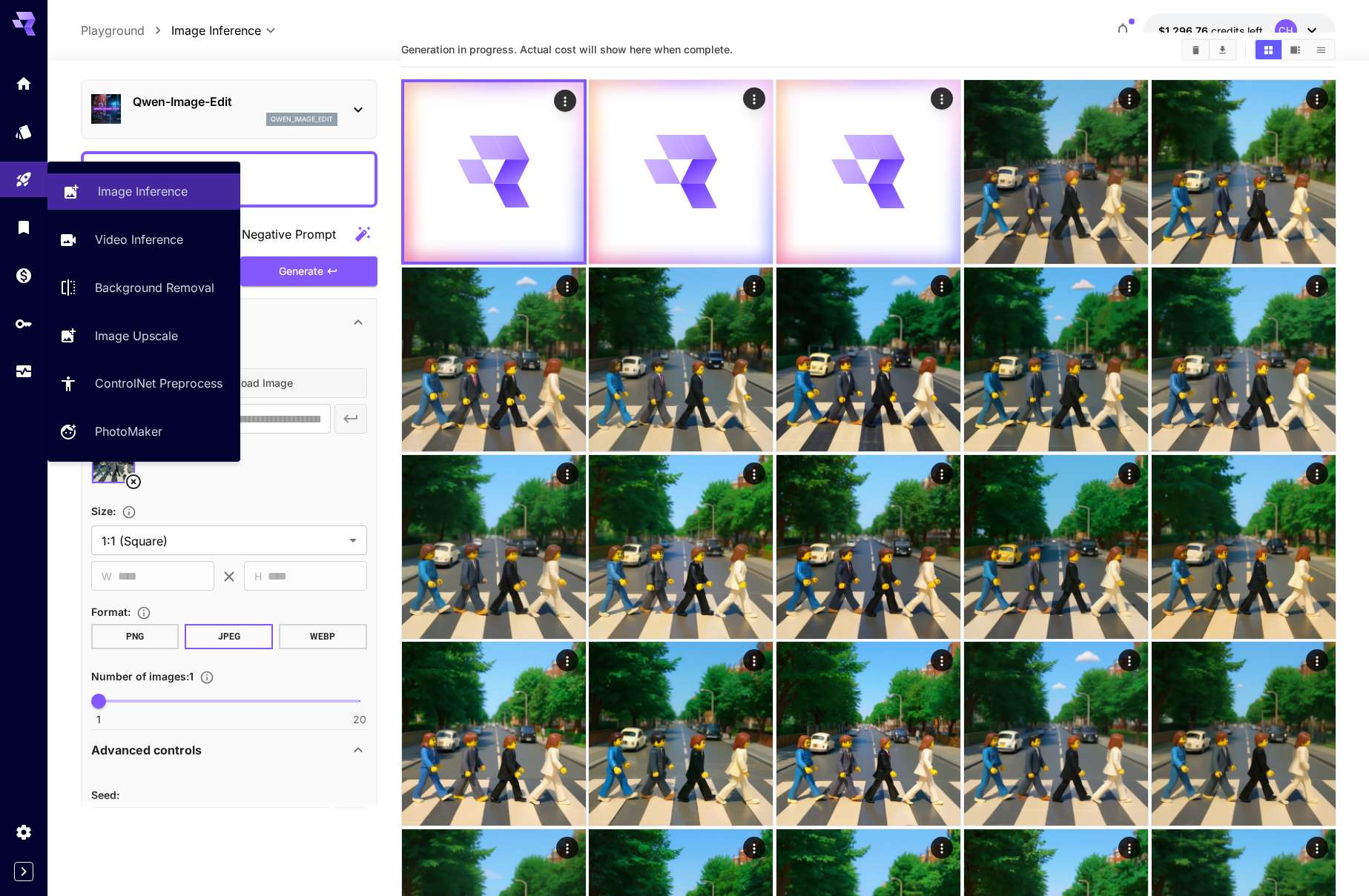
click at [109, 192] on p "Image Inference" at bounding box center [142, 191] width 90 height 17
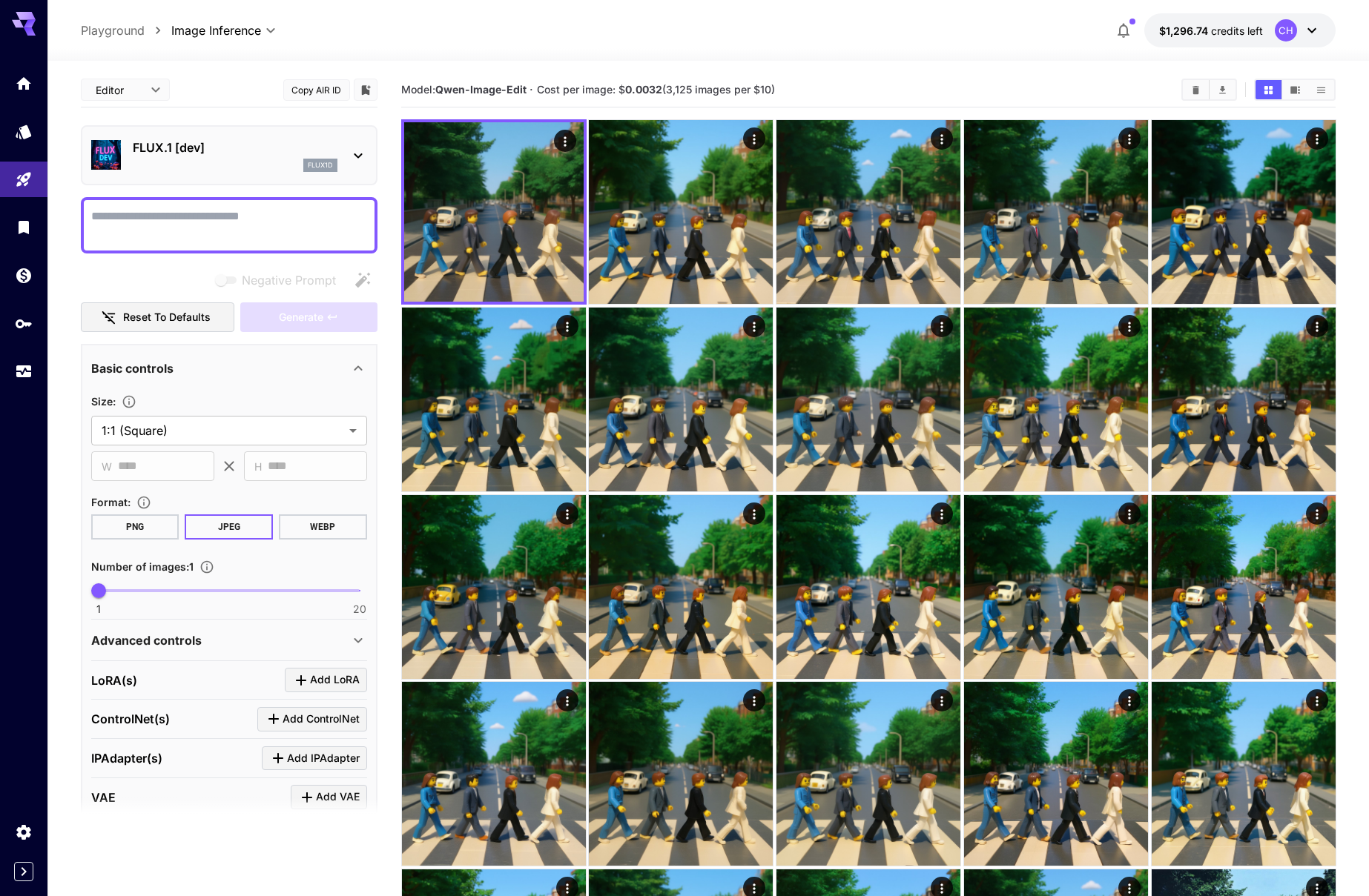
click at [226, 158] on div "flux1d" at bounding box center [235, 165] width 204 height 14
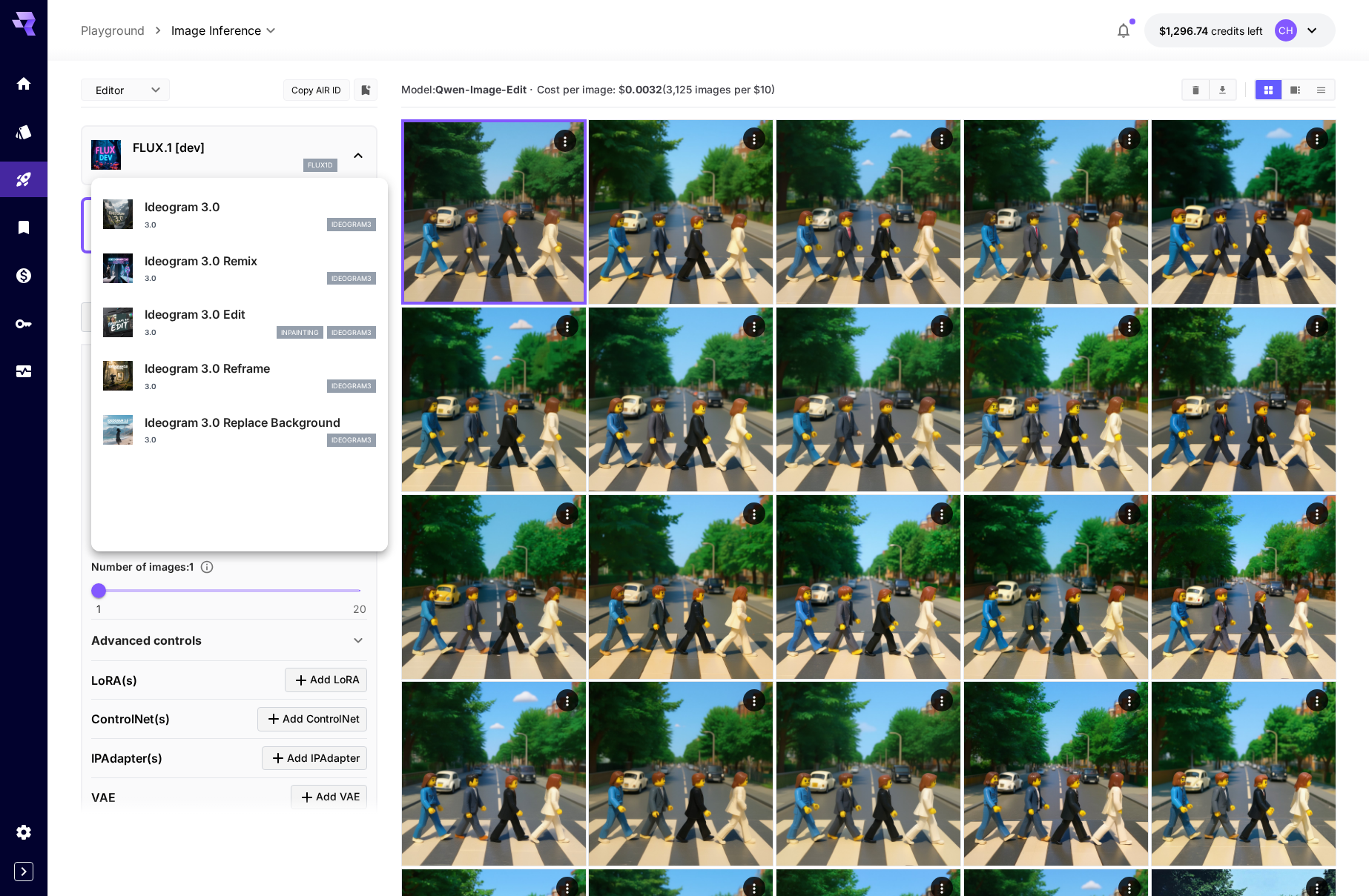
scroll to position [408, 0]
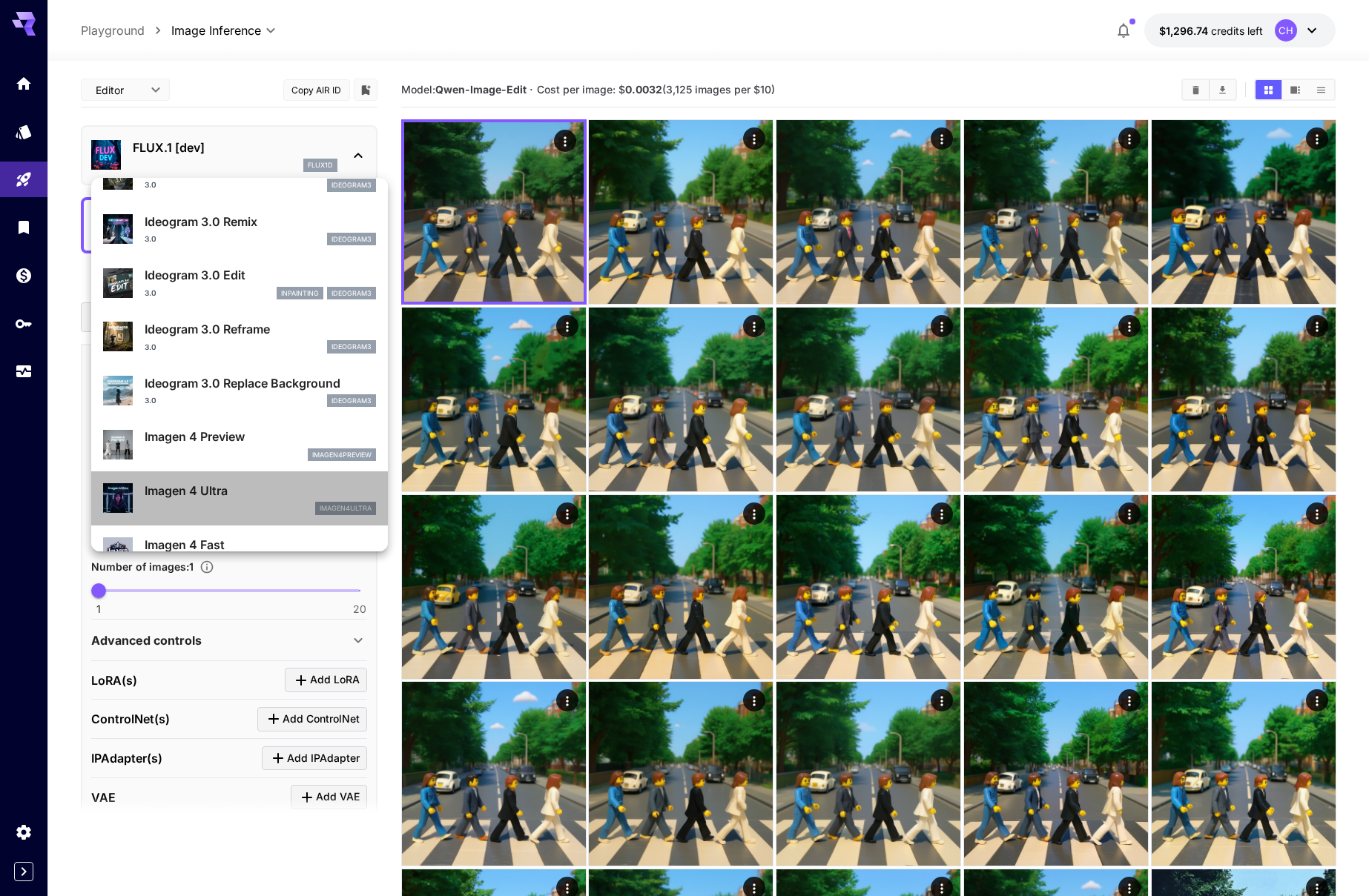
click at [190, 489] on p "Imagen 4 Ultra" at bounding box center [260, 491] width 231 height 17
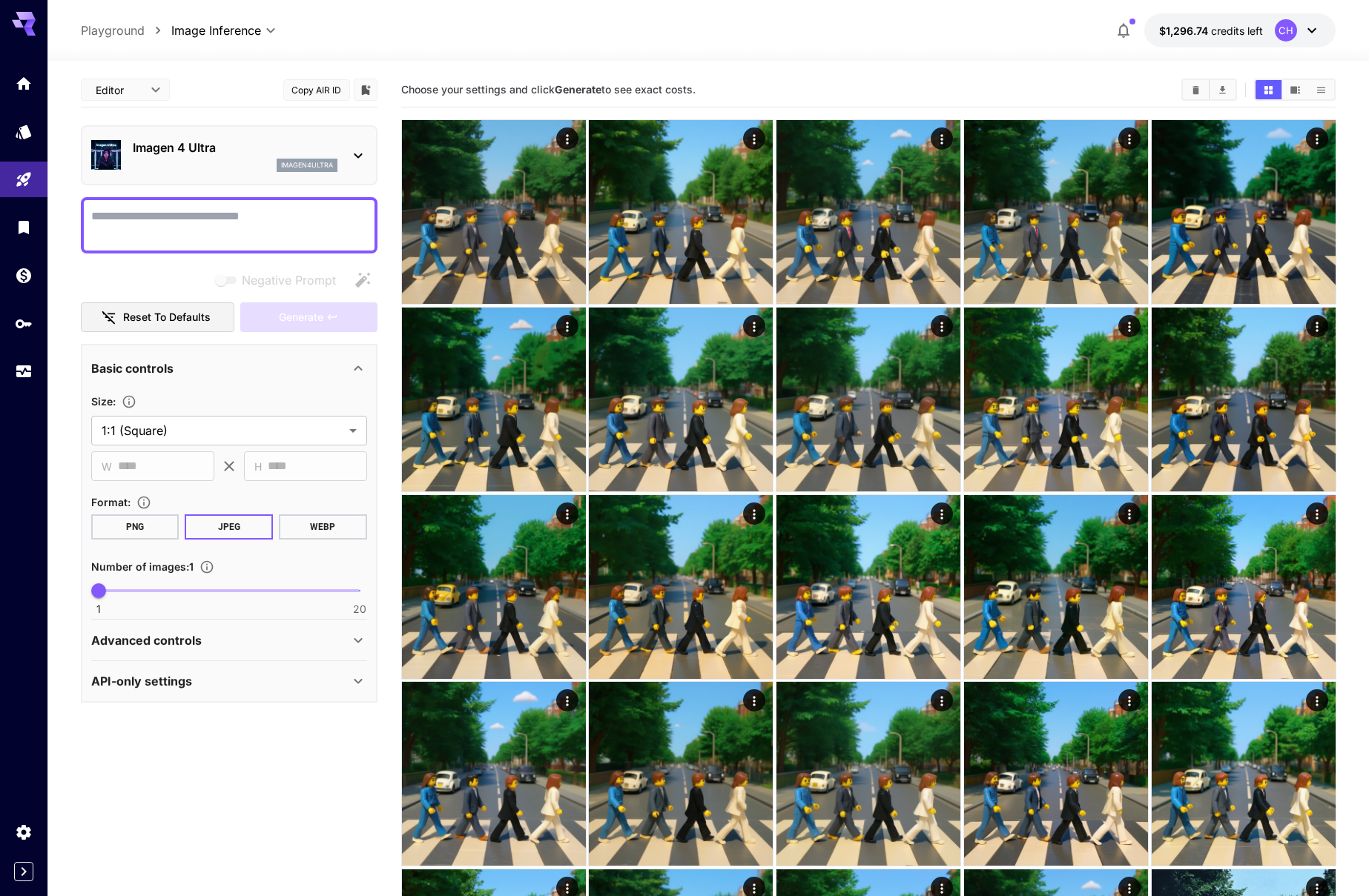
click at [160, 227] on textarea "Negative Prompt" at bounding box center [229, 225] width 276 height 36
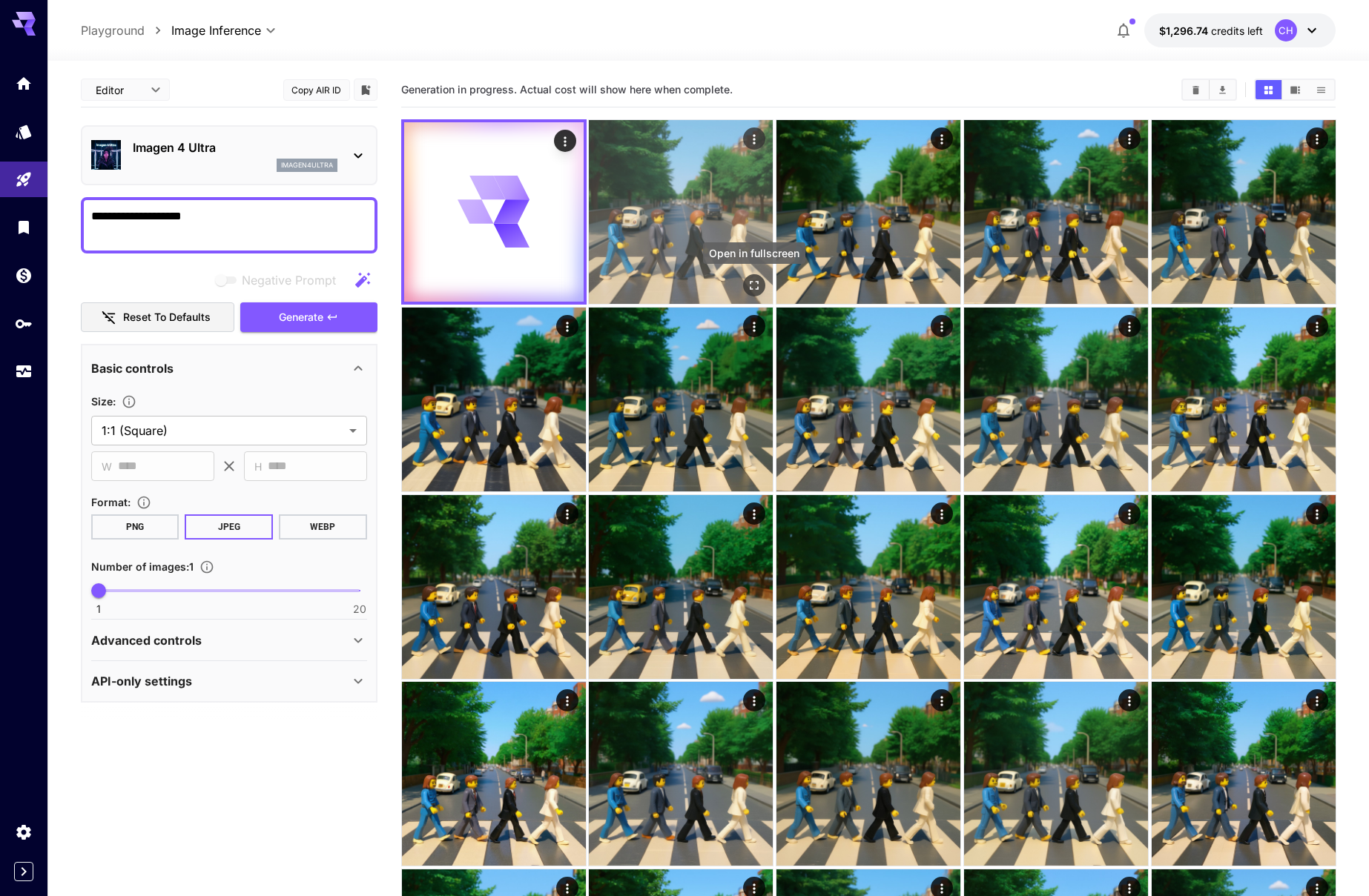
click at [751, 280] on icon "Open in fullscreen" at bounding box center [754, 285] width 15 height 15
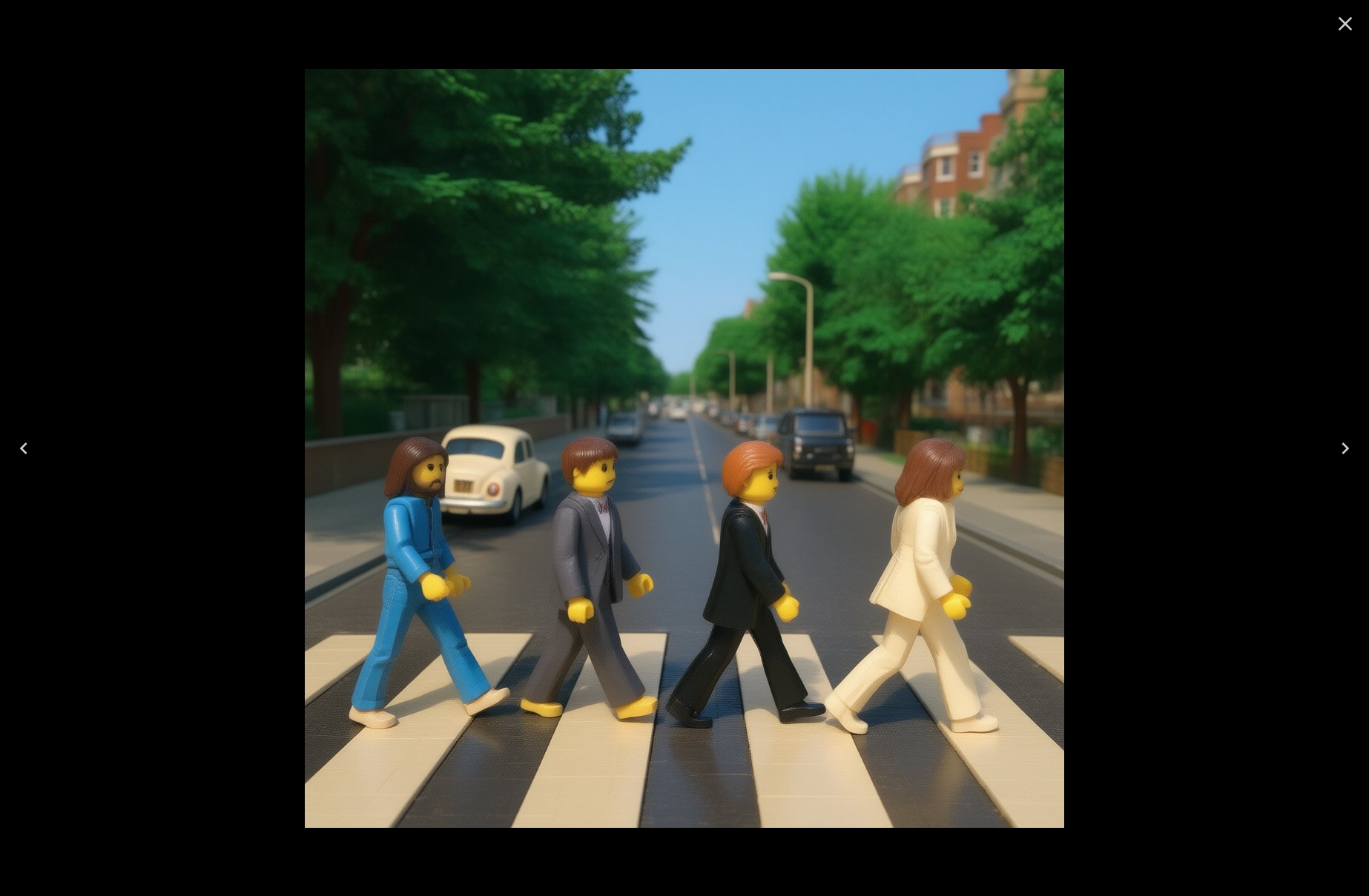
click at [1348, 28] on icon "Close" at bounding box center [1345, 24] width 24 height 24
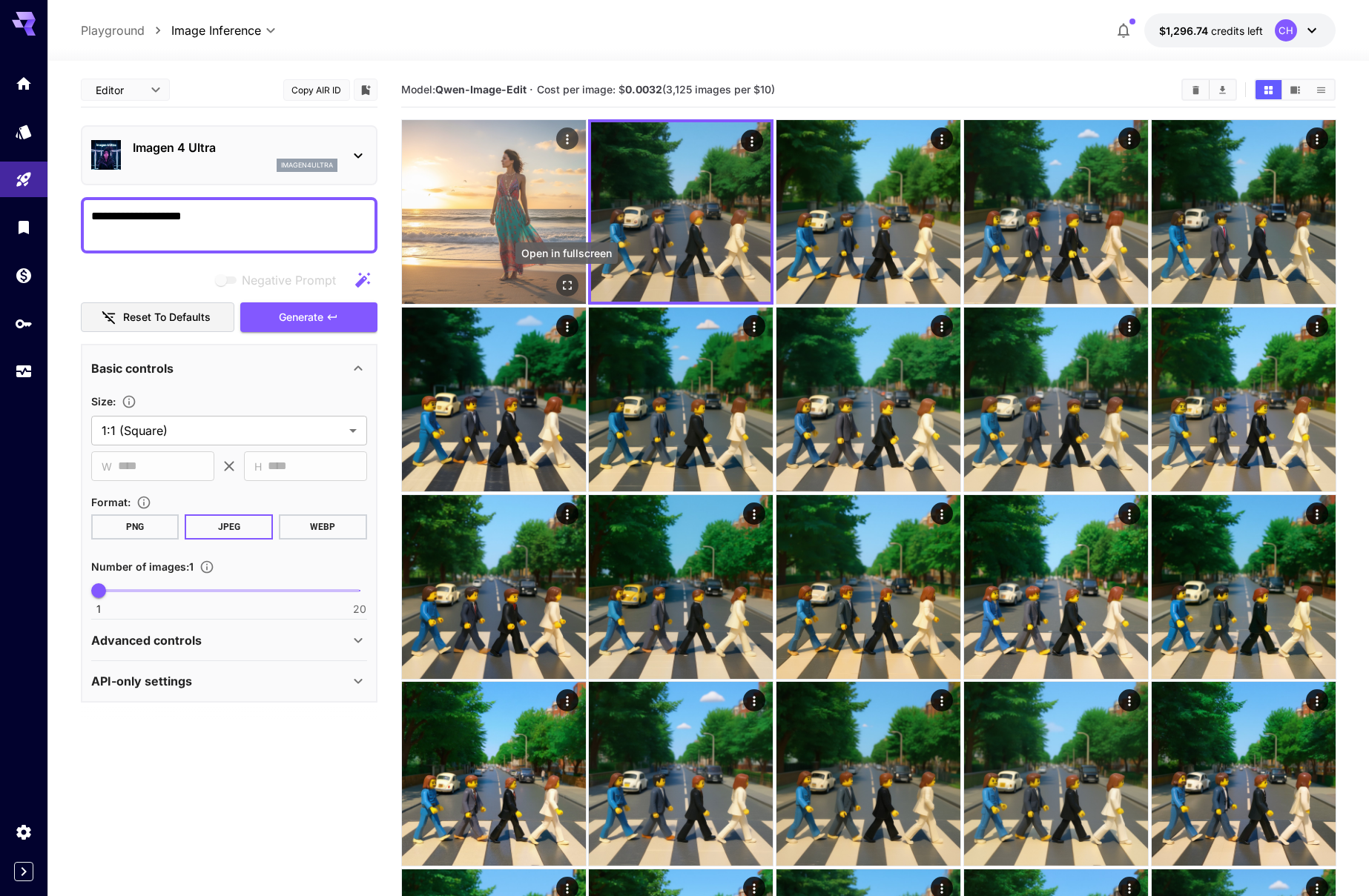
click at [570, 281] on icon "Open in fullscreen" at bounding box center [566, 285] width 9 height 9
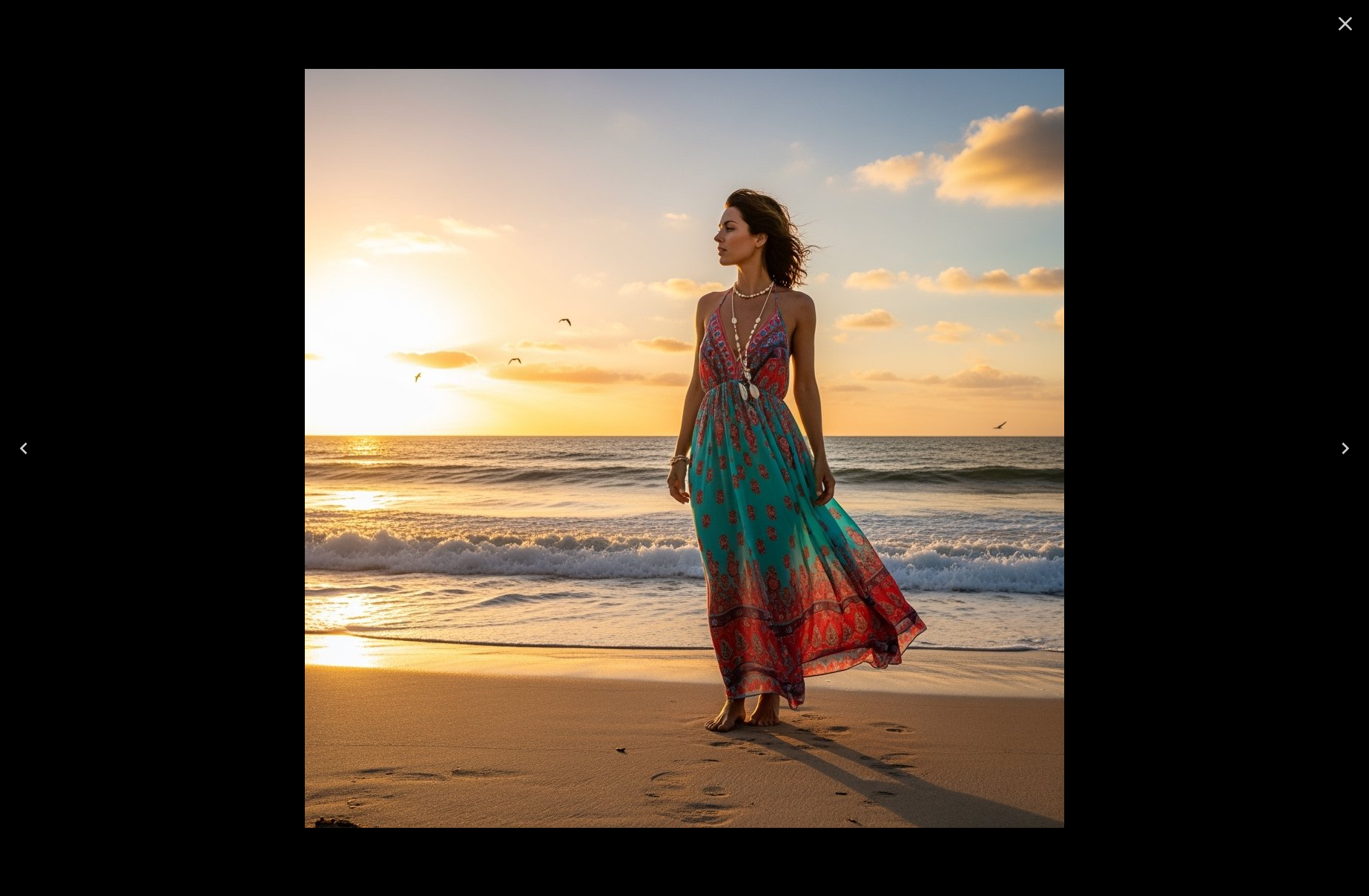
click at [1348, 26] on icon "Close" at bounding box center [1345, 24] width 14 height 14
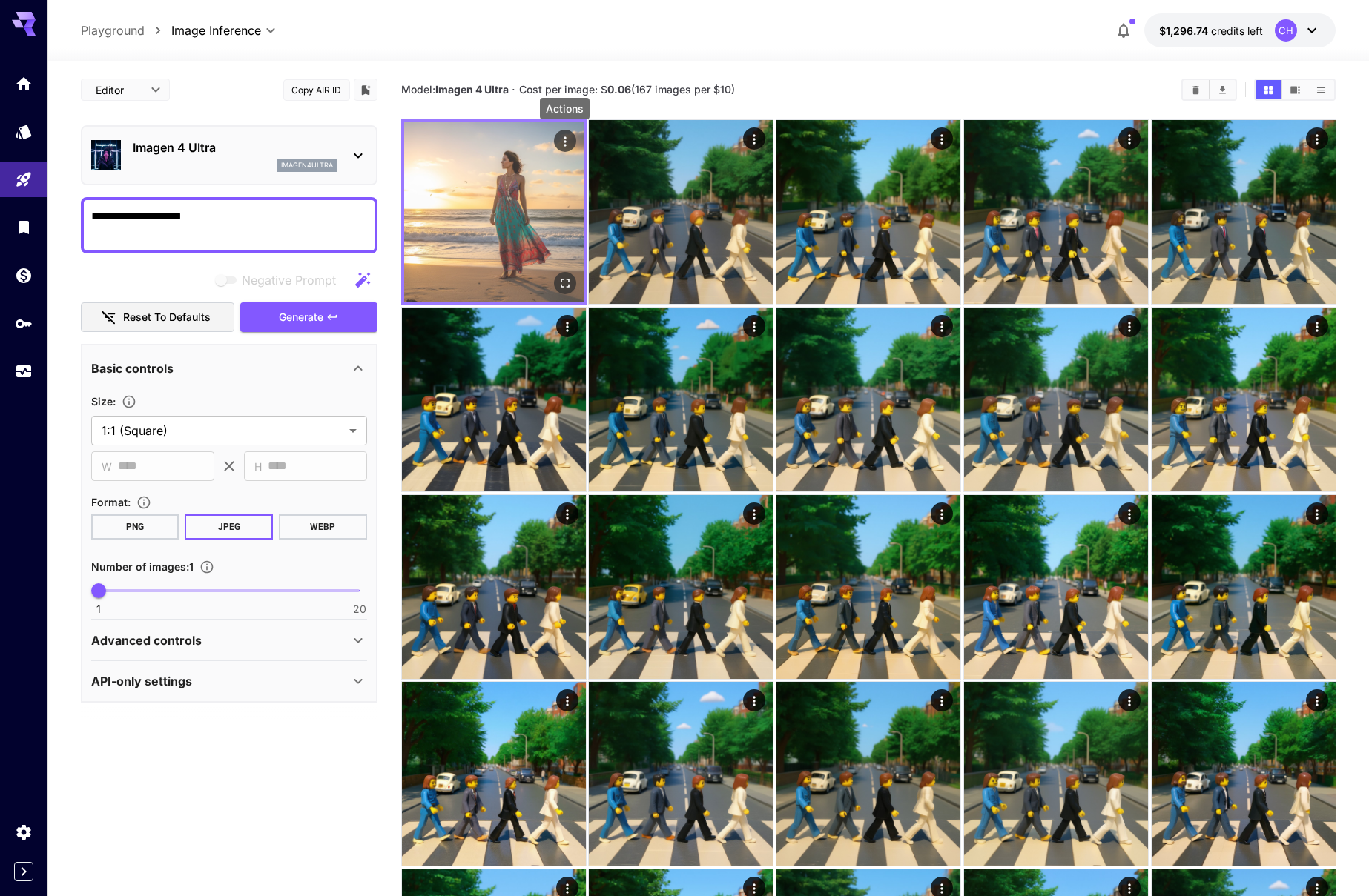
click at [562, 140] on icon "Actions" at bounding box center [564, 142] width 15 height 15
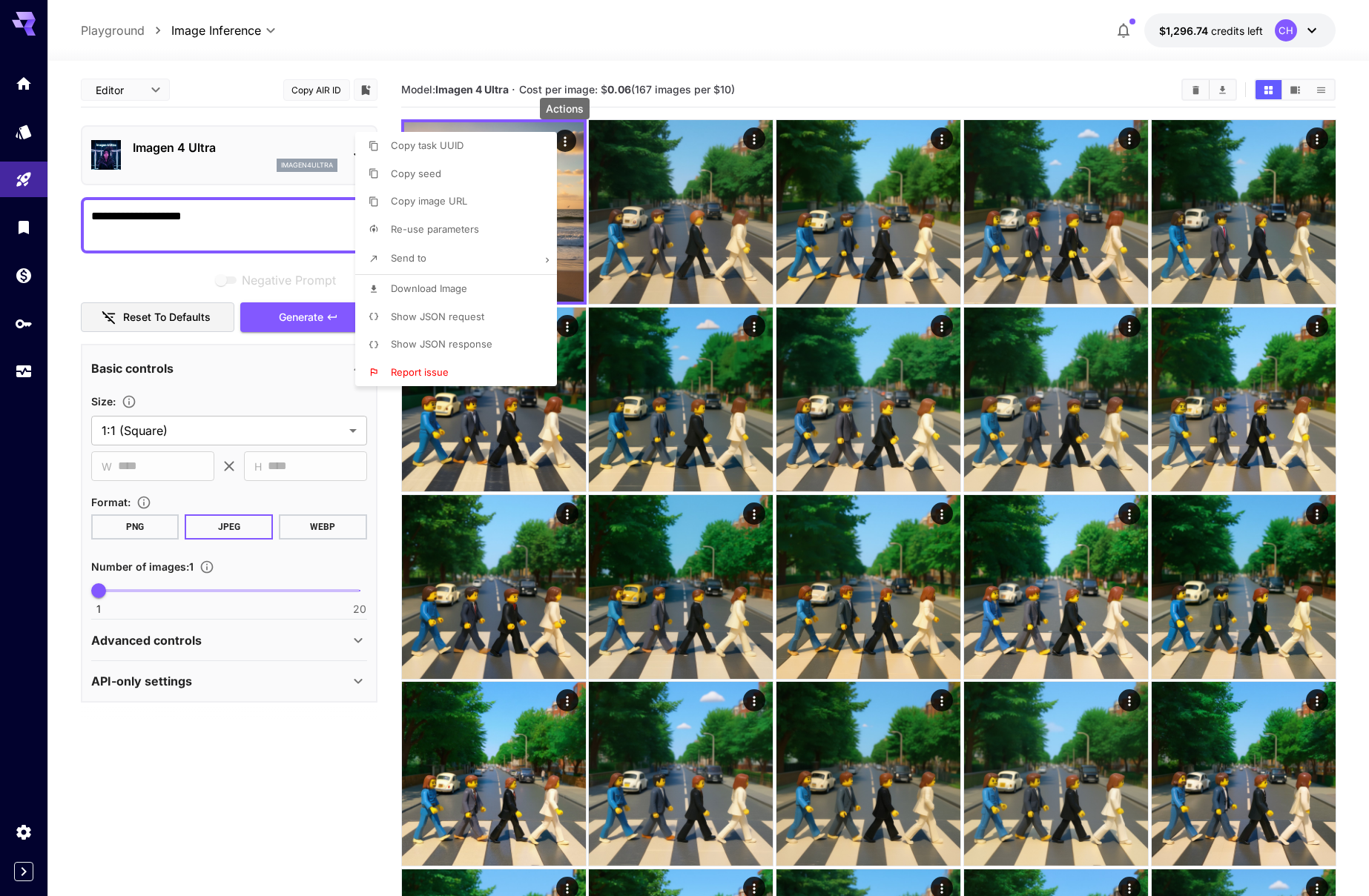
click at [245, 52] on div at bounding box center [684, 448] width 1369 height 896
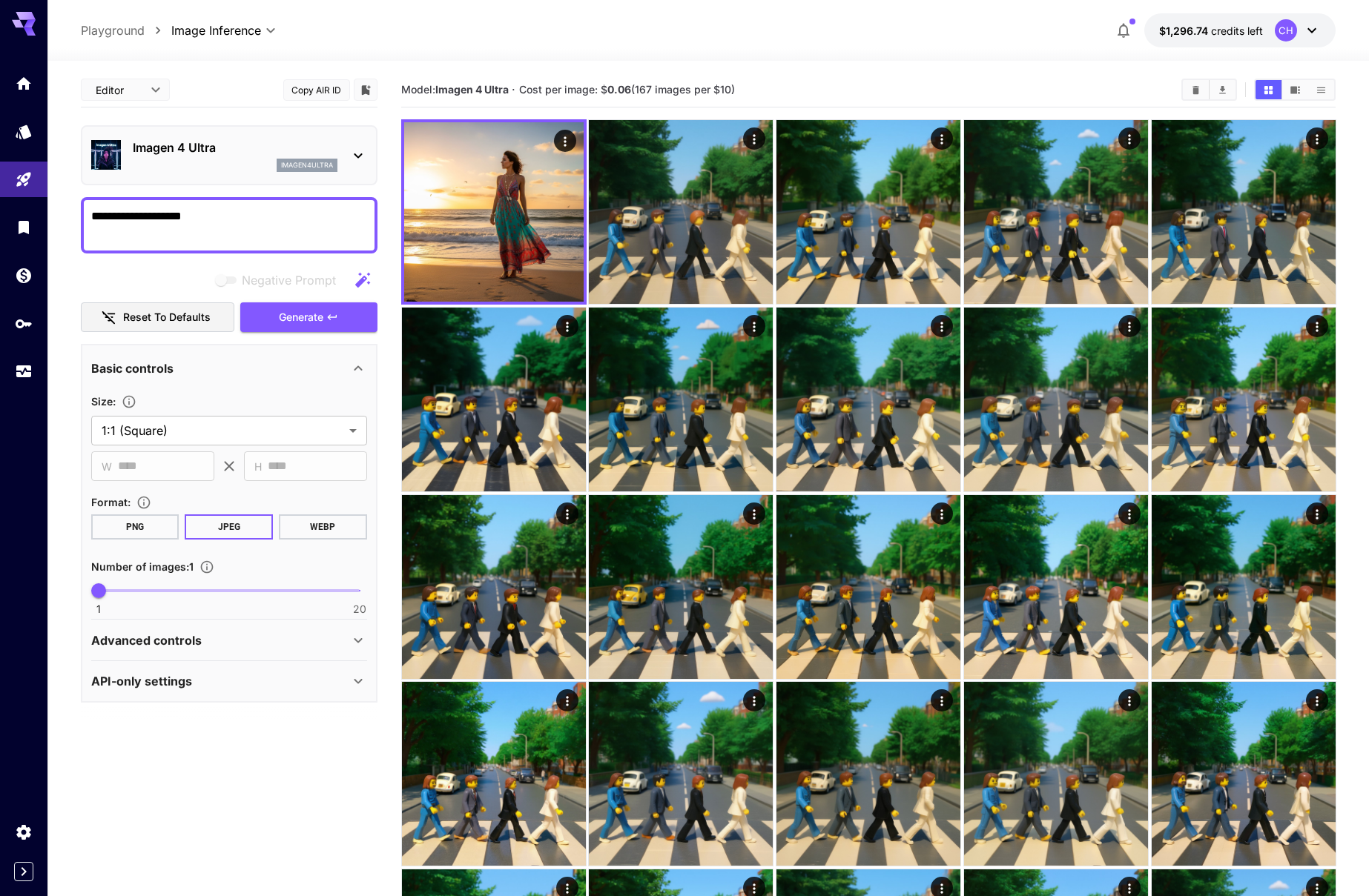
click at [322, 149] on p "Imagen 4 Ultra" at bounding box center [235, 147] width 204 height 17
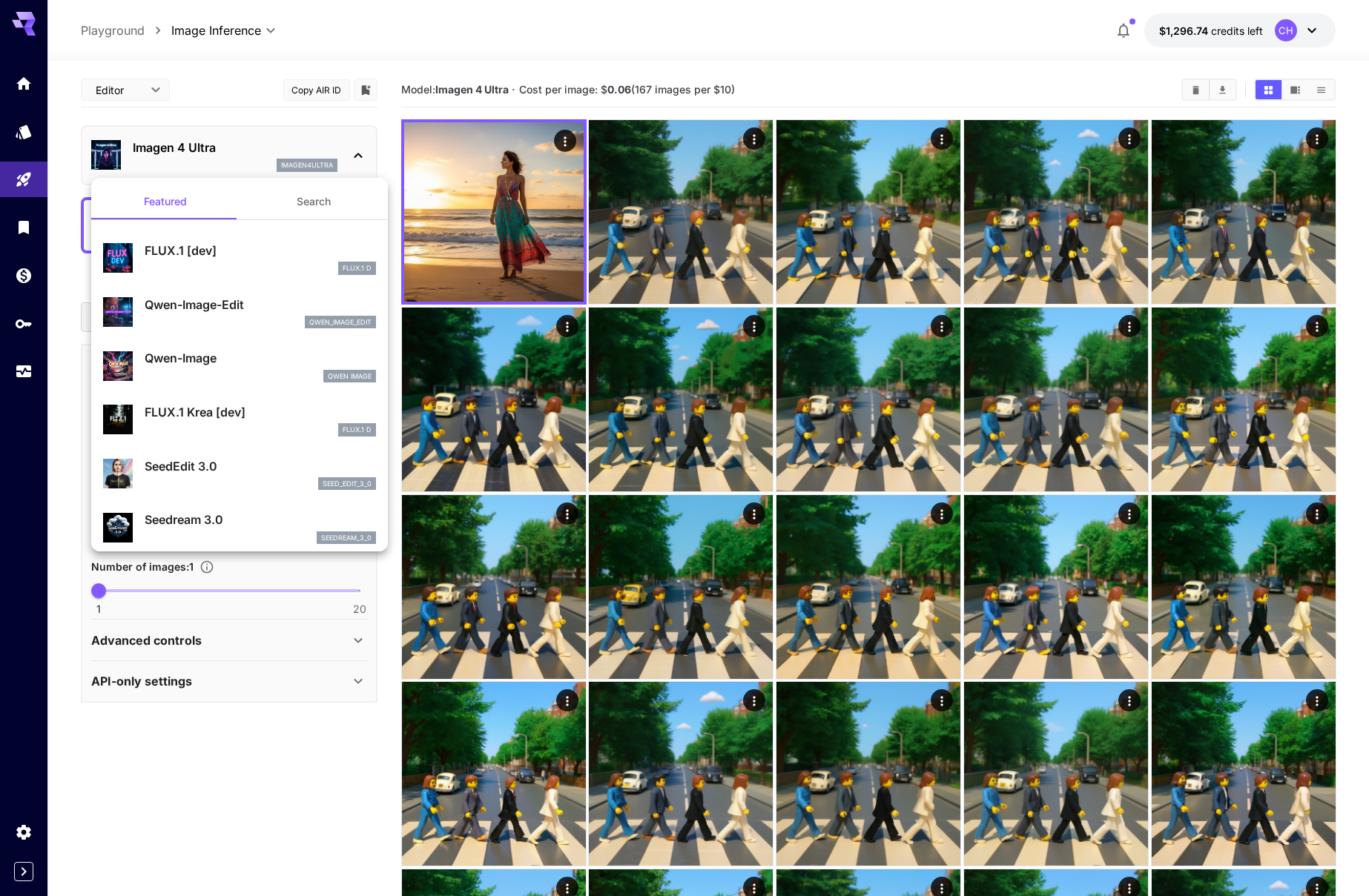
click at [213, 309] on p "Qwen-Image-Edit" at bounding box center [260, 304] width 231 height 17
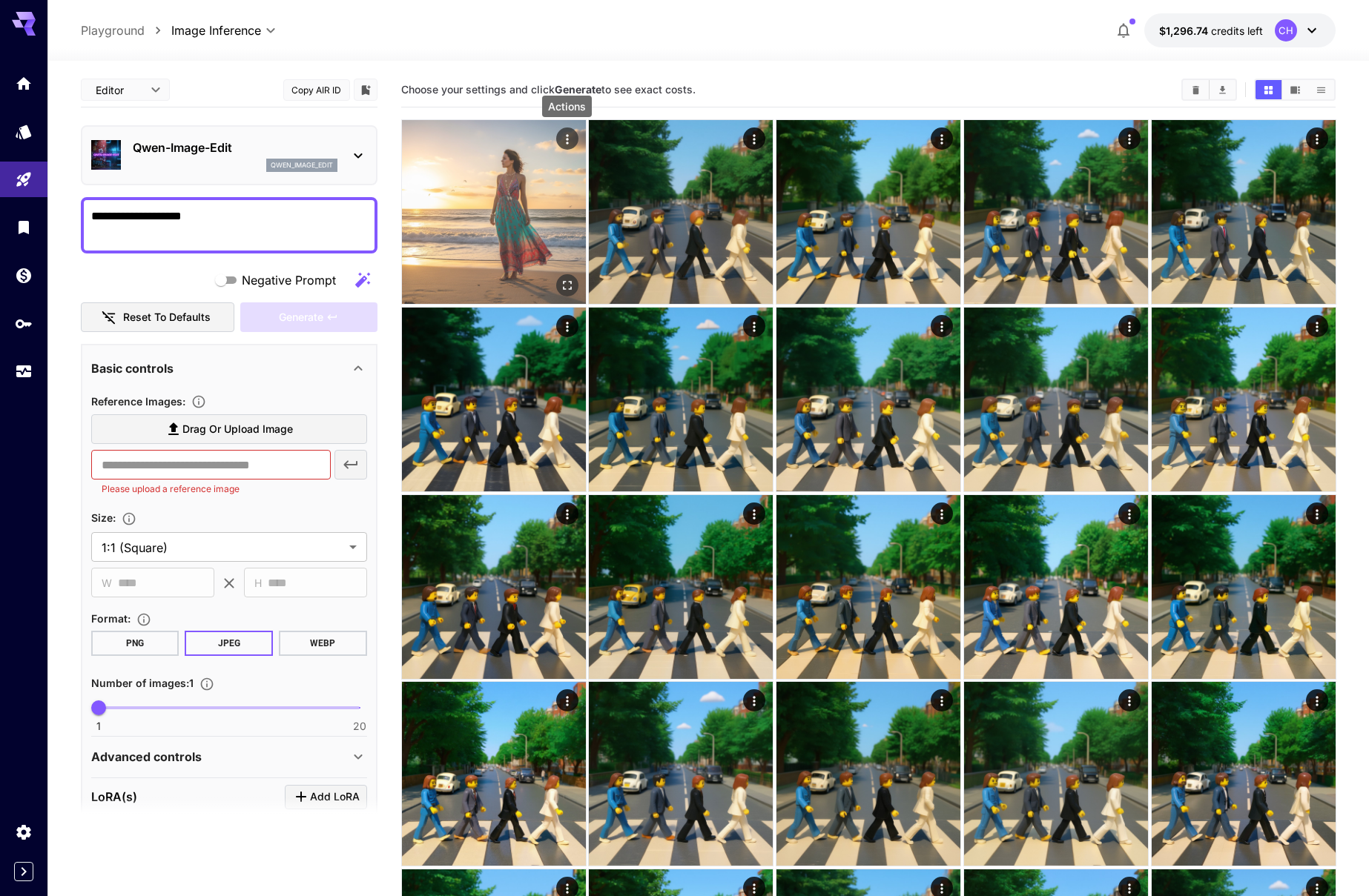
click at [568, 138] on icon "Actions" at bounding box center [566, 139] width 2 height 10
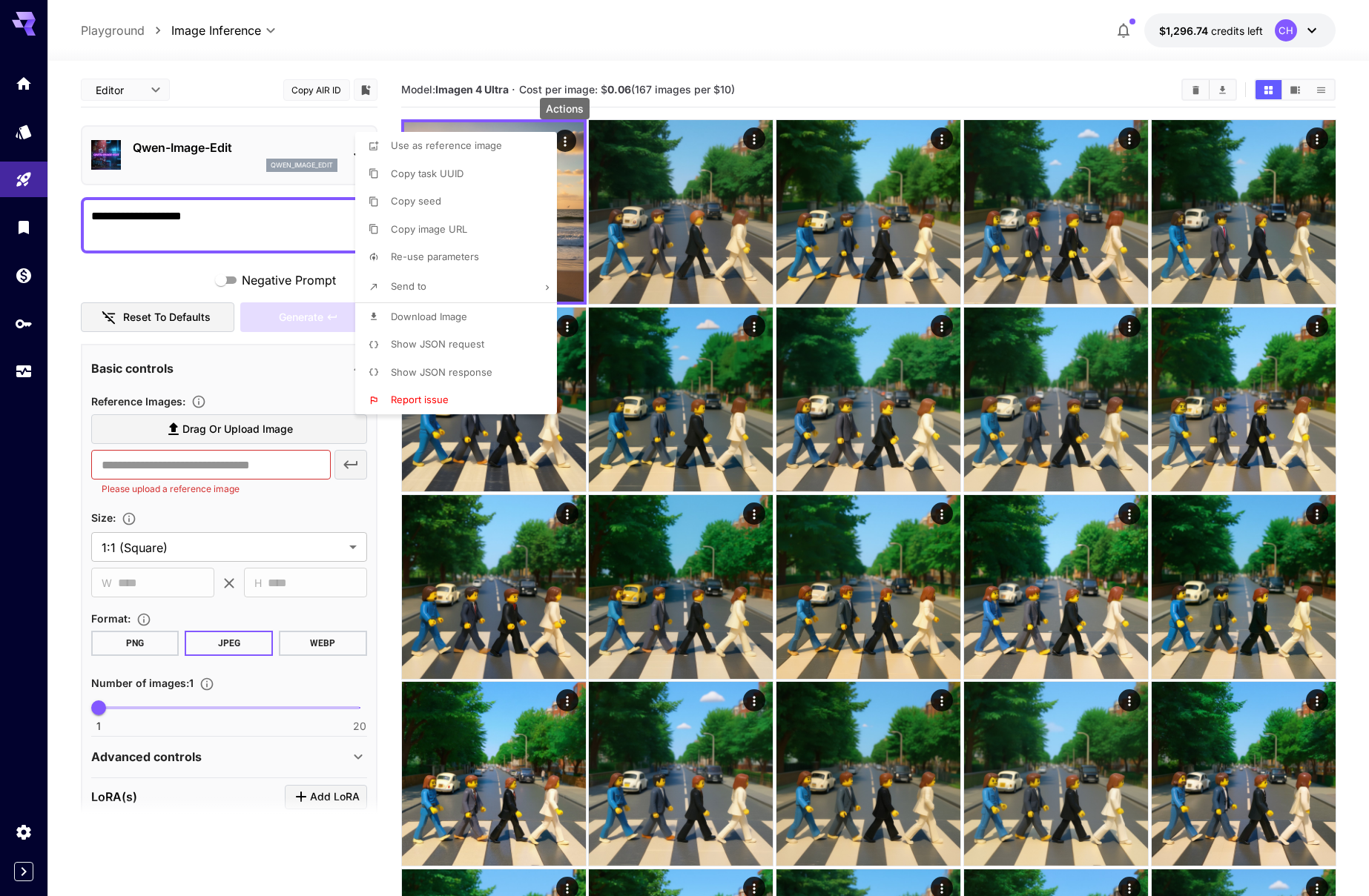
click at [222, 71] on div at bounding box center [684, 448] width 1369 height 896
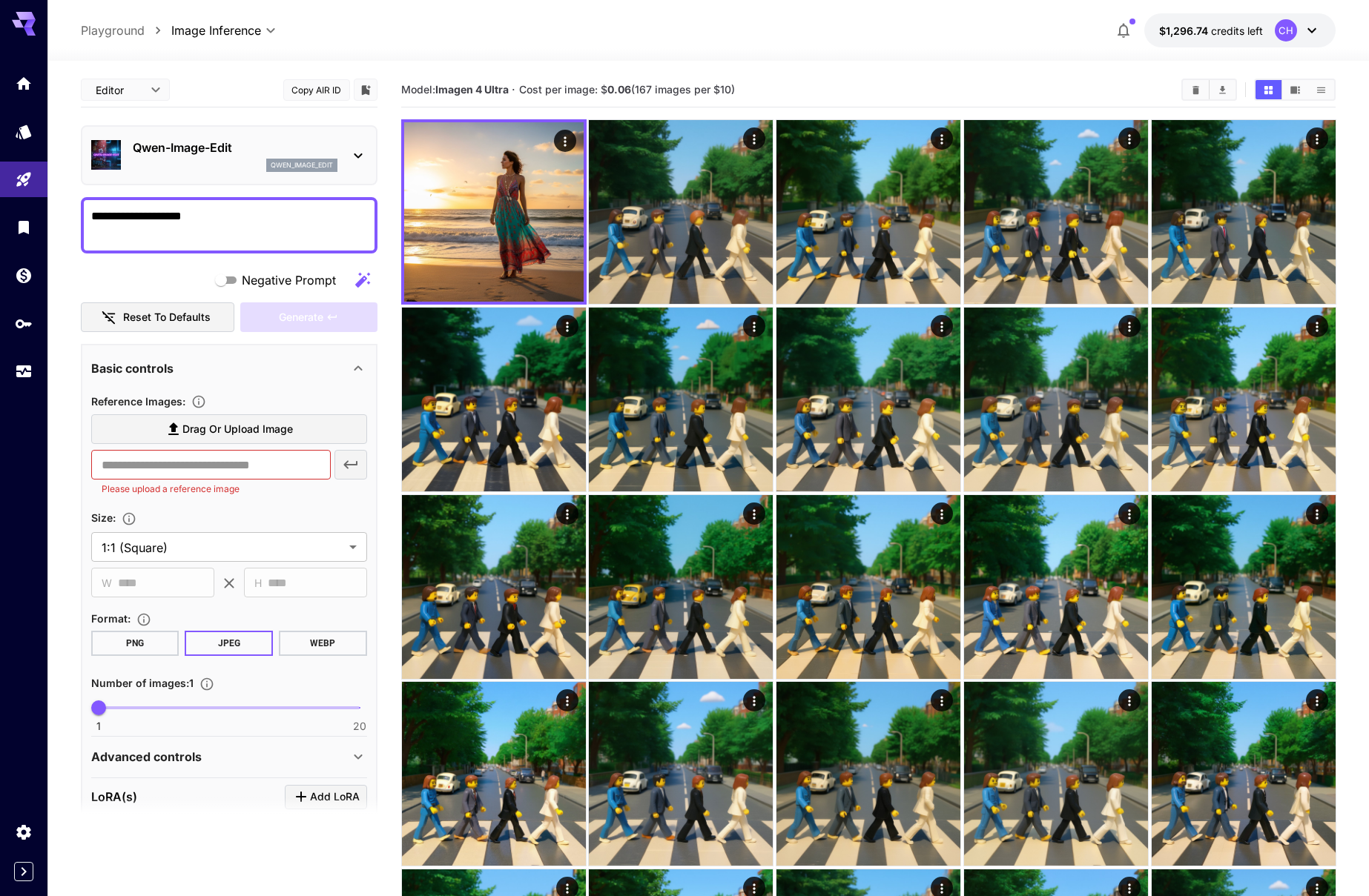
click at [160, 213] on textarea "**********" at bounding box center [229, 225] width 276 height 36
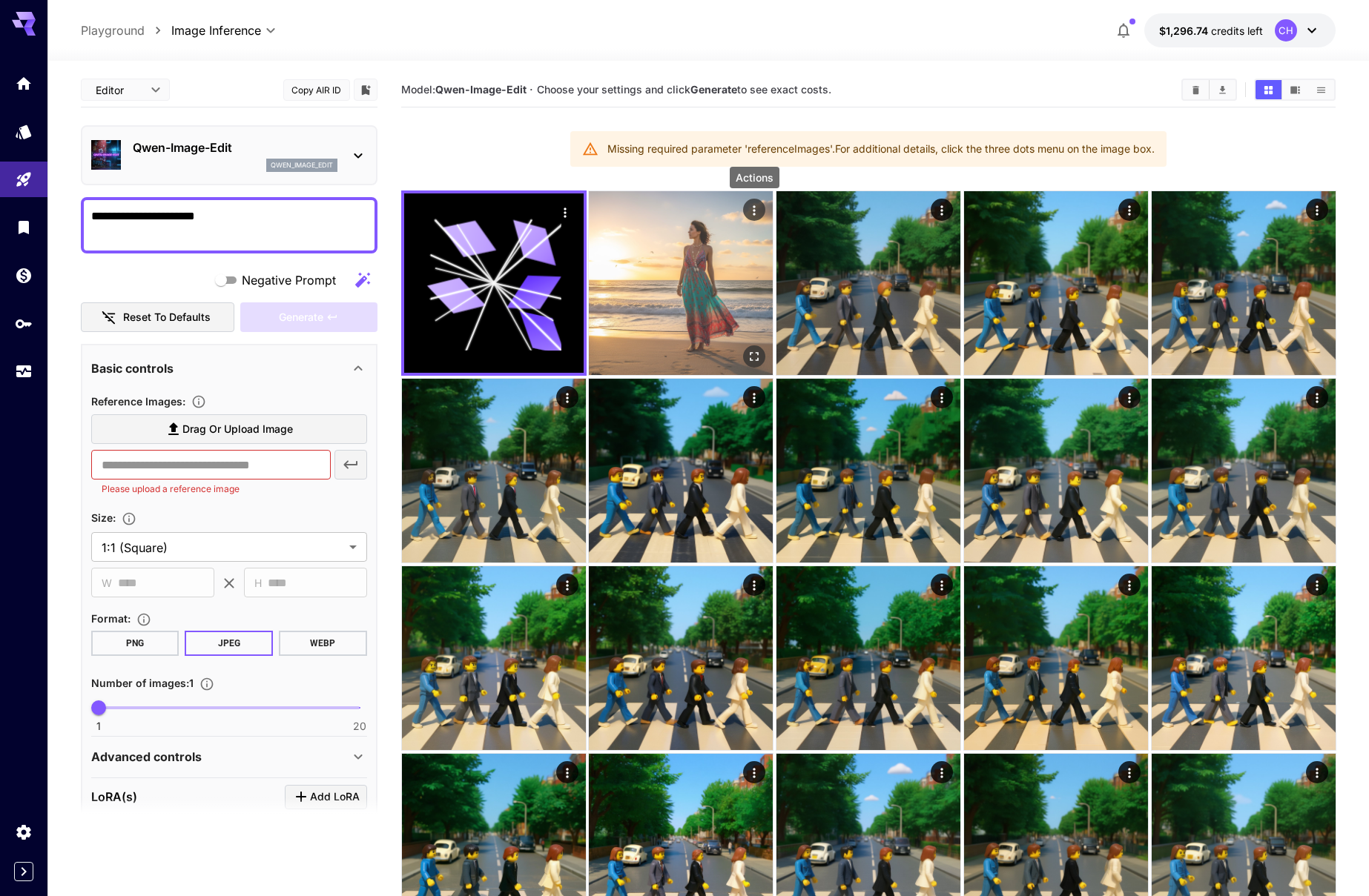
click at [753, 203] on icon "Actions" at bounding box center [754, 210] width 15 height 15
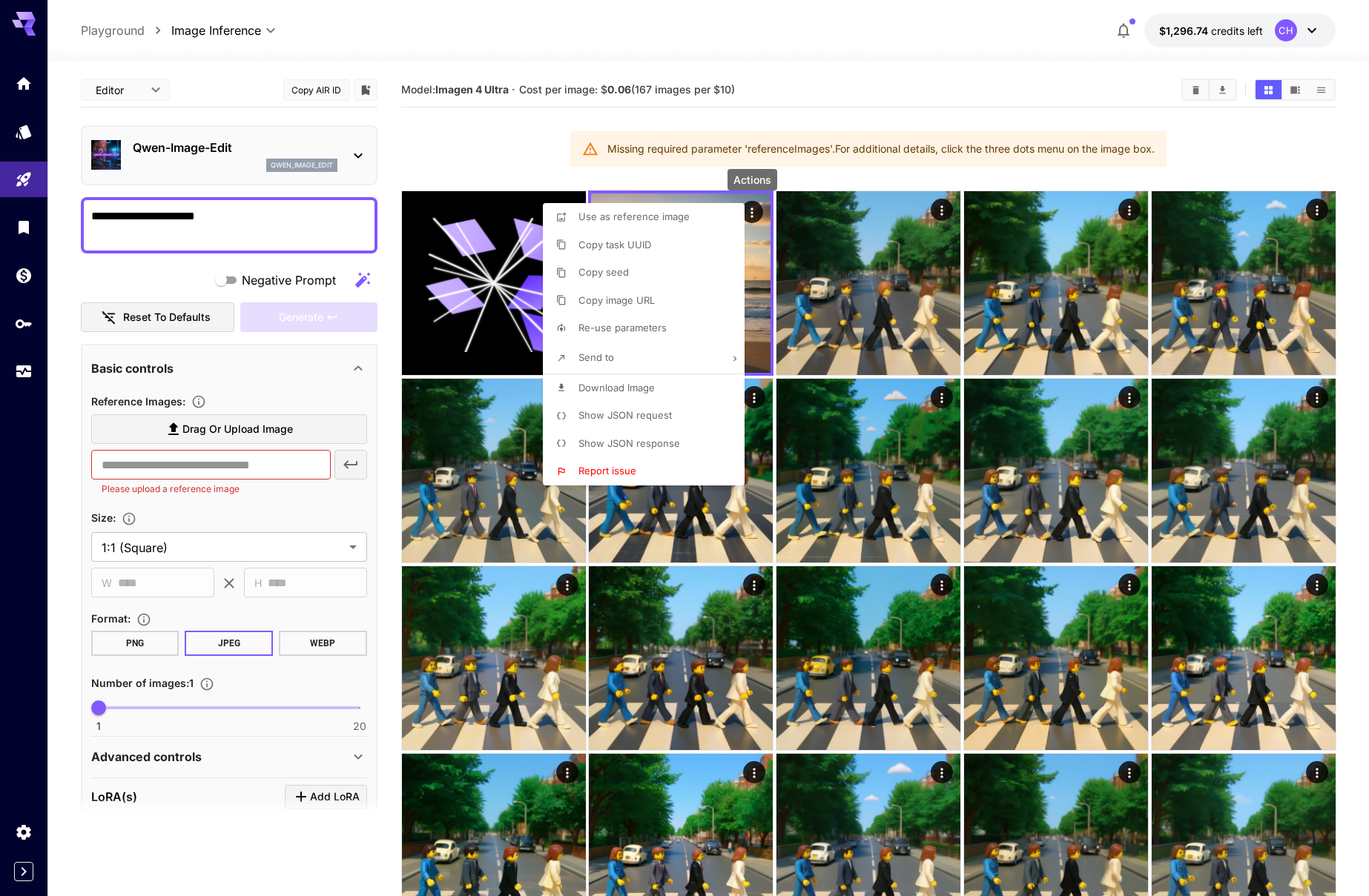
click at [648, 221] on span "Use as reference image" at bounding box center [634, 216] width 111 height 12
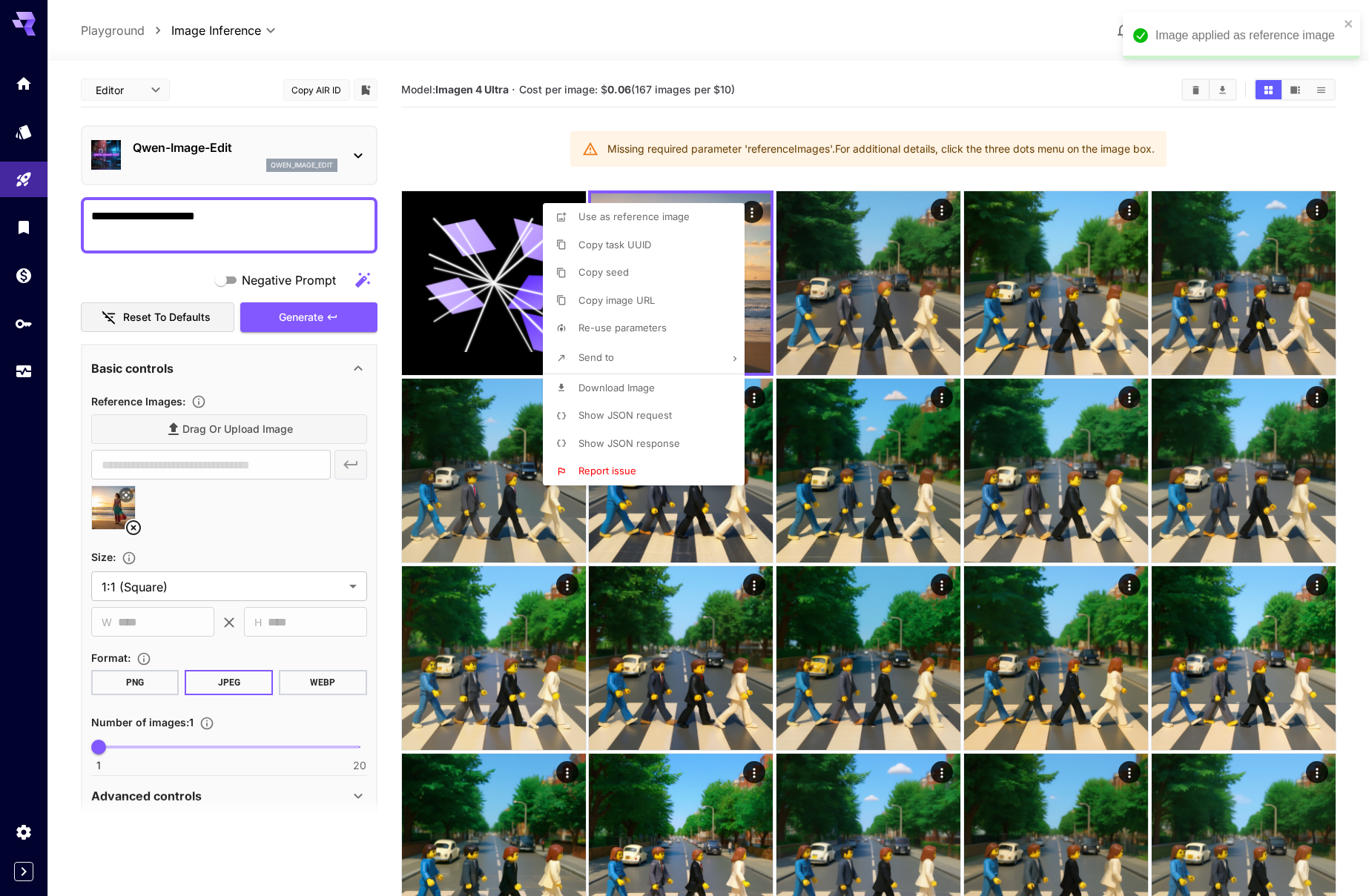
click at [328, 314] on div at bounding box center [684, 448] width 1369 height 896
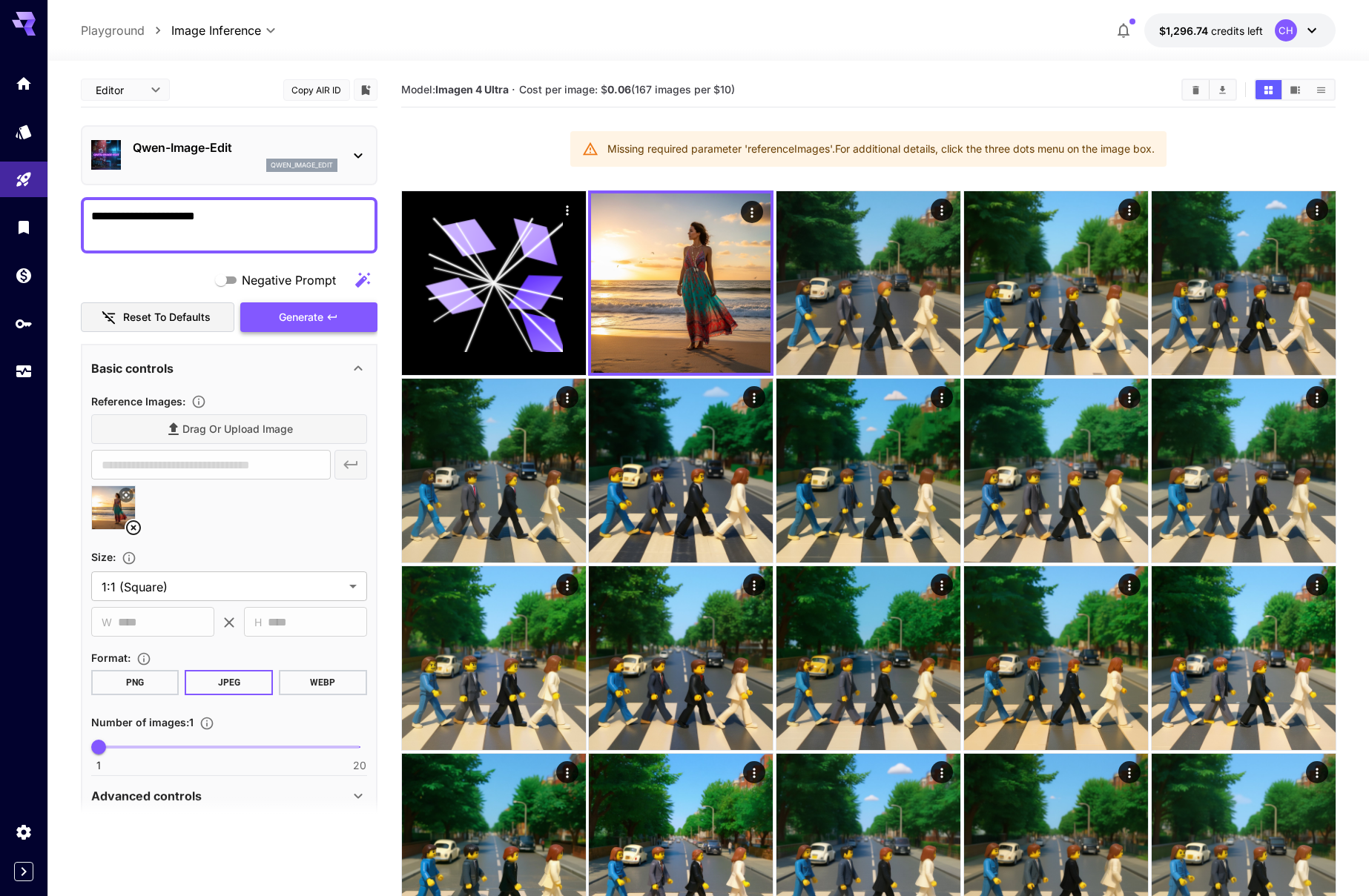
click at [312, 315] on span "Generate" at bounding box center [301, 317] width 45 height 18
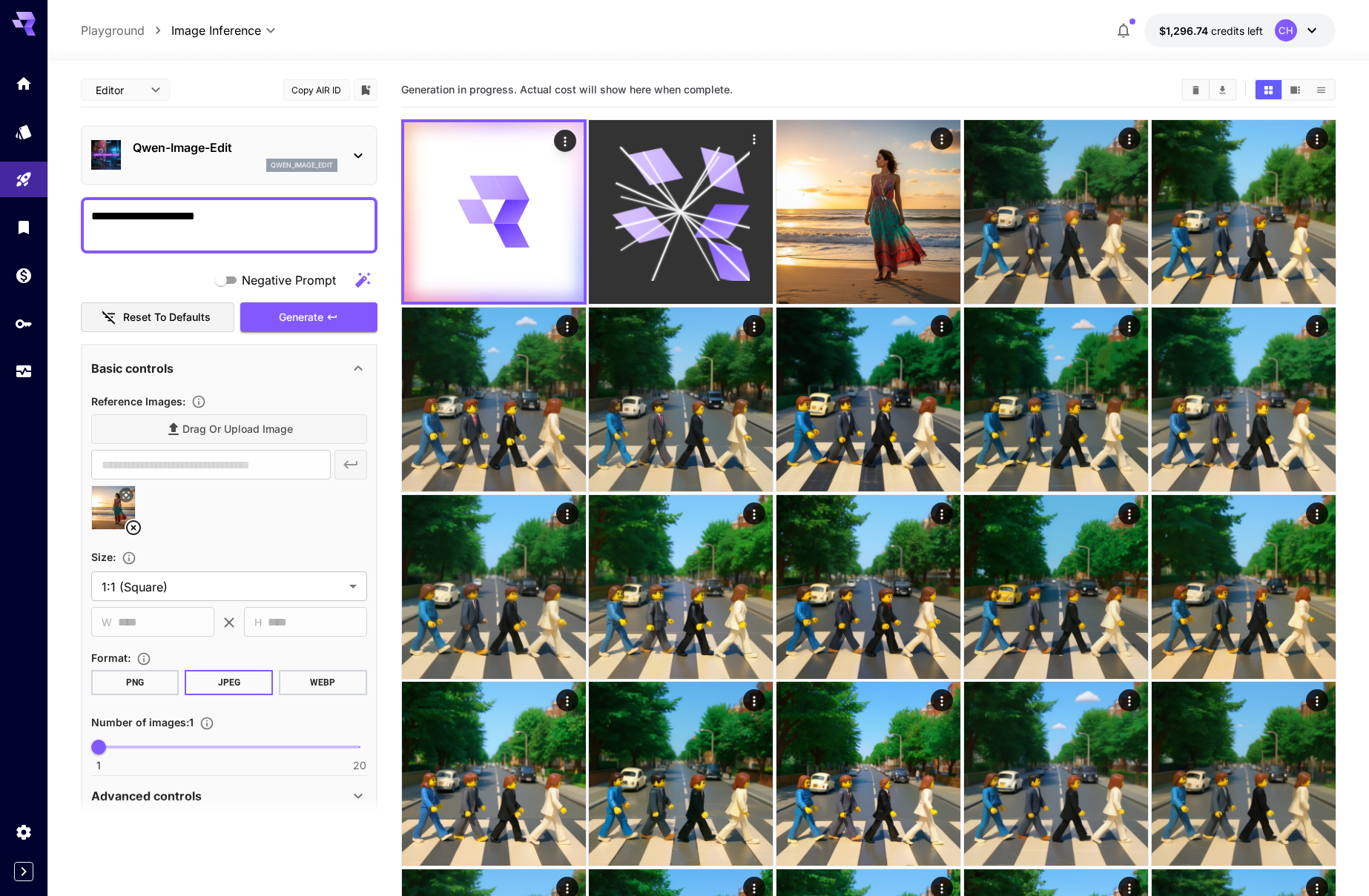
scroll to position [1, 0]
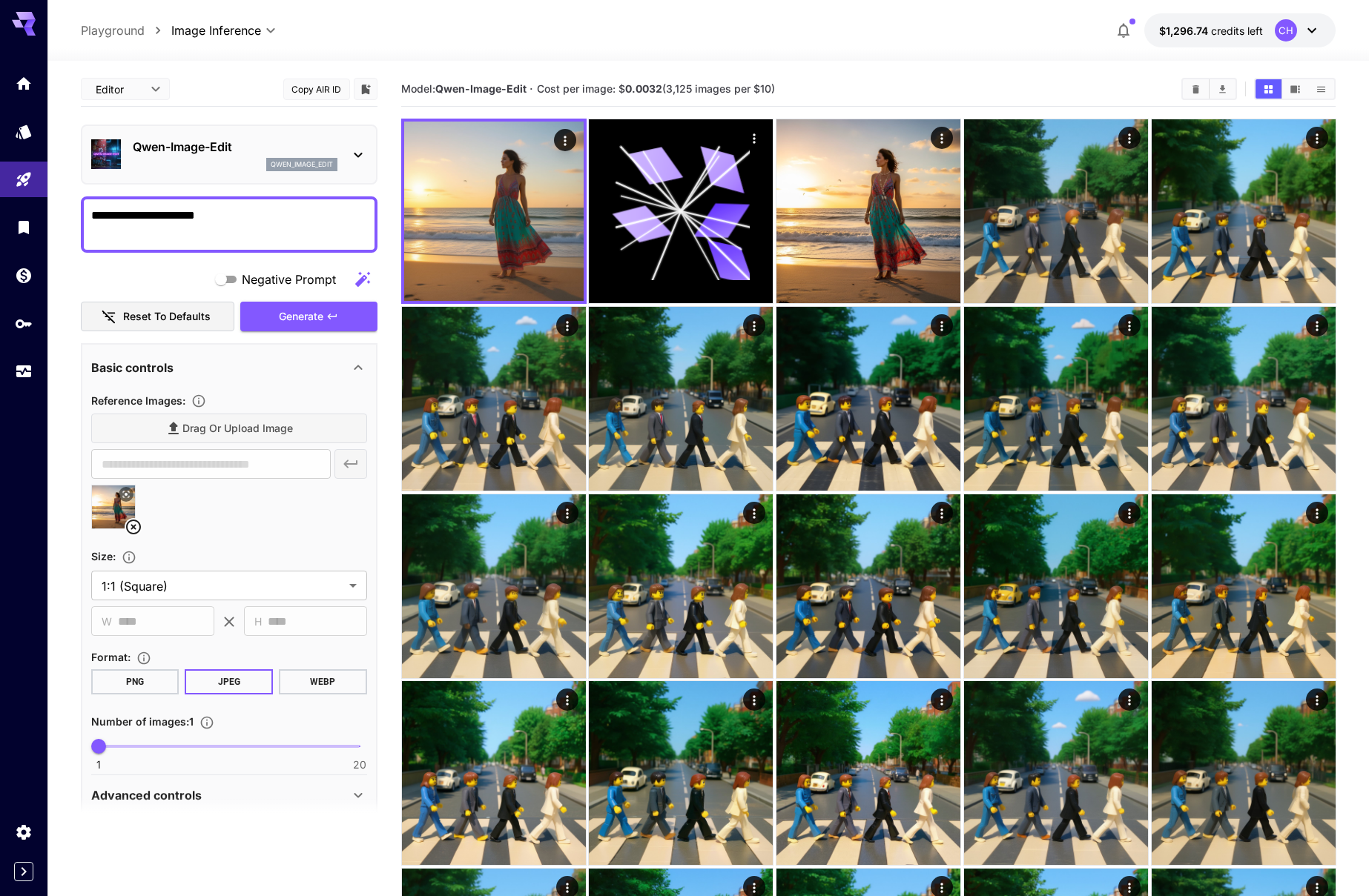
click at [138, 221] on textarea "**********" at bounding box center [229, 224] width 276 height 36
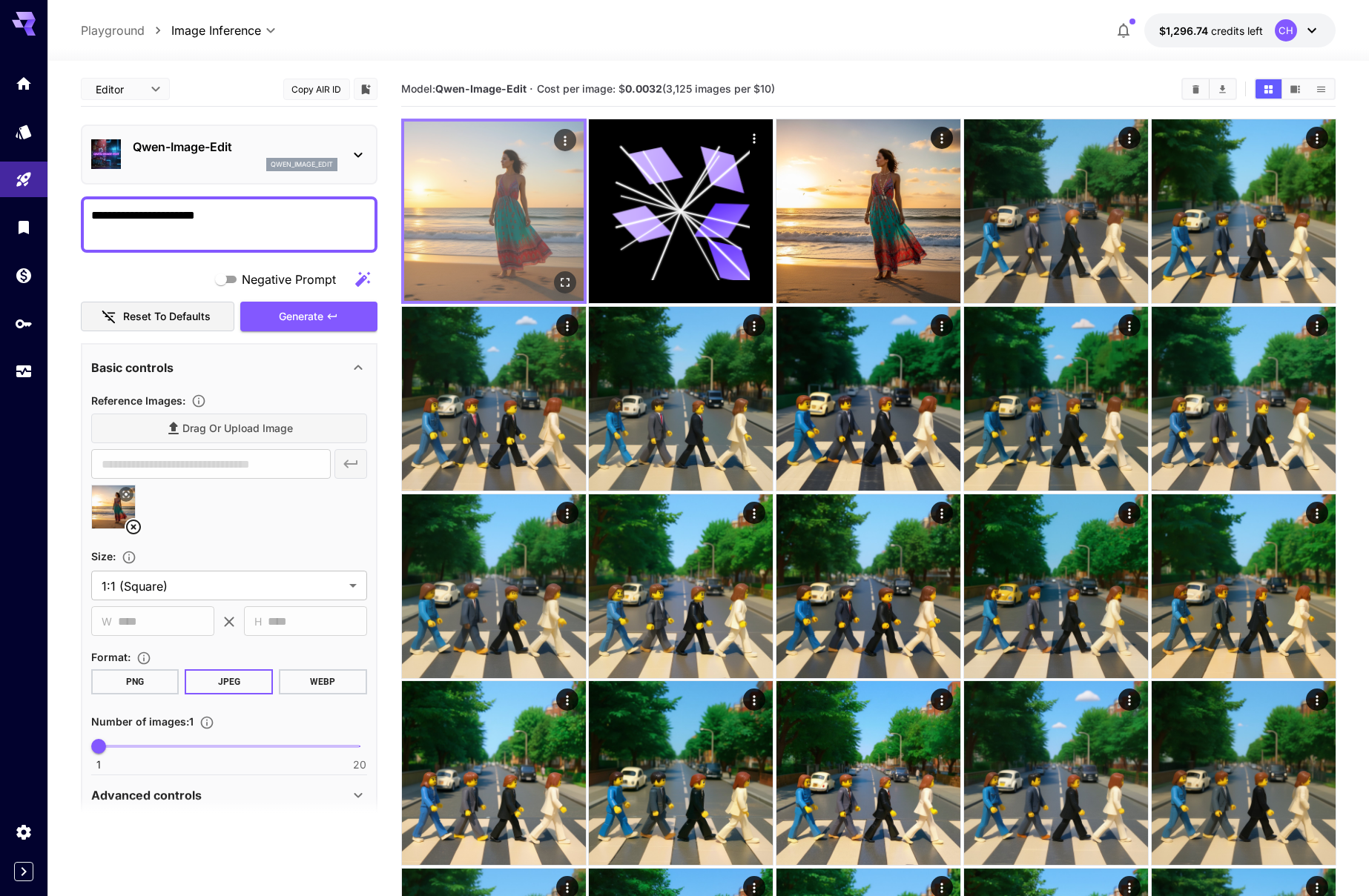
drag, startPoint x: 121, startPoint y: 214, endPoint x: 415, endPoint y: 224, distance: 294.2
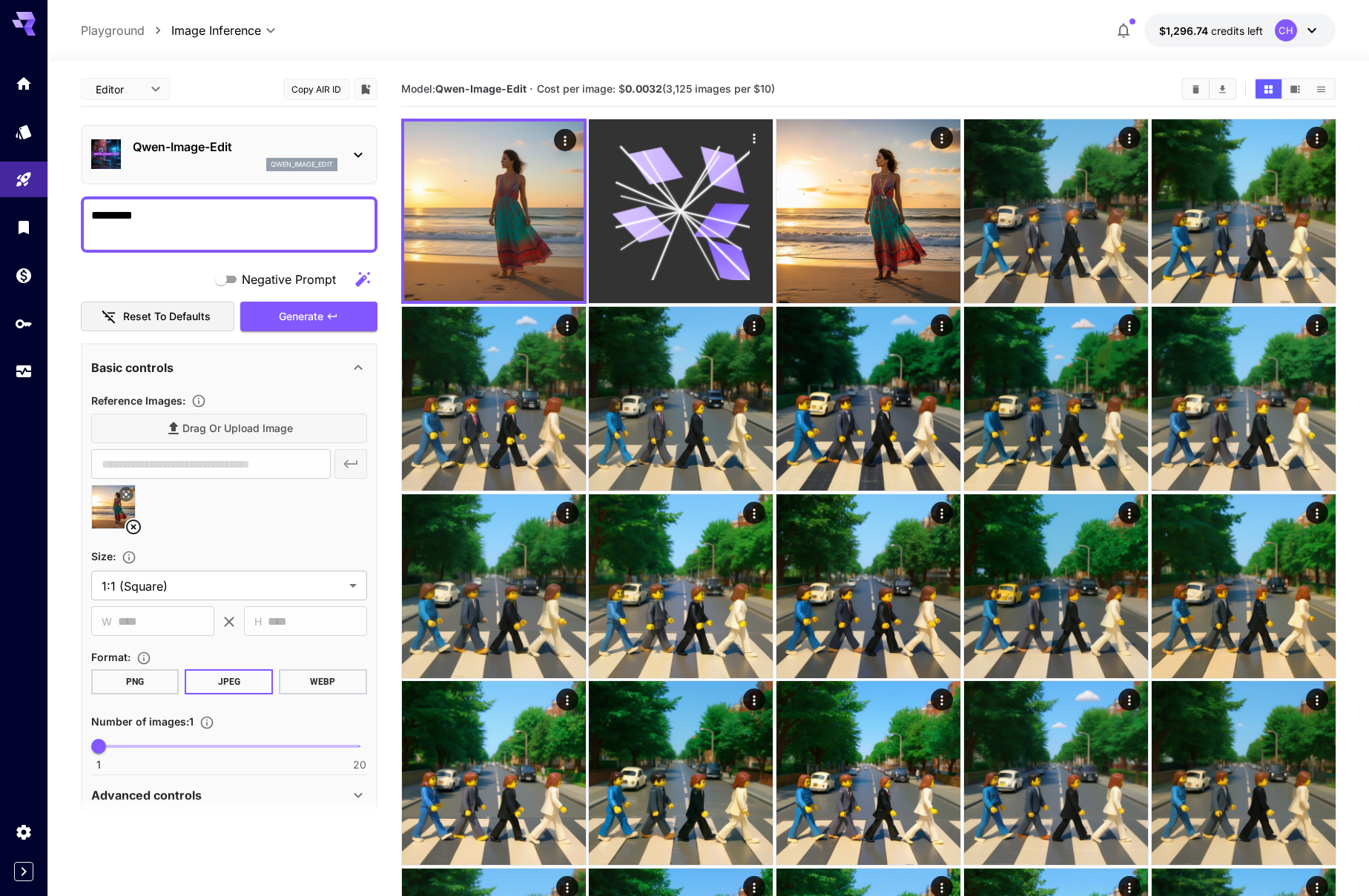
scroll to position [2, 0]
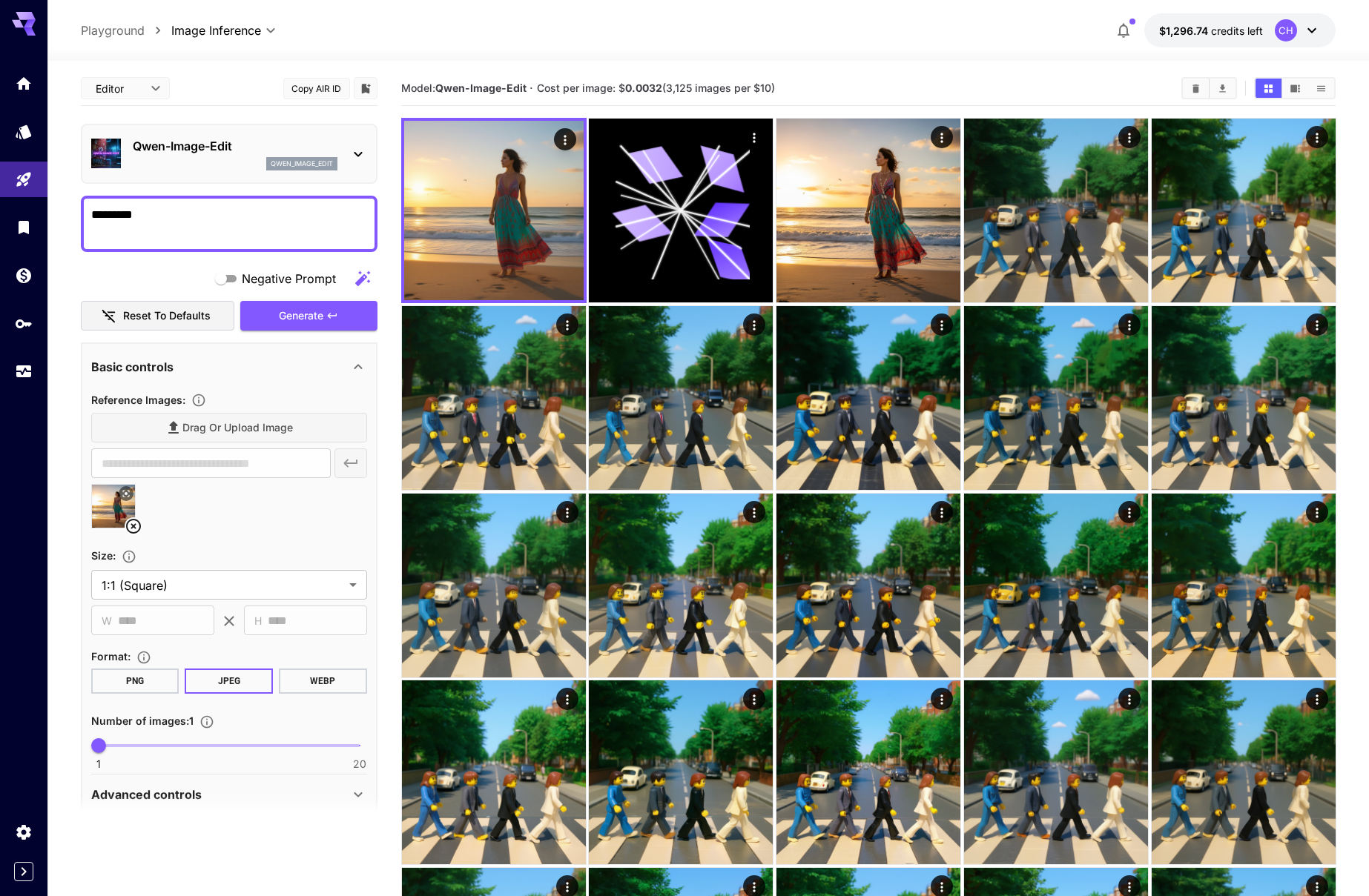
click at [153, 232] on textarea "********" at bounding box center [229, 223] width 276 height 36
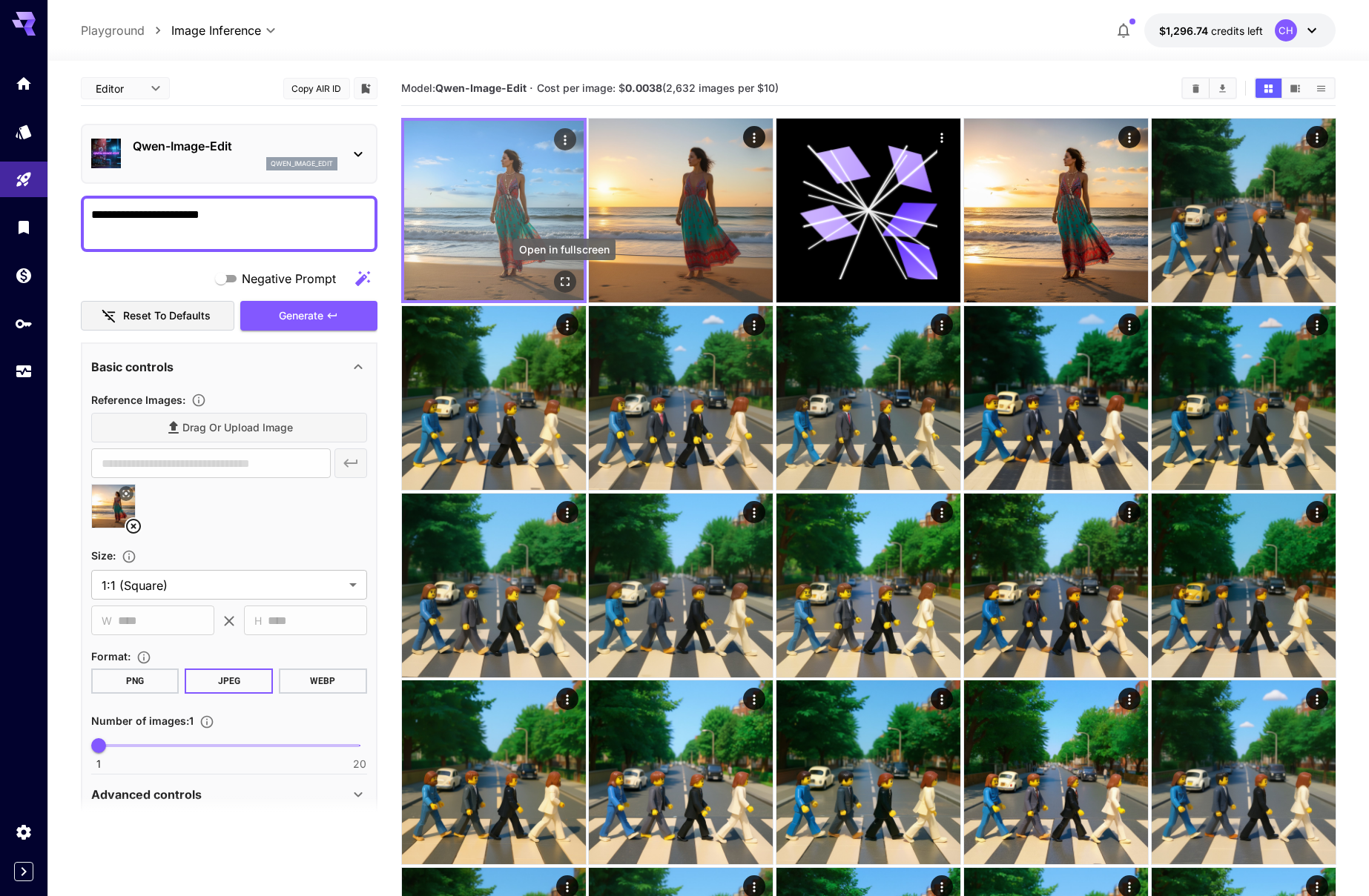
type textarea "**********"
click at [562, 277] on icon "Open in fullscreen" at bounding box center [564, 281] width 9 height 9
